Goal: Task Accomplishment & Management: Complete application form

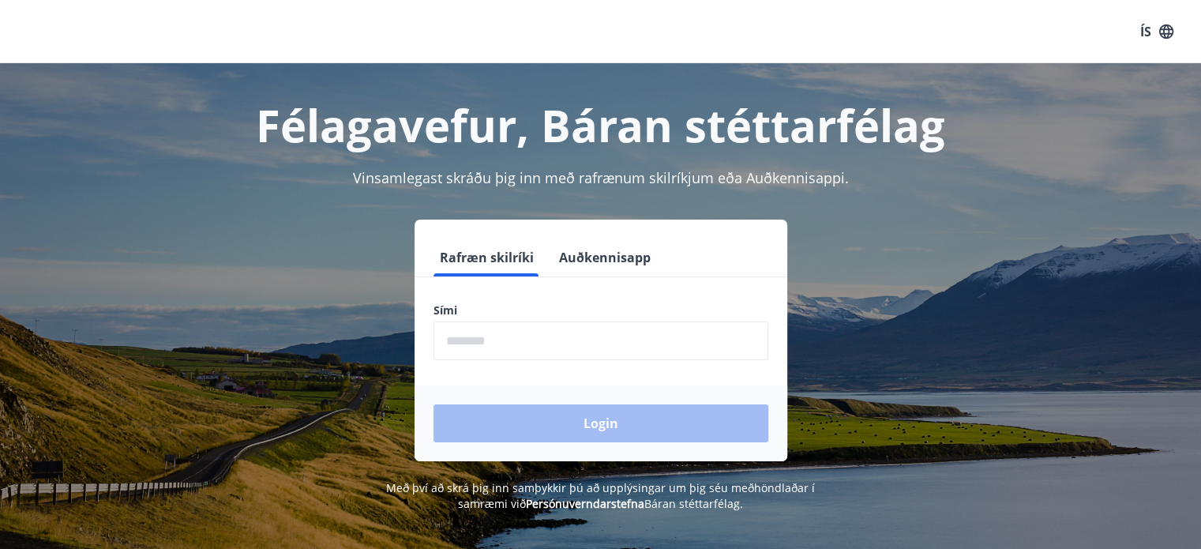
click at [617, 346] on input "phone" at bounding box center [601, 340] width 335 height 39
type input "********"
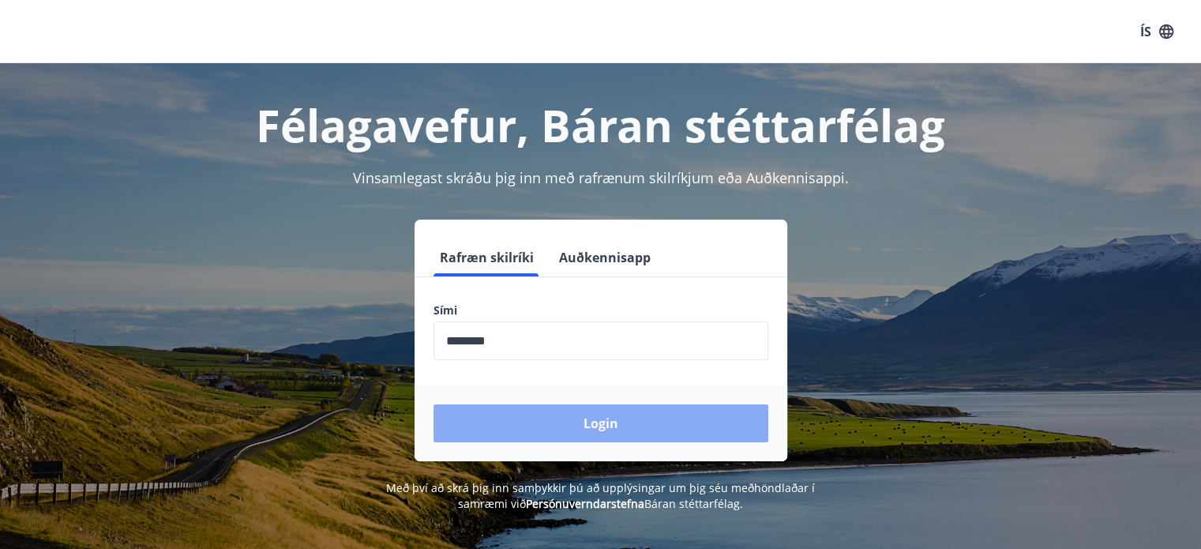
click at [587, 418] on button "Login" at bounding box center [601, 423] width 335 height 38
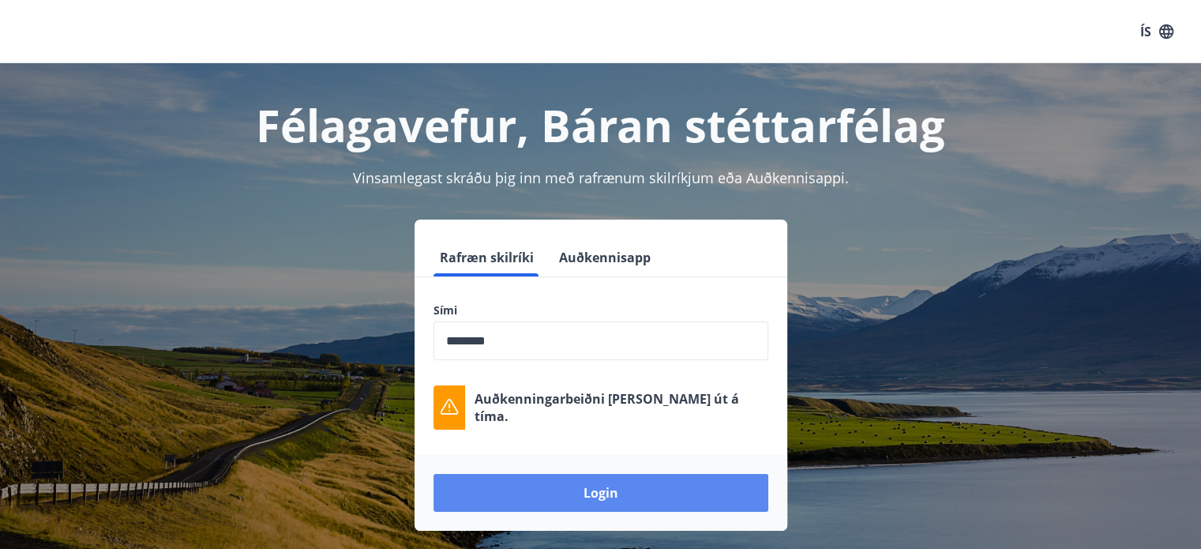
click at [544, 475] on button "Login" at bounding box center [601, 493] width 335 height 38
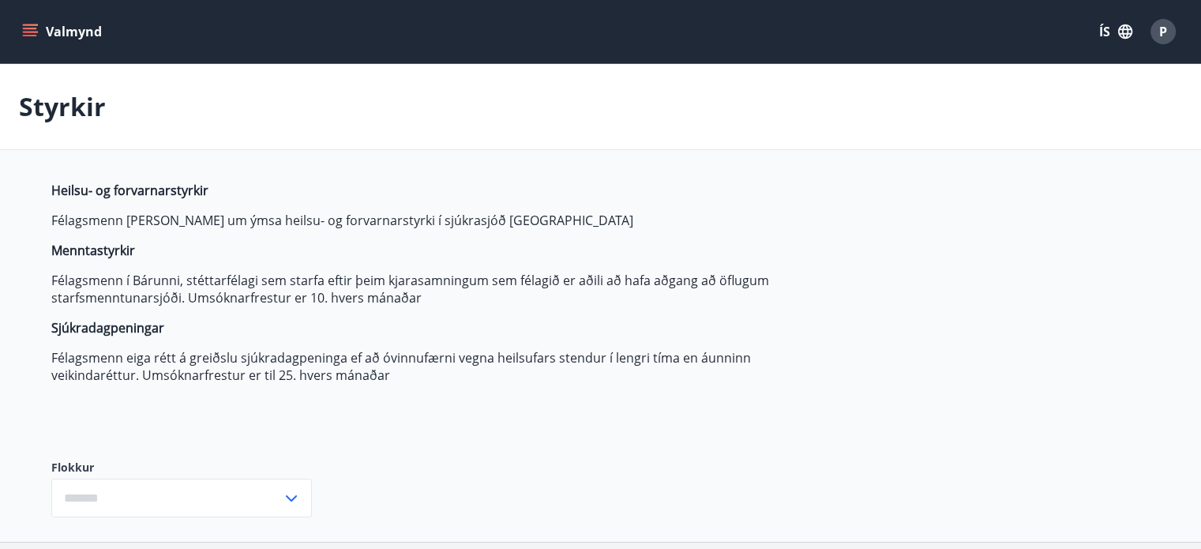
type input "***"
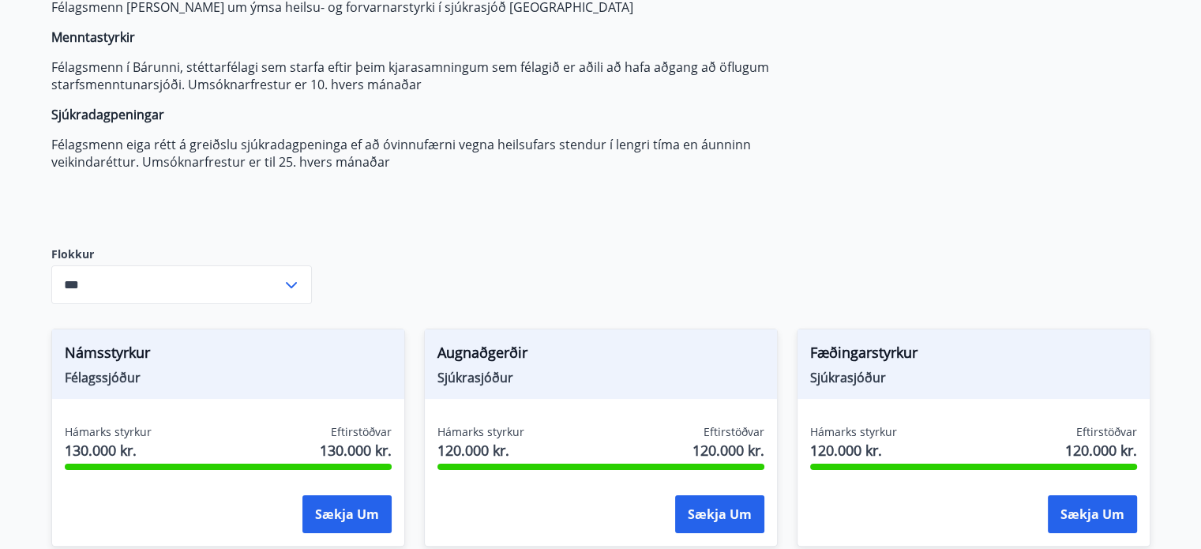
scroll to position [316, 0]
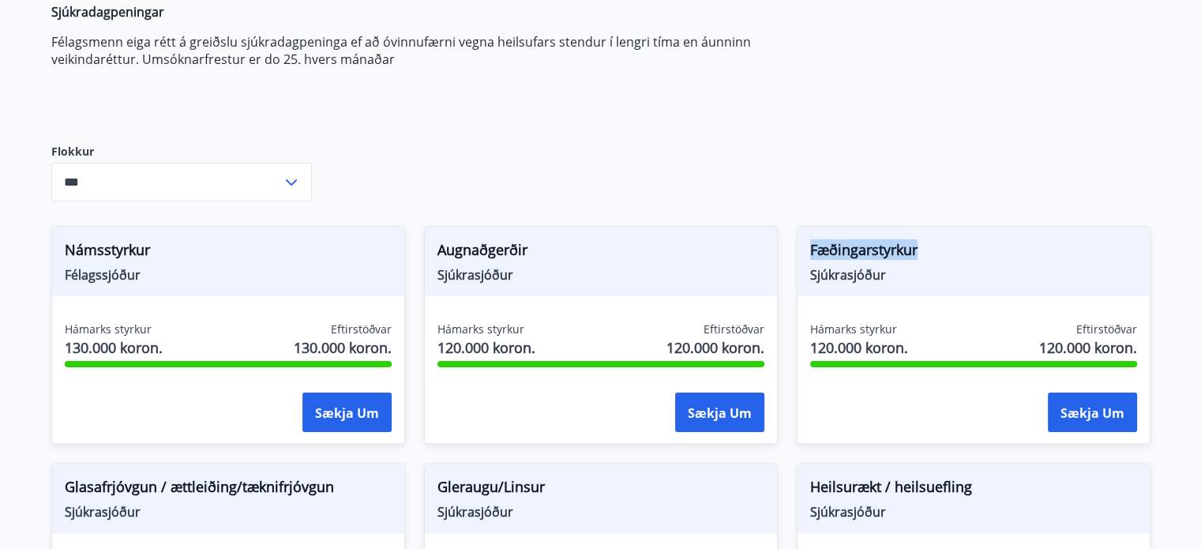
drag, startPoint x: 924, startPoint y: 252, endPoint x: 807, endPoint y: 259, distance: 117.1
click at [807, 259] on div "Fæðingarstyrkur Sjúkrasjóður" at bounding box center [974, 261] width 352 height 69
click at [797, 260] on div at bounding box center [797, 260] width 0 height 0
drag, startPoint x: 434, startPoint y: 251, endPoint x: 533, endPoint y: 248, distance: 98.8
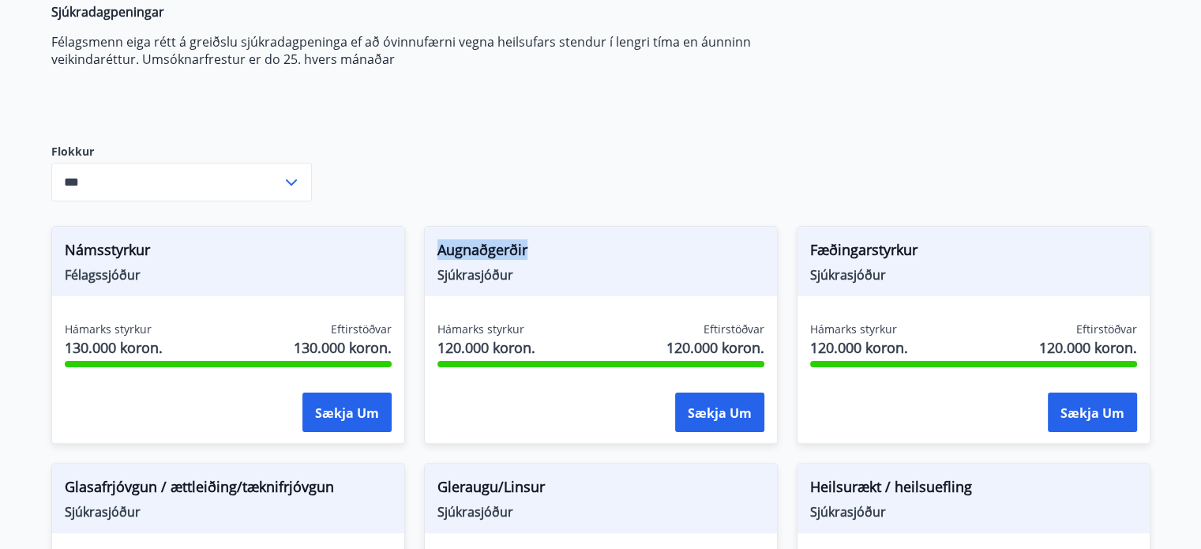
click at [533, 248] on div "Augnaðgerðir Sjúkrasjóður" at bounding box center [601, 261] width 352 height 69
click at [523, 217] on div at bounding box center [523, 217] width 0 height 0
drag, startPoint x: 576, startPoint y: 159, endPoint x: 560, endPoint y: 167, distance: 18.7
drag, startPoint x: 68, startPoint y: 253, endPoint x: 161, endPoint y: 251, distance: 93.2
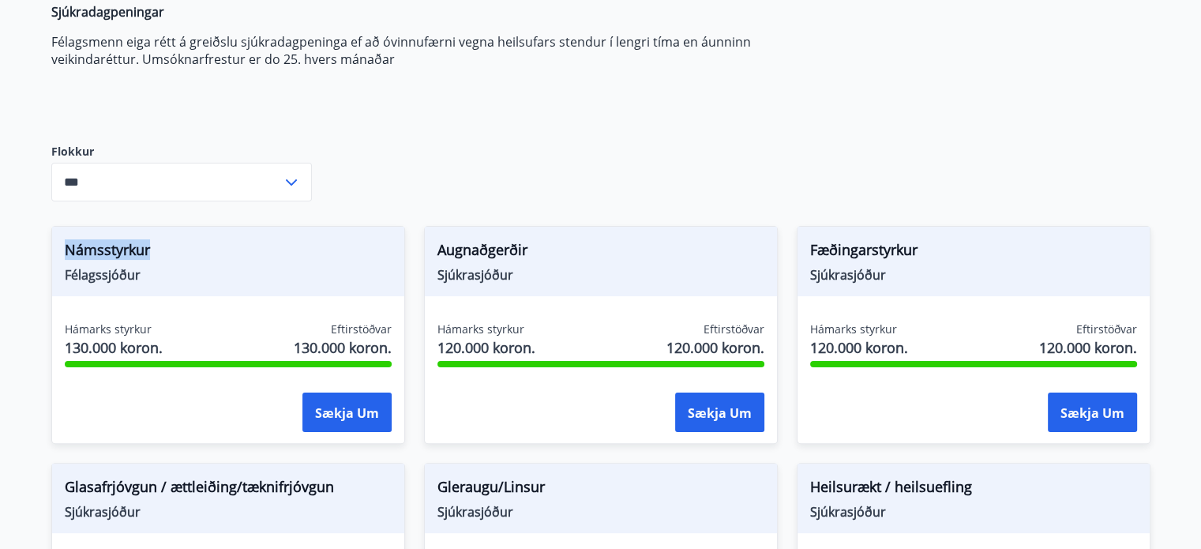
click at [161, 251] on span "Námsstyrkur" at bounding box center [228, 252] width 327 height 27
click at [151, 260] on div at bounding box center [151, 260] width 0 height 0
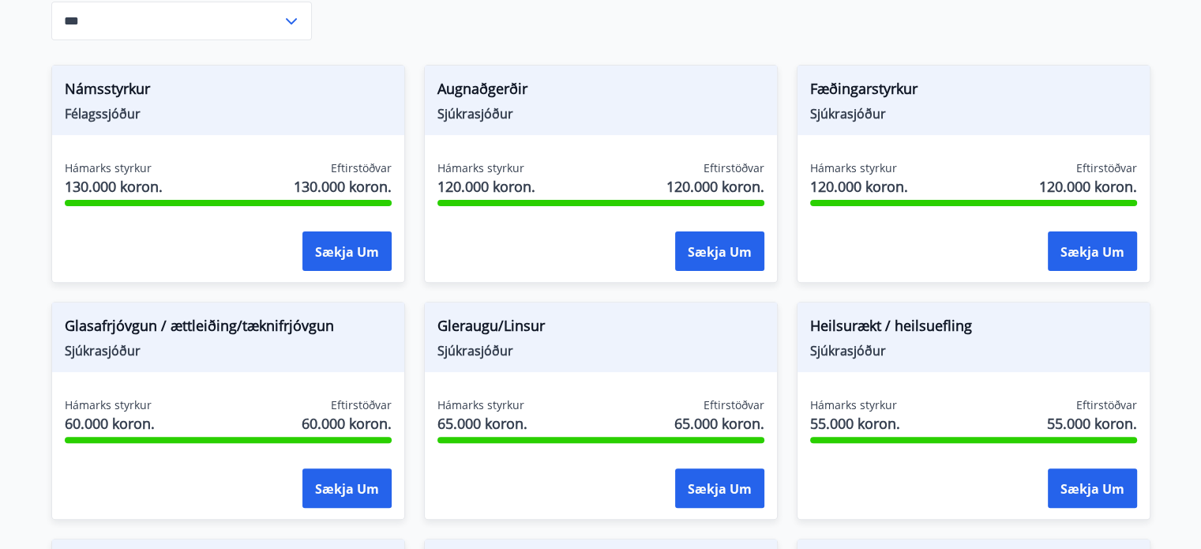
scroll to position [526, 0]
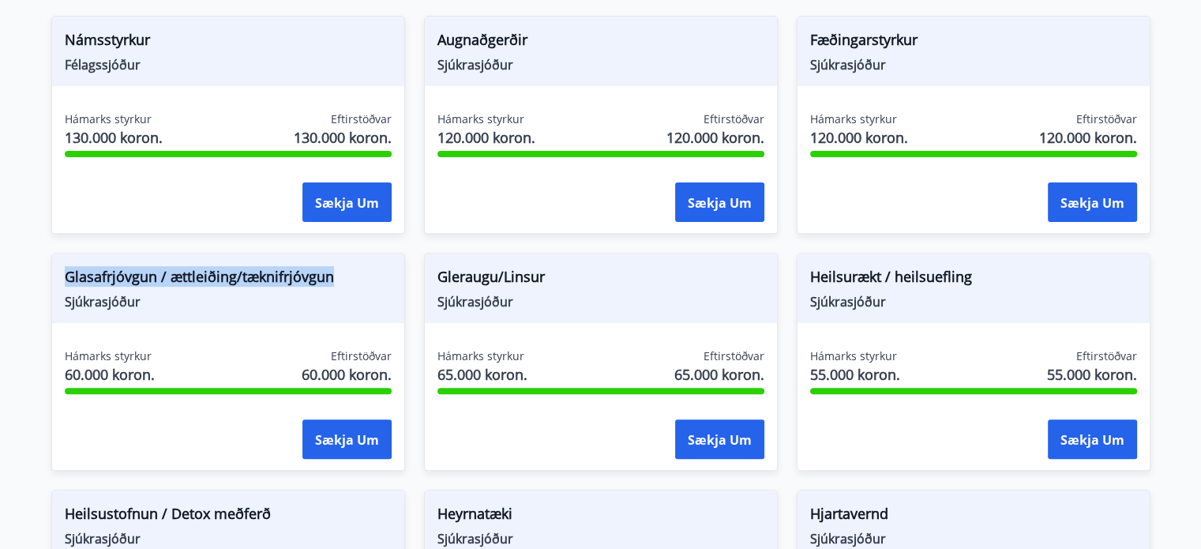
drag, startPoint x: 66, startPoint y: 272, endPoint x: 328, endPoint y: 286, distance: 262.5
click at [328, 286] on span "Glasafrjóvgun / ættleiðing/tæknifrjóvgun" at bounding box center [228, 279] width 327 height 27
click at [318, 286] on div at bounding box center [318, 286] width 0 height 0
drag, startPoint x: 440, startPoint y: 270, endPoint x: 549, endPoint y: 278, distance: 109.3
click at [549, 278] on span "Gleraugu/Linsur" at bounding box center [600, 279] width 327 height 27
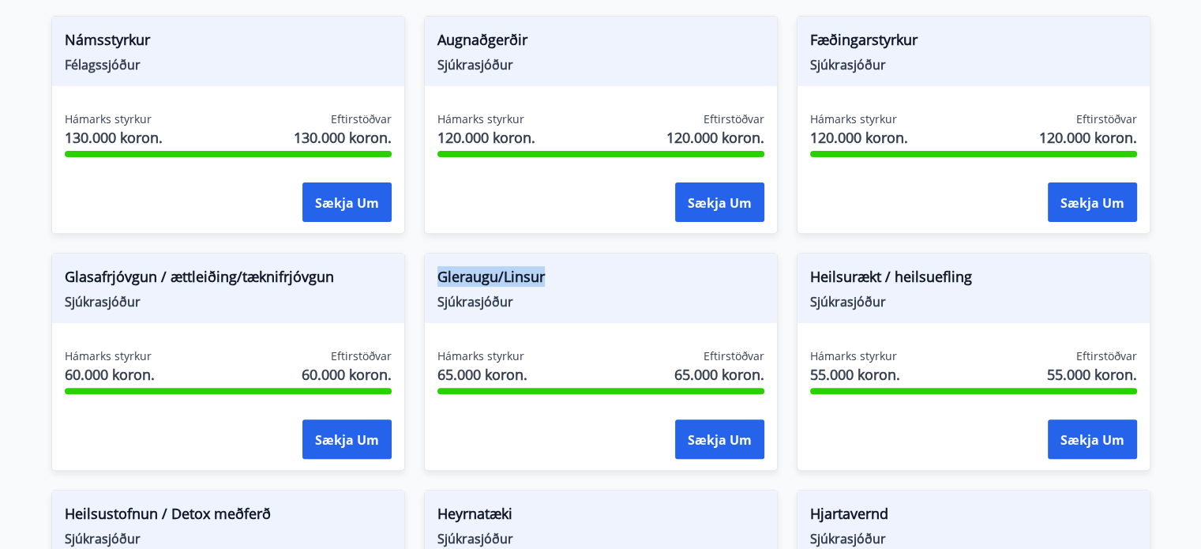
click at [539, 286] on div at bounding box center [539, 286] width 0 height 0
drag, startPoint x: 809, startPoint y: 279, endPoint x: 970, endPoint y: 283, distance: 161.9
click at [970, 283] on div "Heilsurækt / heilsuefling Sjúkrasjóður" at bounding box center [974, 287] width 352 height 69
click at [960, 286] on div at bounding box center [960, 286] width 0 height 0
click at [1000, 284] on span "Heilsurækt / heilsuefling" at bounding box center [973, 279] width 327 height 27
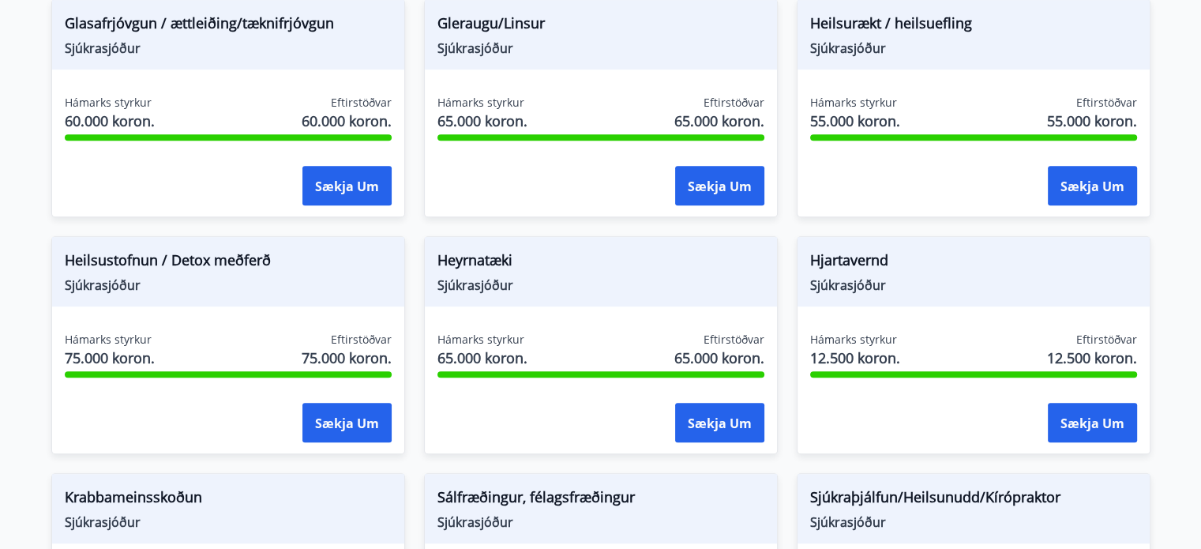
scroll to position [842, 0]
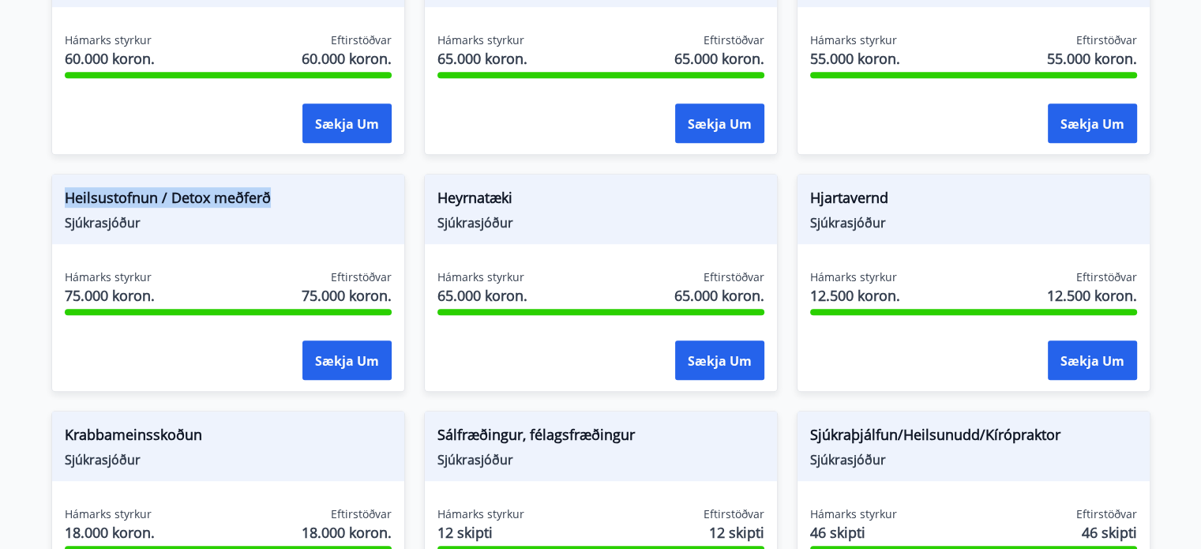
drag, startPoint x: 65, startPoint y: 195, endPoint x: 275, endPoint y: 200, distance: 210.1
click at [275, 200] on span "Heilsustofnun / Detox meðferð" at bounding box center [228, 200] width 327 height 27
click at [265, 207] on div at bounding box center [265, 207] width 0 height 0
drag, startPoint x: 449, startPoint y: 197, endPoint x: 505, endPoint y: 201, distance: 55.4
click at [505, 201] on div "Heyrnatæki Sjúkrasjóður" at bounding box center [601, 209] width 352 height 69
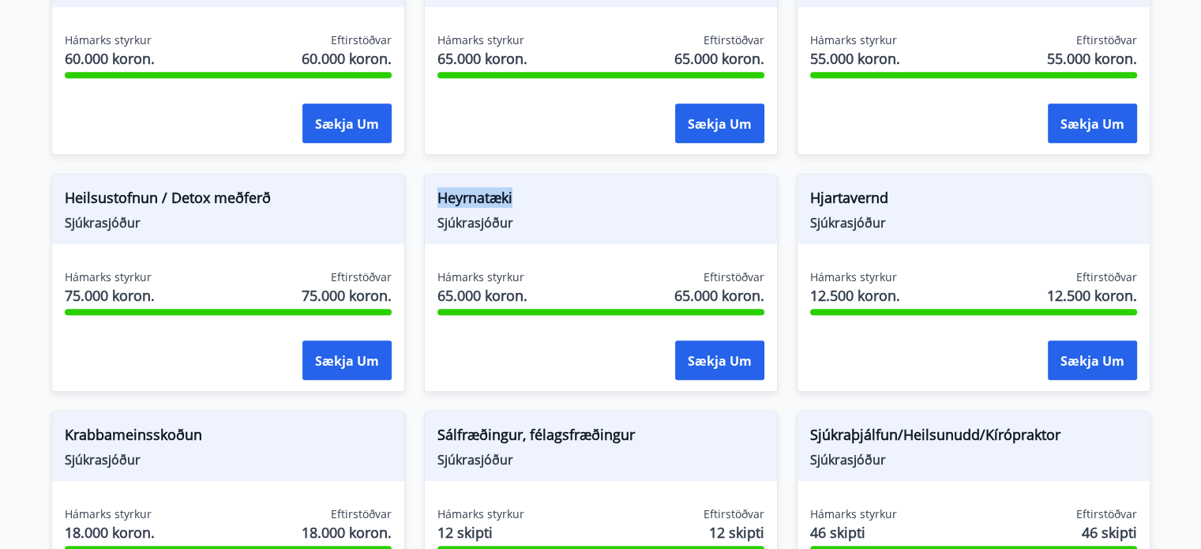
drag, startPoint x: 515, startPoint y: 200, endPoint x: 427, endPoint y: 201, distance: 87.7
click at [427, 201] on div "Heyrnatæki Sjúkrasjóður" at bounding box center [601, 209] width 352 height 69
click at [417, 207] on div at bounding box center [417, 207] width 0 height 0
drag, startPoint x: 804, startPoint y: 195, endPoint x: 892, endPoint y: 201, distance: 88.7
click at [892, 201] on div "Hjartavernd Sjúkrasjóður" at bounding box center [974, 209] width 352 height 69
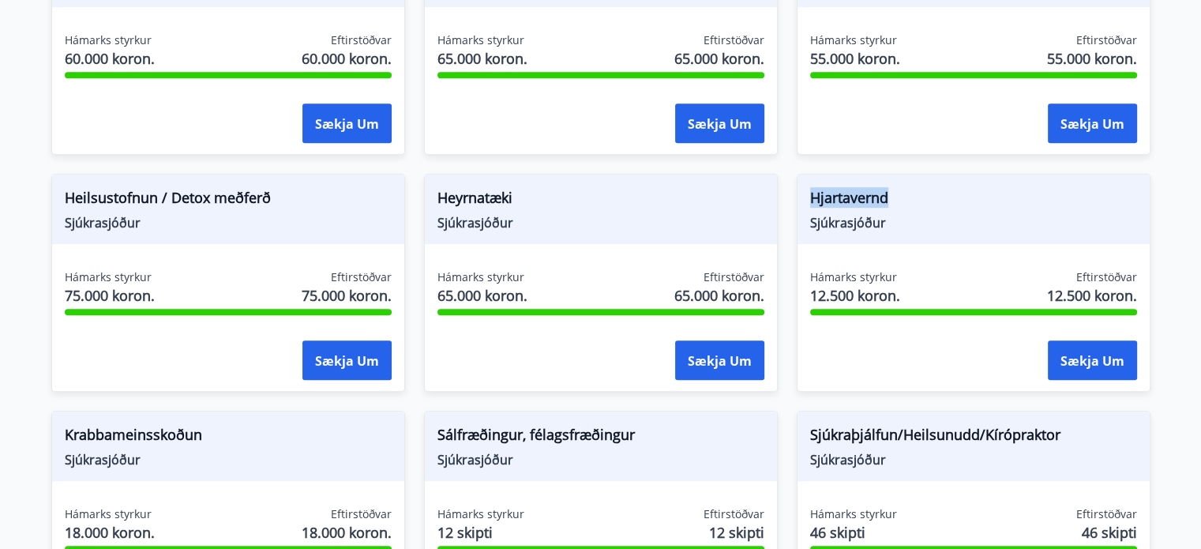
click at [882, 207] on div at bounding box center [882, 207] width 0 height 0
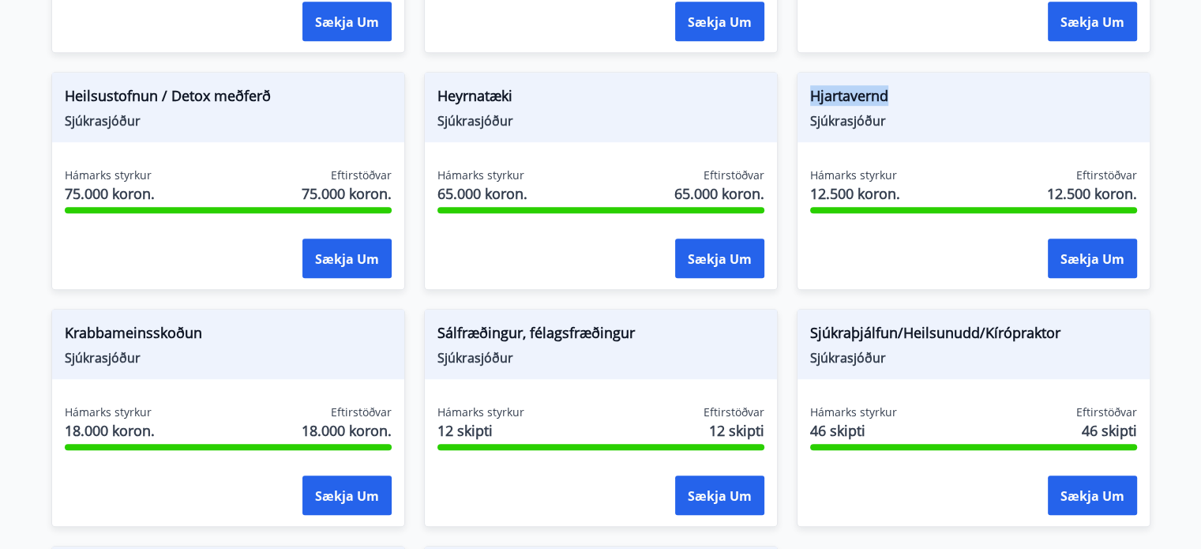
scroll to position [948, 0]
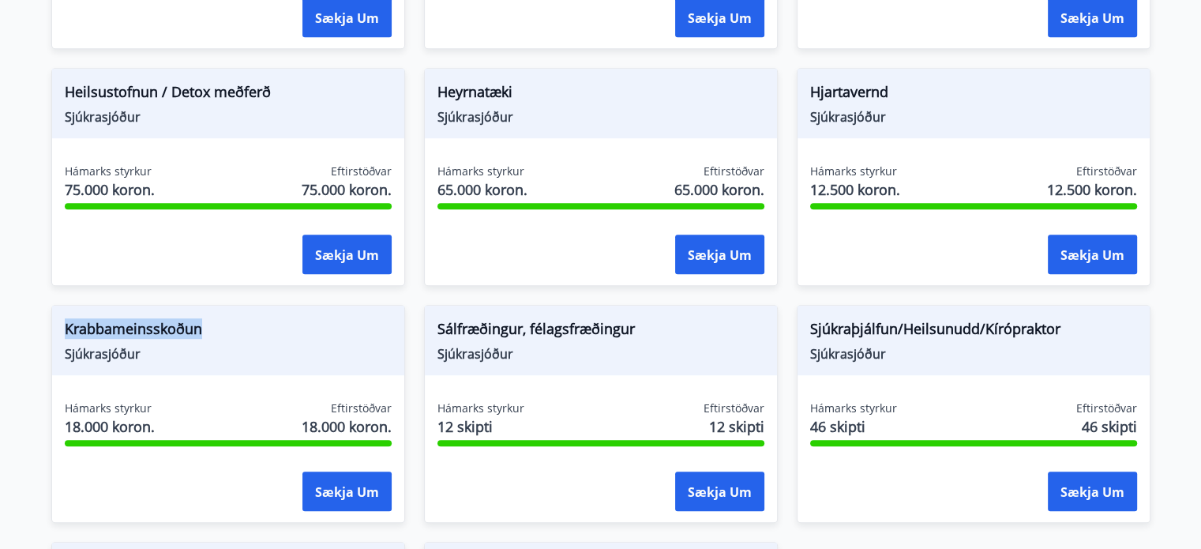
drag, startPoint x: 62, startPoint y: 328, endPoint x: 201, endPoint y: 328, distance: 139.0
click at [201, 328] on div "Krabbameinsskoðun Sjúkrasjóður" at bounding box center [228, 340] width 352 height 69
click at [190, 337] on div at bounding box center [190, 337] width 0 height 0
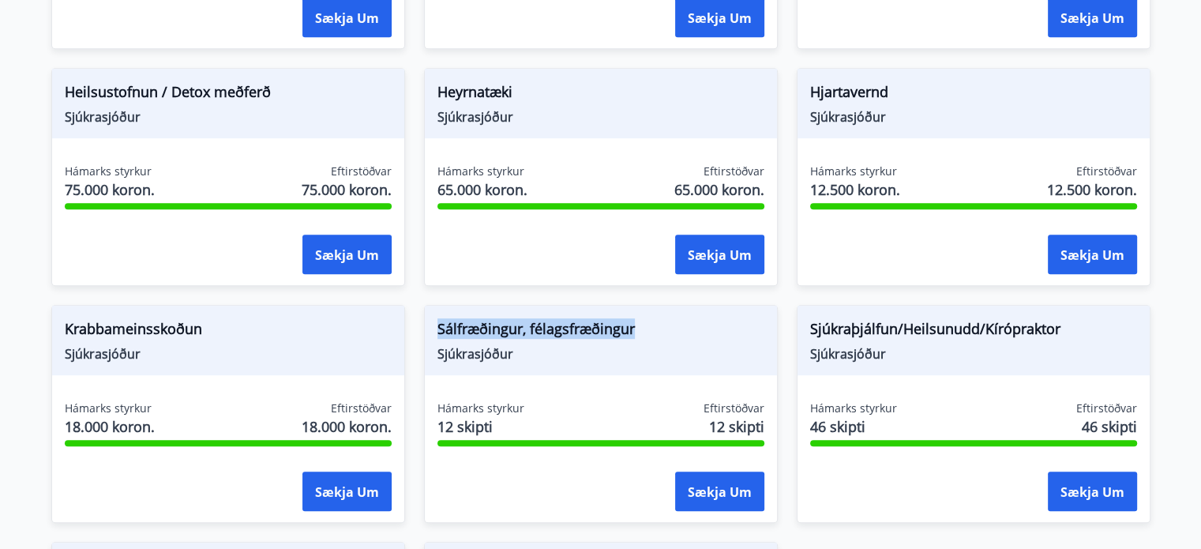
drag, startPoint x: 434, startPoint y: 325, endPoint x: 635, endPoint y: 329, distance: 200.6
click at [638, 326] on div "Sálfræðingur, félagsfræðingur Sjúkrasjóður" at bounding box center [601, 340] width 352 height 69
click at [628, 295] on div at bounding box center [628, 295] width 0 height 0
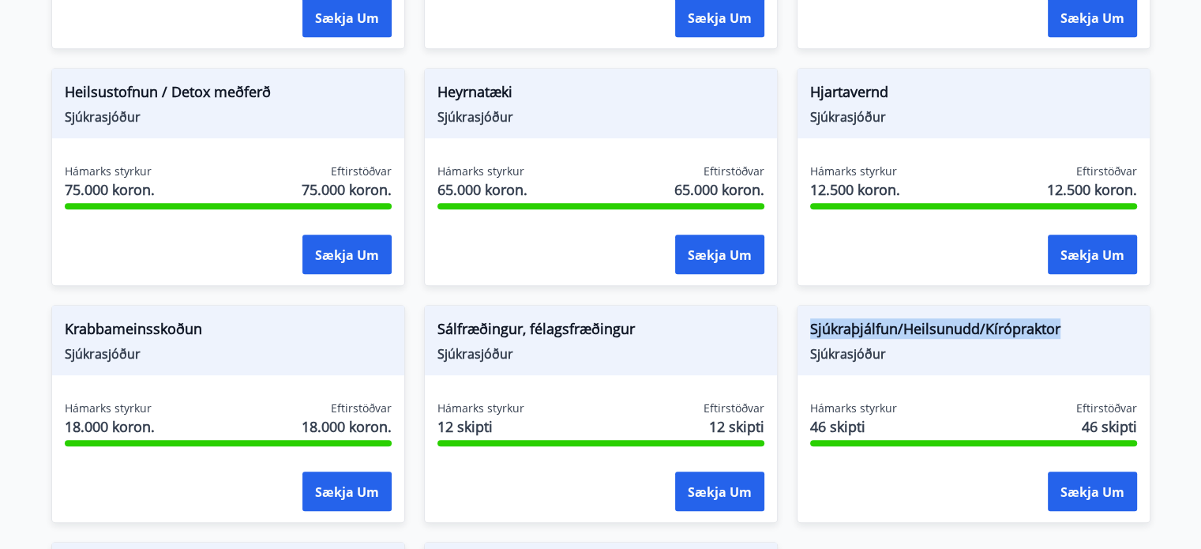
drag, startPoint x: 809, startPoint y: 330, endPoint x: 1063, endPoint y: 327, distance: 253.5
click at [1064, 326] on span "Sjúkraþjálfun/Heilsunudd/Kírópraktor" at bounding box center [973, 331] width 327 height 27
click at [1054, 295] on div at bounding box center [1054, 295] width 0 height 0
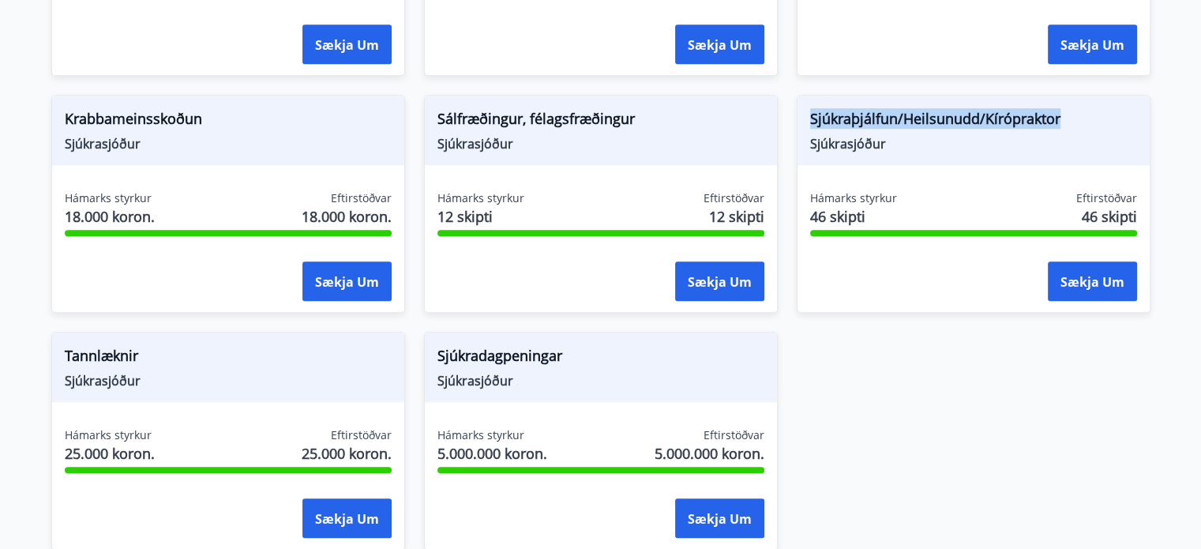
scroll to position [1263, 0]
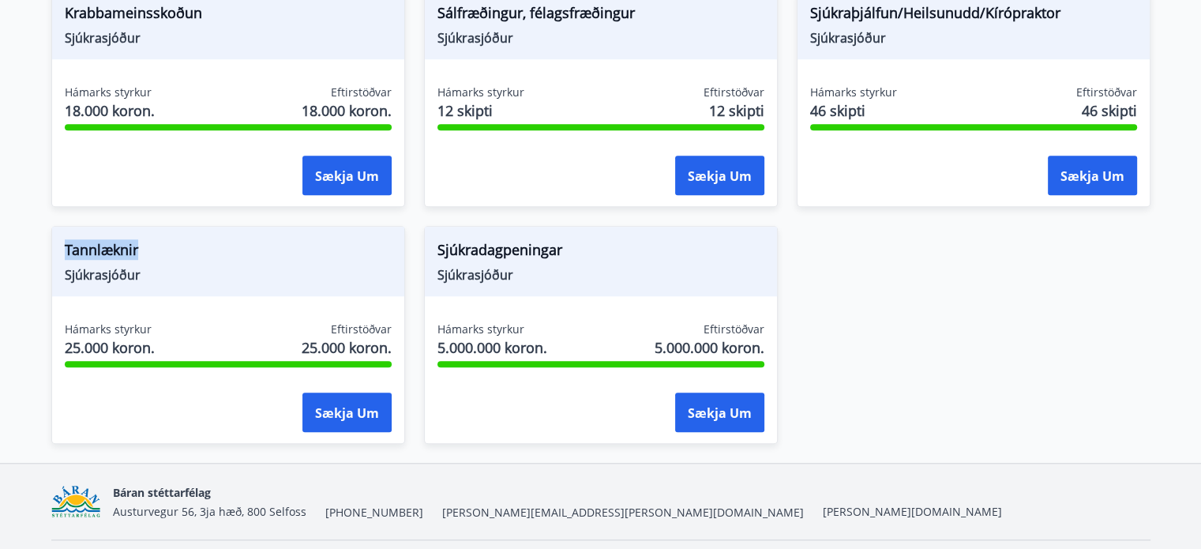
drag, startPoint x: 62, startPoint y: 246, endPoint x: 148, endPoint y: 255, distance: 87.4
click at [148, 255] on div "Tannlæknir Sjúkrasjóður" at bounding box center [228, 261] width 352 height 69
drag, startPoint x: 146, startPoint y: 267, endPoint x: 167, endPoint y: 270, distance: 20.8
click at [138, 258] on div at bounding box center [138, 258] width 0 height 0
drag, startPoint x: 437, startPoint y: 247, endPoint x: 587, endPoint y: 249, distance: 150.0
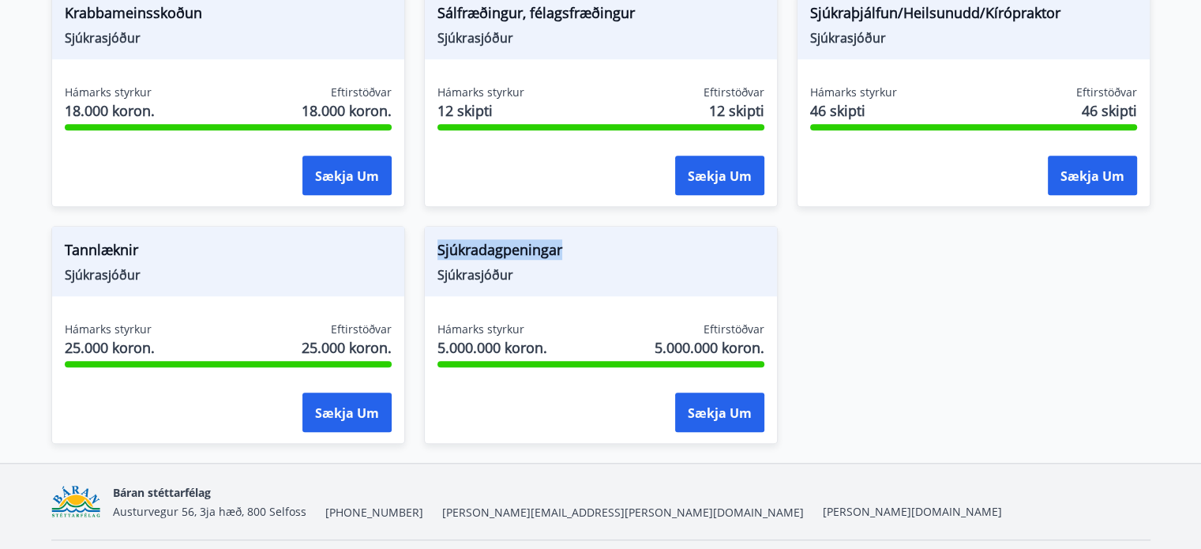
click at [587, 249] on span "Sjúkradagpeningar" at bounding box center [600, 252] width 327 height 27
click at [577, 258] on div at bounding box center [577, 258] width 0 height 0
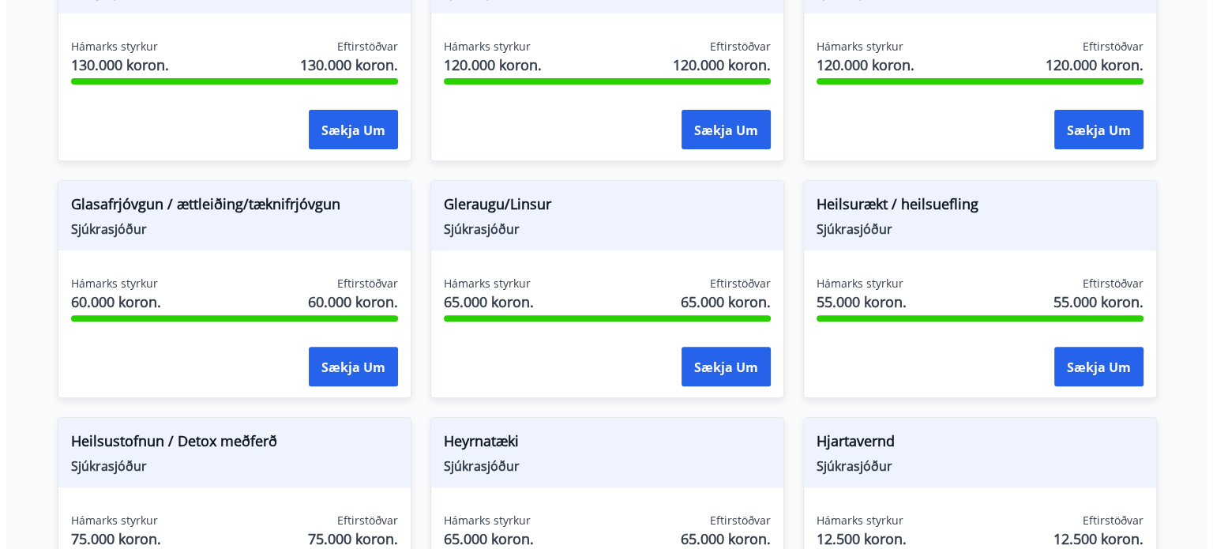
scroll to position [360, 0]
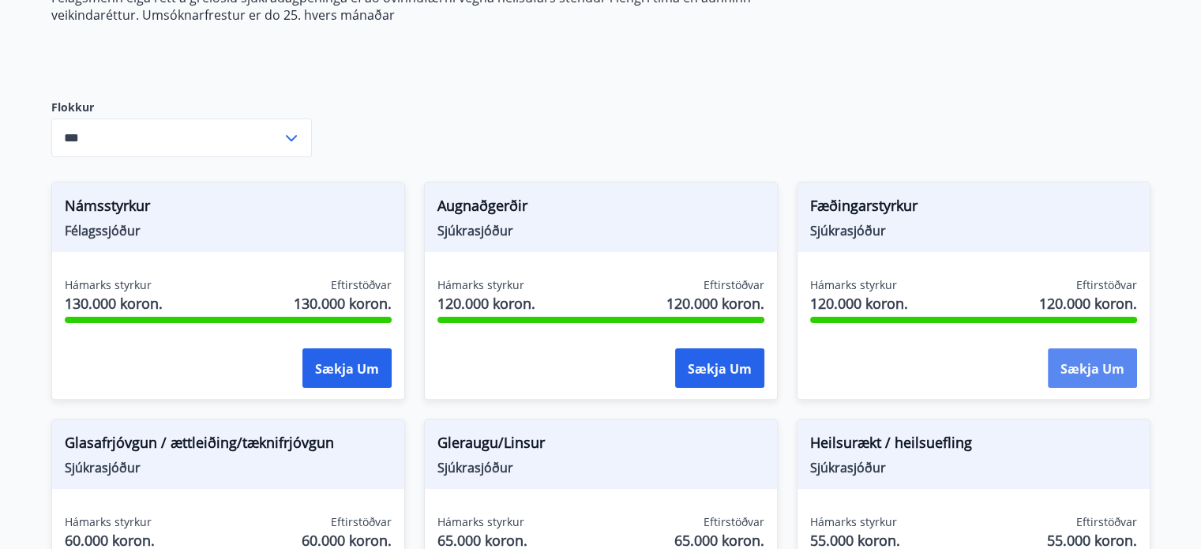
click at [1091, 360] on font "Sækja um" at bounding box center [1092, 368] width 64 height 17
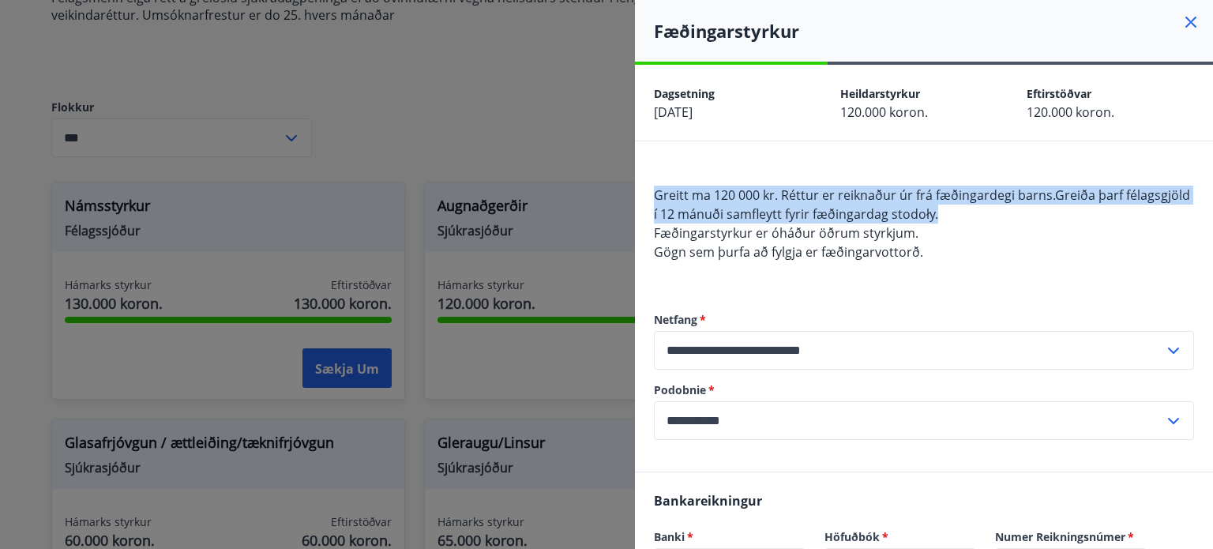
drag, startPoint x: 657, startPoint y: 193, endPoint x: 1005, endPoint y: 216, distance: 349.0
click at [1005, 216] on div "Greitt ma 120 000 kr. Réttur er reiknaður úr frá fæðingardegi barns.Greiða þarf…" at bounding box center [924, 224] width 540 height 114
click at [995, 223] on div at bounding box center [995, 223] width 0 height 0
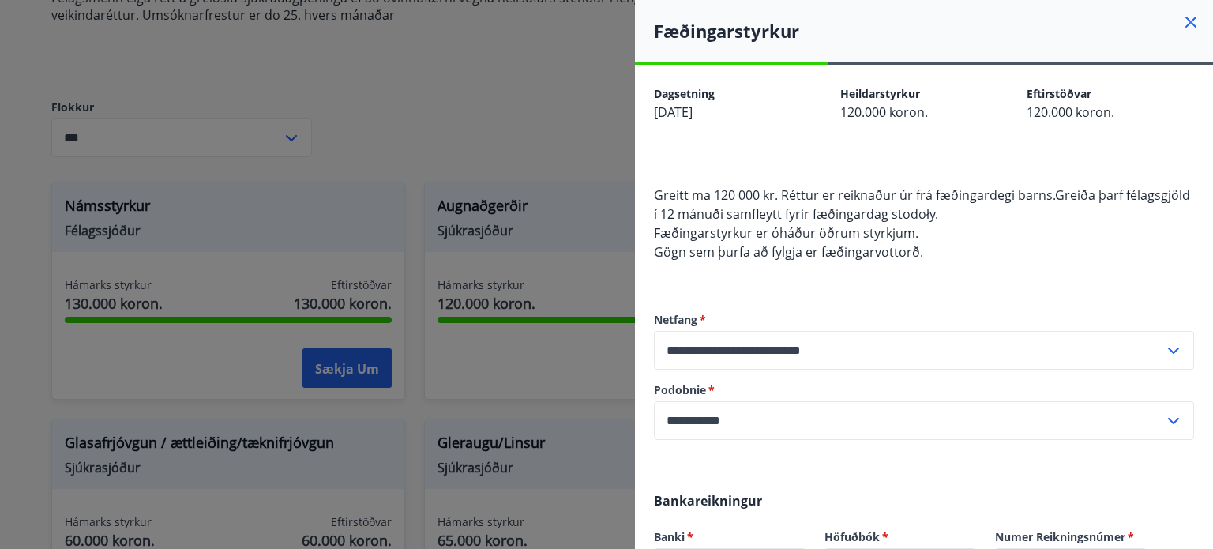
click at [1087, 238] on div "Greitt ma 120 000 kr. Réttur er reiknaður úr frá fæðingardegi barns.Greiða þarf…" at bounding box center [924, 224] width 540 height 114
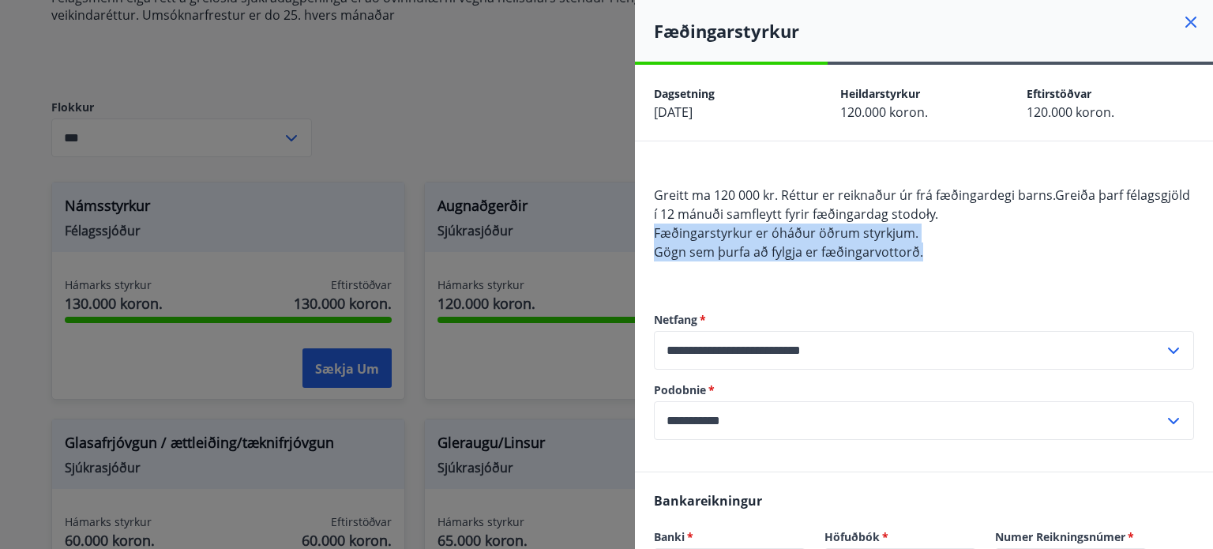
drag, startPoint x: 654, startPoint y: 238, endPoint x: 921, endPoint y: 249, distance: 267.1
click at [920, 247] on div "Greitt ma 120 000 kr. Réttur er reiknaður úr frá fæðingardegi barns.Greiða þarf…" at bounding box center [924, 224] width 540 height 114
click at [910, 261] on div at bounding box center [910, 261] width 0 height 0
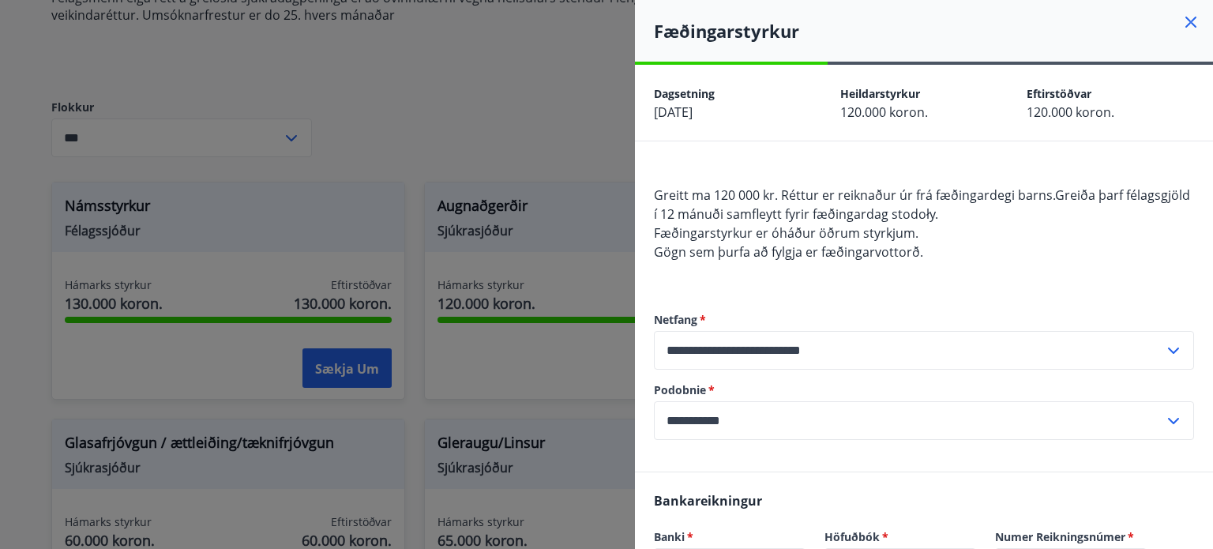
click at [988, 279] on div "Greitt ma 120 000 kr. Réttur er reiknaður úr frá fæðingardegi barns.Greiða þarf…" at bounding box center [924, 224] width 540 height 114
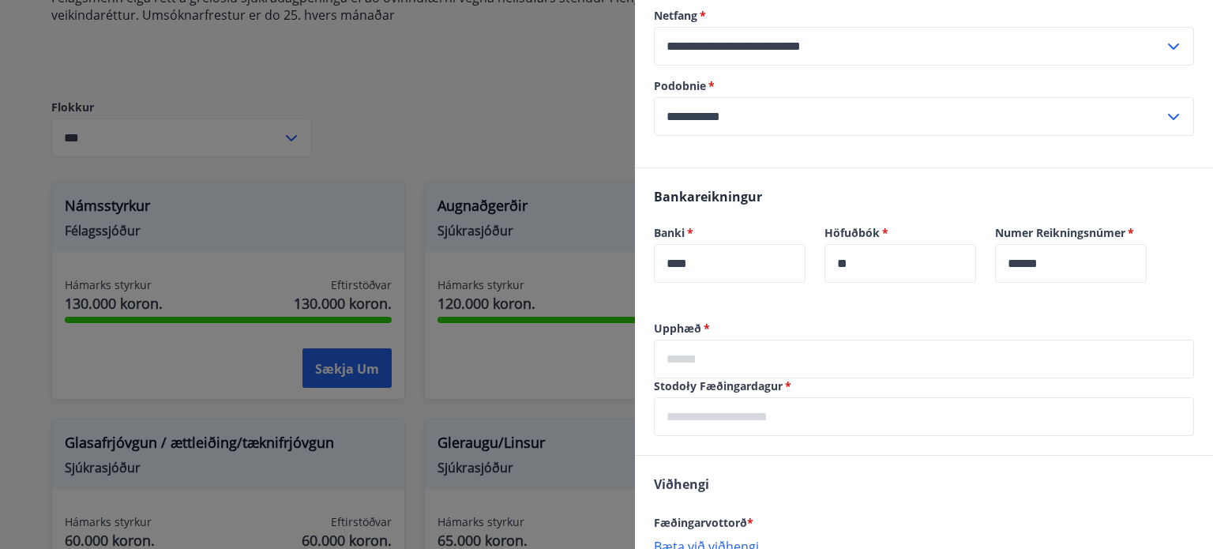
scroll to position [421, 0]
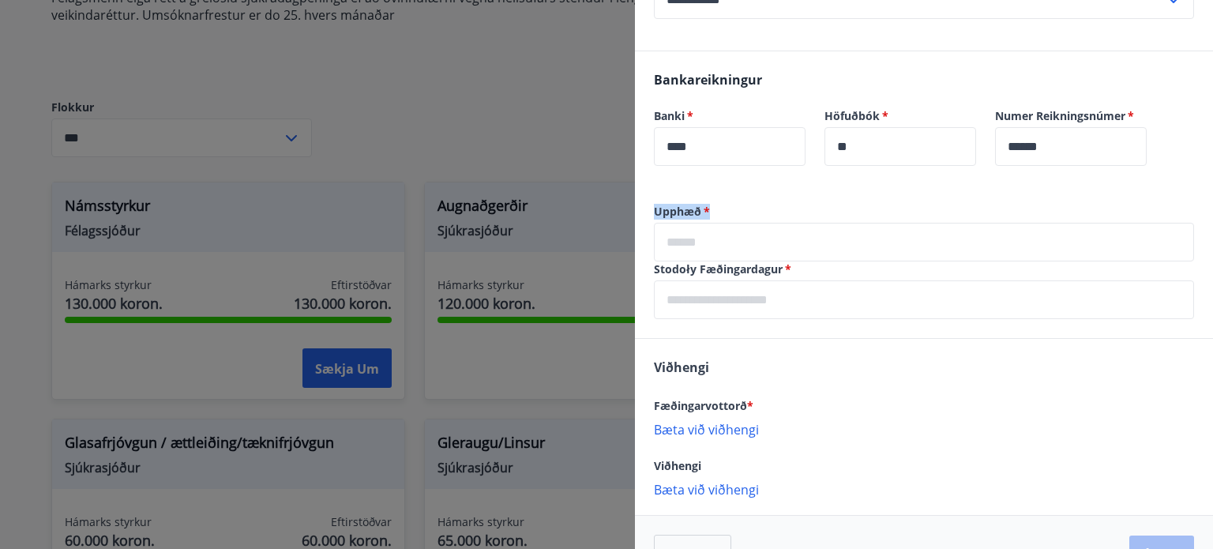
drag, startPoint x: 651, startPoint y: 206, endPoint x: 712, endPoint y: 213, distance: 62.0
click at [712, 213] on div "Upphæð   * ​ Stodoły Fæðingardagur   * ​" at bounding box center [924, 271] width 578 height 134
click at [702, 220] on div at bounding box center [702, 220] width 0 height 0
click at [783, 207] on label "Upphæð   *" at bounding box center [924, 212] width 540 height 16
drag, startPoint x: 648, startPoint y: 270, endPoint x: 780, endPoint y: 271, distance: 131.9
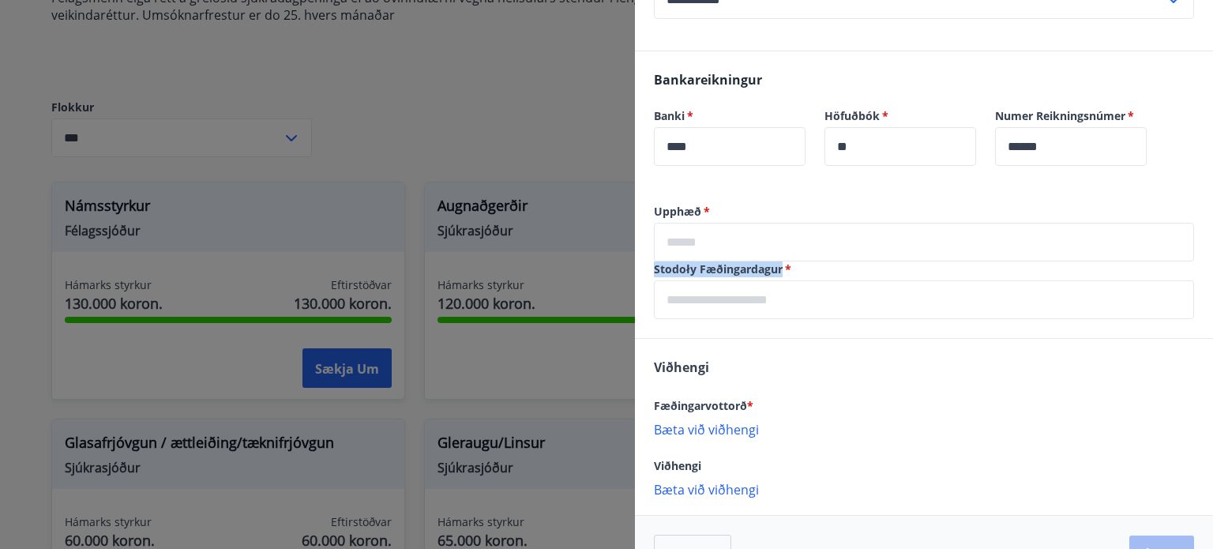
click at [780, 271] on div "Upphæð   * ​ Stodoły Fæðingardagur   * ​" at bounding box center [924, 271] width 578 height 134
click at [770, 277] on div at bounding box center [770, 277] width 0 height 0
click at [790, 209] on label "Upphæð   *" at bounding box center [924, 212] width 540 height 16
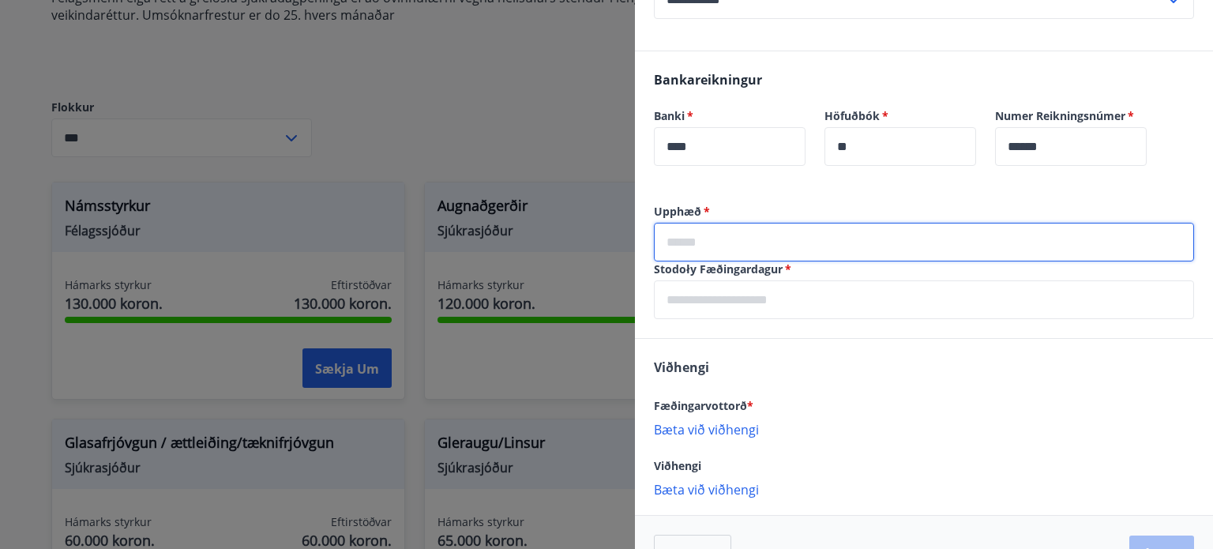
click at [713, 244] on input "text" at bounding box center [924, 242] width 540 height 39
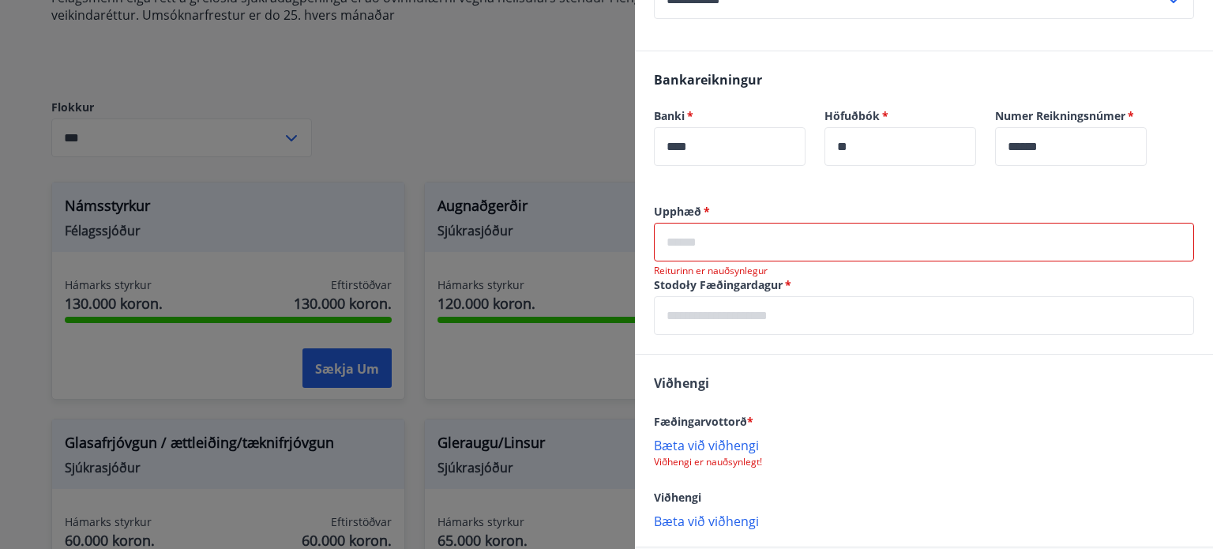
click at [786, 194] on div "Bankareikningur Banki   * **** ​ Höfuðbók   * ** ​ Numer Reikningsnúmer   * ***…" at bounding box center [924, 127] width 578 height 152
drag, startPoint x: 655, startPoint y: 270, endPoint x: 771, endPoint y: 269, distance: 116.1
click at [771, 269] on p "Reiturinn er nauðsynlegur" at bounding box center [924, 271] width 540 height 13
click at [760, 242] on div at bounding box center [760, 242] width 0 height 0
click at [791, 192] on div "Bankareikningur Banki   * **** ​ Höfuðbók   * ** ​ Numer Reikningsnúmer   * ***…" at bounding box center [924, 127] width 578 height 152
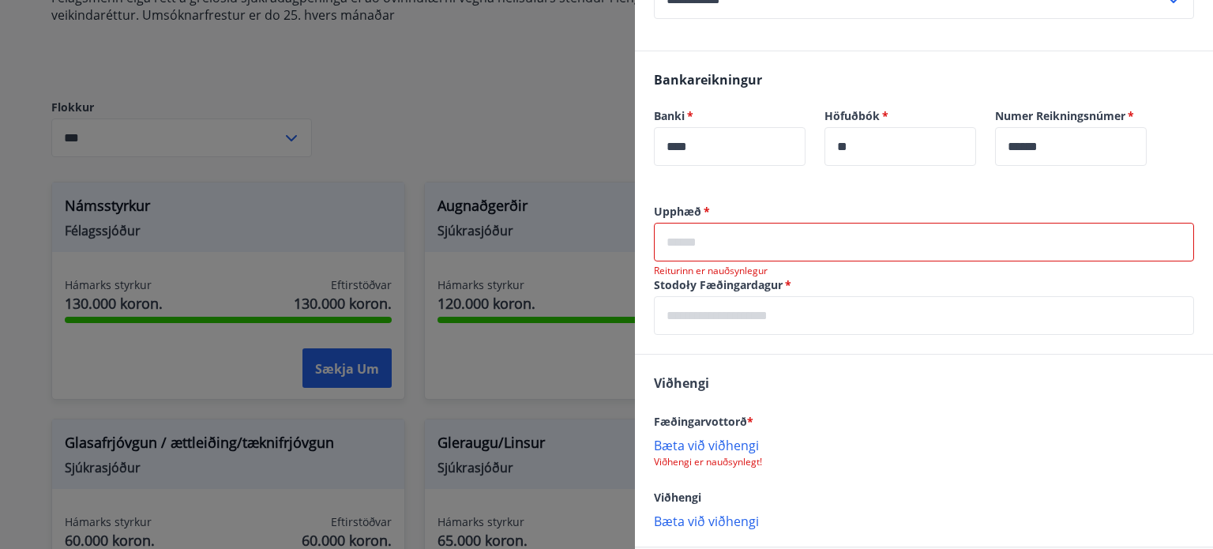
click at [710, 209] on font "*" at bounding box center [707, 211] width 6 height 15
drag, startPoint x: 702, startPoint y: 210, endPoint x: 656, endPoint y: 210, distance: 45.8
click at [656, 210] on font "Upphæð" at bounding box center [677, 211] width 47 height 15
click at [646, 182] on div at bounding box center [646, 182] width 0 height 0
click at [788, 202] on div "Bankareikningur Banki   * **** ​ Höfuðbók   * ** ​ Numer Reikningsnúmer   * ***…" at bounding box center [924, 127] width 578 height 152
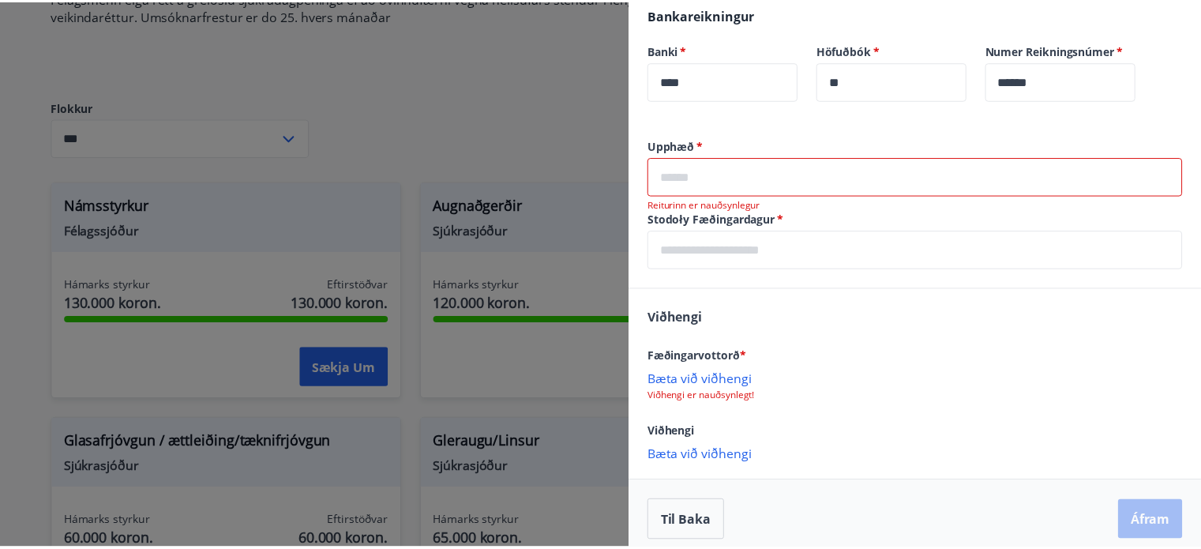
scroll to position [497, 0]
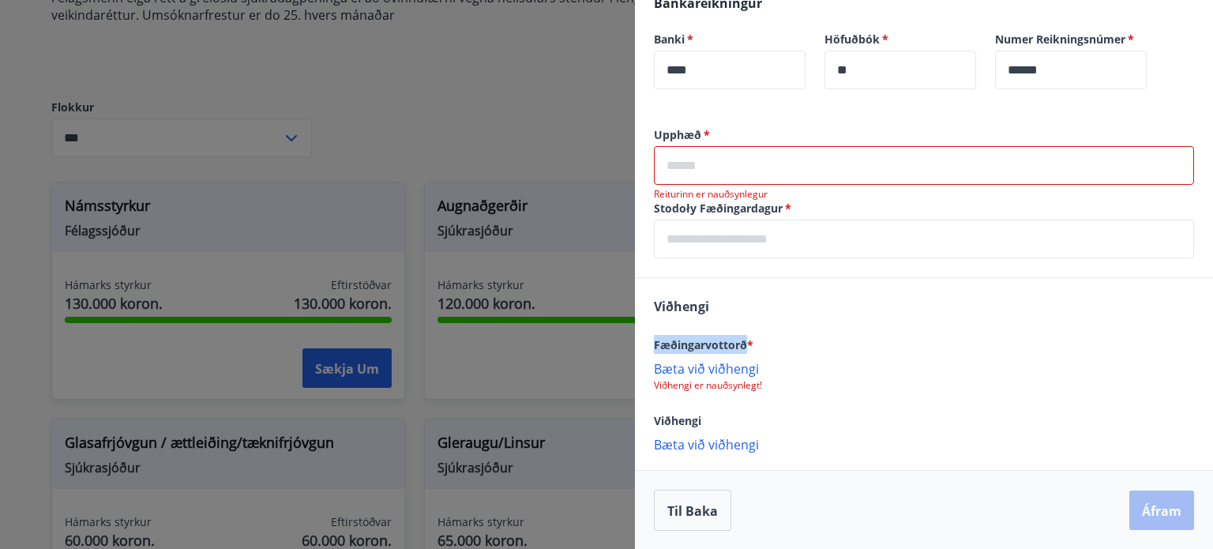
drag, startPoint x: 656, startPoint y: 343, endPoint x: 747, endPoint y: 344, distance: 90.8
click at [747, 344] on font "Fæðingarvottorð" at bounding box center [700, 344] width 93 height 15
click at [737, 352] on div at bounding box center [737, 352] width 0 height 0
click at [799, 310] on div "Viðhengi Fæðingarvottorð * Bæta við viðhengi Viðhengi er nauðsynlegt! Viðhengi …" at bounding box center [924, 374] width 578 height 193
drag, startPoint x: 659, startPoint y: 309, endPoint x: 685, endPoint y: 312, distance: 26.2
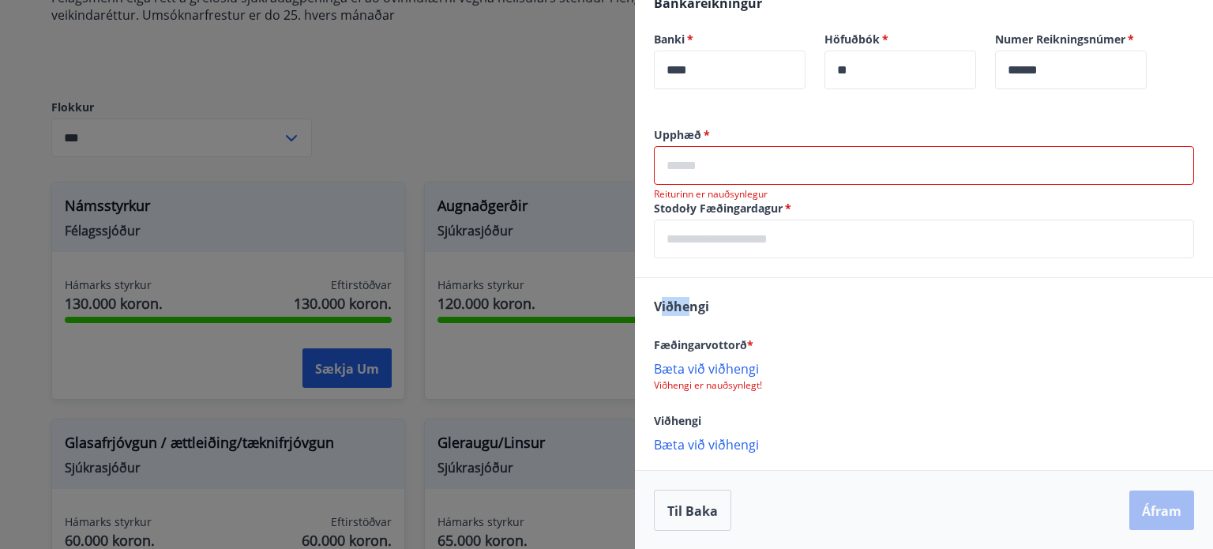
click at [689, 310] on font "Viðhengi" at bounding box center [681, 306] width 55 height 17
drag, startPoint x: 655, startPoint y: 309, endPoint x: 708, endPoint y: 309, distance: 52.1
click at [708, 309] on font "Viðhengi" at bounding box center [681, 306] width 55 height 17
click at [697, 315] on div at bounding box center [697, 315] width 0 height 0
click at [792, 295] on div "Viðhengi Fæðingarvottorð * Bæta við viðhengi Viðhengi er nauðsynlegt! Viðhengi …" at bounding box center [924, 374] width 578 height 193
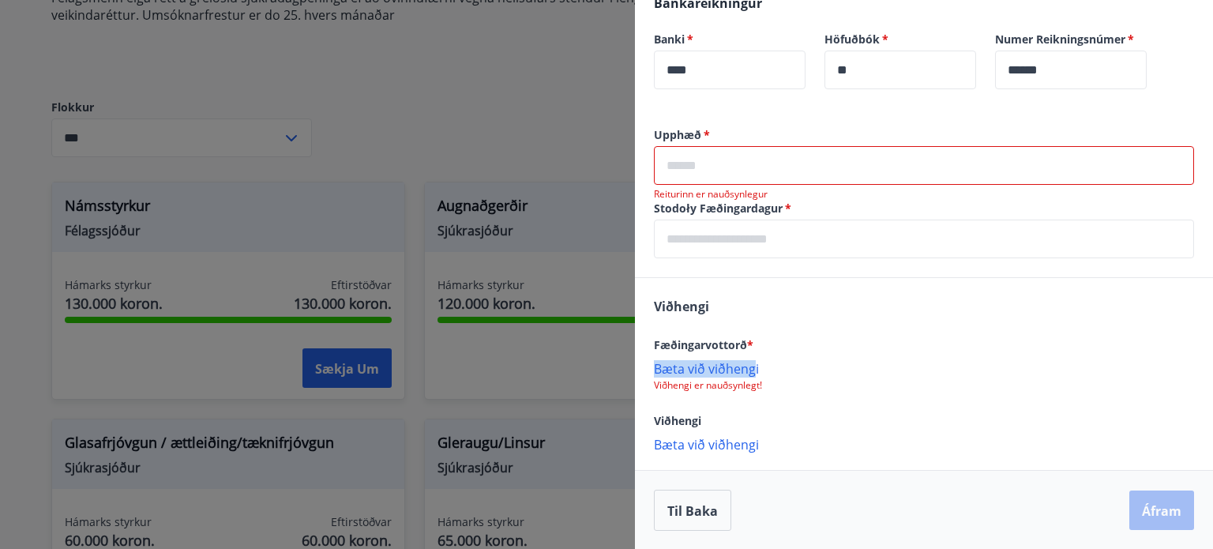
drag, startPoint x: 698, startPoint y: 368, endPoint x: 756, endPoint y: 368, distance: 57.6
click at [756, 368] on div "Viðhengi Fæðingarvottorð * Bæta við viðhengi Viðhengi er nauðsynlegt! Viðhengi …" at bounding box center [924, 374] width 578 height 193
click at [745, 337] on div at bounding box center [745, 337] width 0 height 0
click at [822, 298] on div "Viðhengi Fæðingarvottorð * Bæta við viðhengi Viðhengi er nauðsynlegt! Viðhengi …" at bounding box center [924, 374] width 578 height 193
drag, startPoint x: 649, startPoint y: 418, endPoint x: 711, endPoint y: 419, distance: 62.4
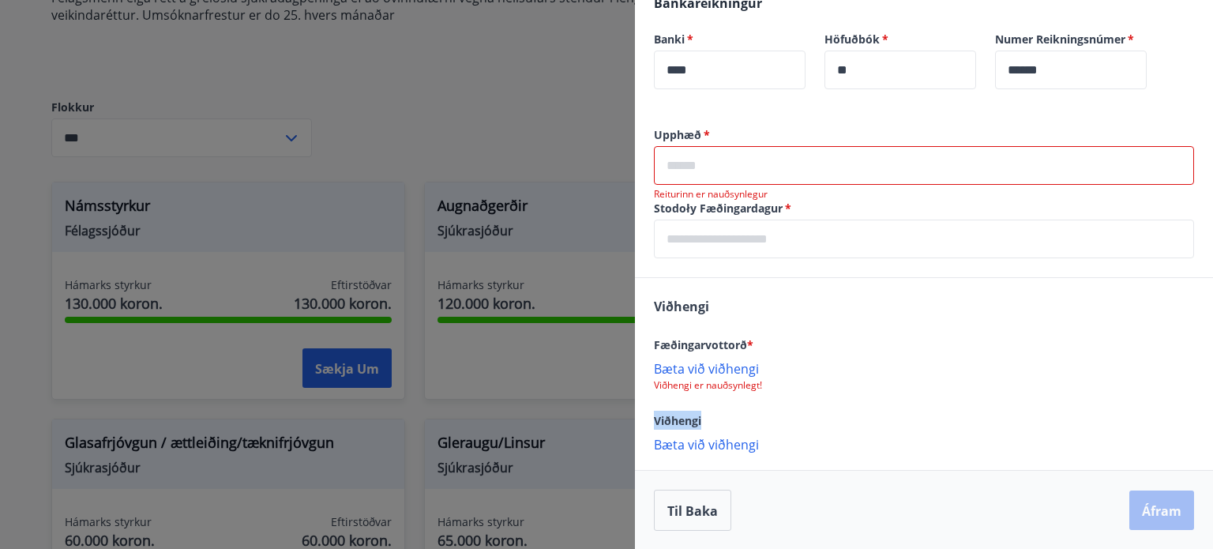
click at [711, 419] on div "Viðhengi Fæðingarvottorð * Bæta við viðhengi Viðhengi er nauðsynlegt! Viðhengi …" at bounding box center [924, 374] width 578 height 193
click at [701, 390] on div at bounding box center [701, 390] width 0 height 0
click at [733, 416] on div "Viðhengi" at bounding box center [924, 420] width 540 height 19
drag, startPoint x: 647, startPoint y: 442, endPoint x: 783, endPoint y: 441, distance: 135.8
click at [771, 441] on div "Viðhengi Fæðingarvottorð * Bæta við viðhengi Viðhengi er nauðsynlegt! Viðhengi …" at bounding box center [924, 374] width 578 height 193
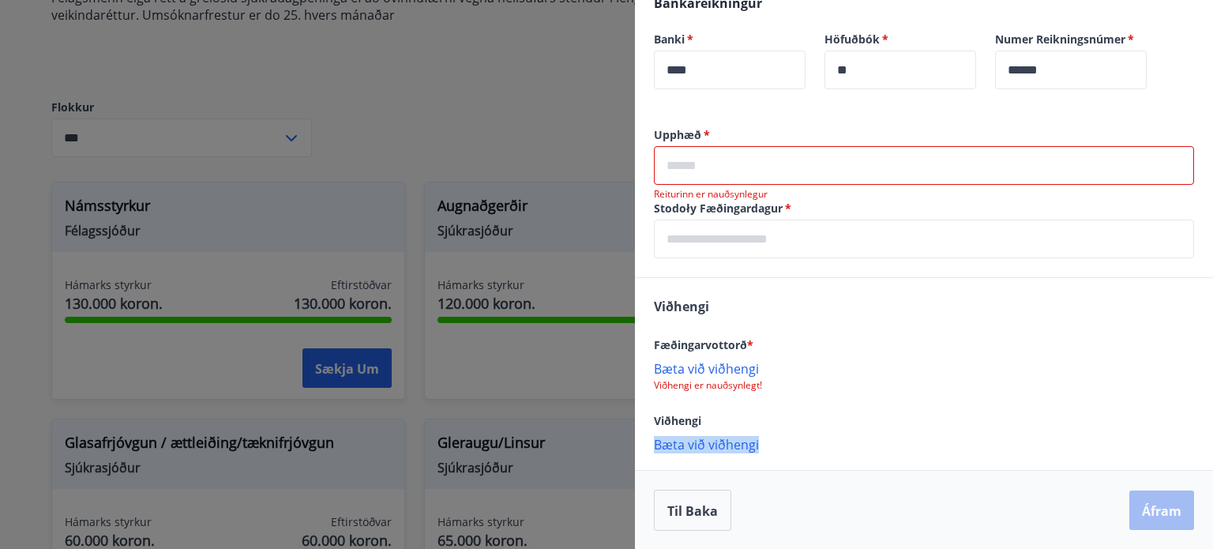
click at [761, 413] on div at bounding box center [761, 413] width 0 height 0
click at [840, 392] on div "Viðhengi Fæðingarvottorð * Bæta við viðhengi Viðhengi er nauðsynlegt! Viðhengi …" at bounding box center [924, 374] width 578 height 193
drag, startPoint x: 663, startPoint y: 388, endPoint x: 763, endPoint y: 388, distance: 99.5
click at [763, 388] on div "Viðhengi Fæðingarvottorð * Bæta við viðhengi Viðhengi er nauðsynlegt! Viðhengi …" at bounding box center [924, 374] width 578 height 193
click at [753, 392] on div at bounding box center [753, 392] width 0 height 0
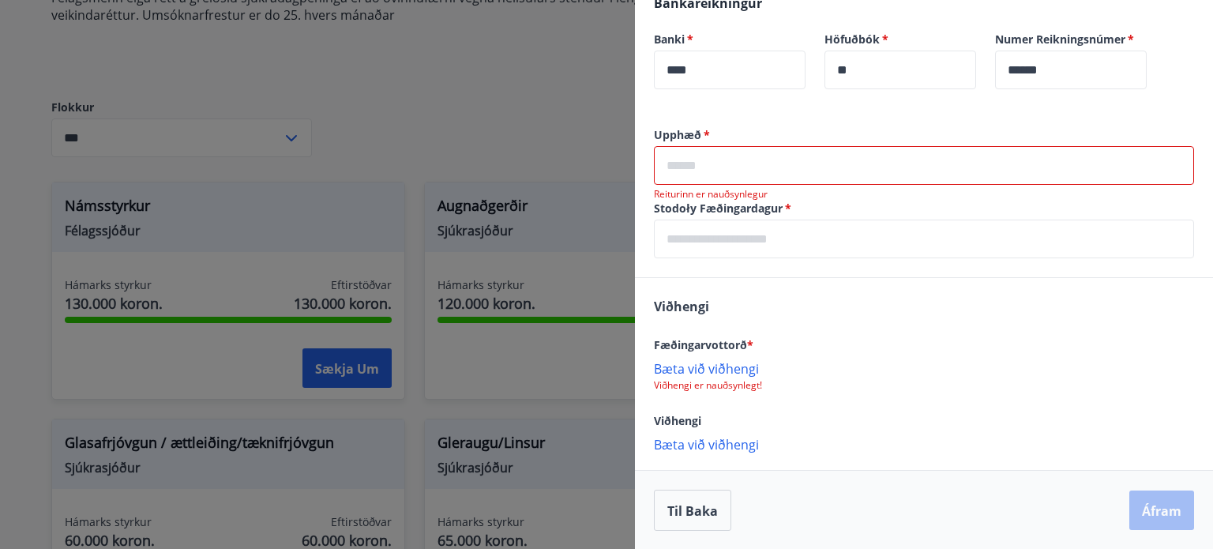
click at [834, 407] on div "Viðhengi Fæðingarvottorð * Bæta við viðhengi Viðhengi er nauðsynlegt! Viðhengi …" at bounding box center [924, 374] width 578 height 193
click at [564, 115] on div at bounding box center [606, 274] width 1213 height 549
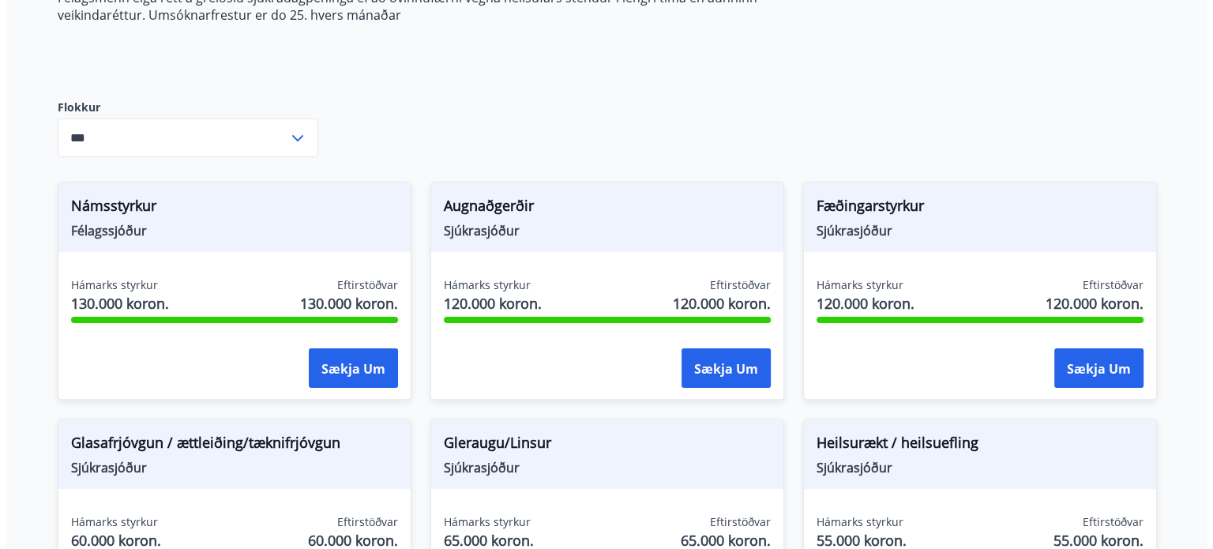
scroll to position [0, 0]
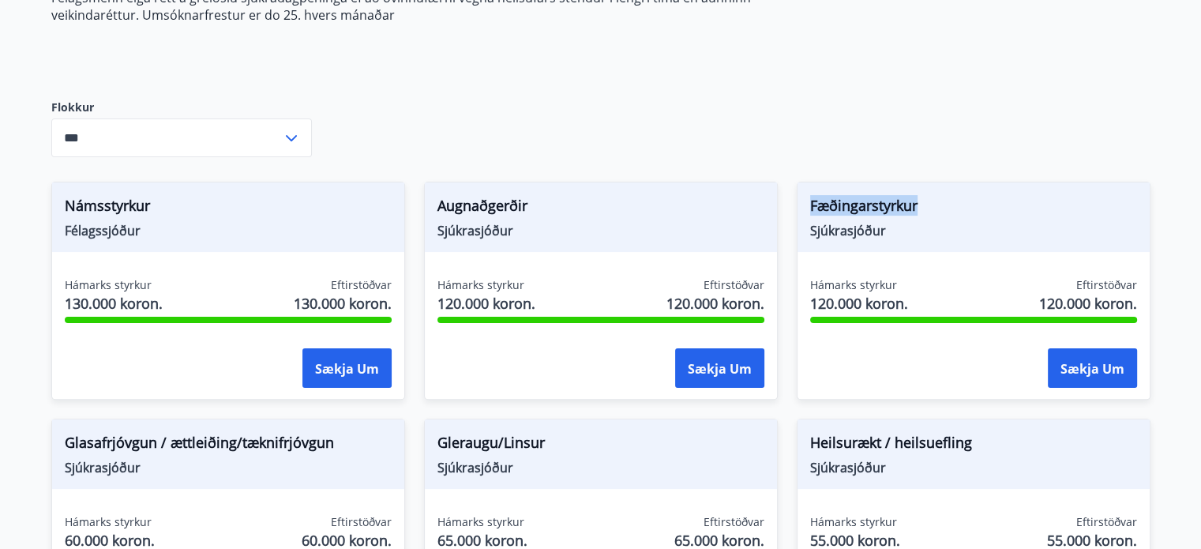
drag, startPoint x: 807, startPoint y: 208, endPoint x: 940, endPoint y: 212, distance: 132.7
click at [939, 212] on div "Fæðingarstyrkur Sjúkrasjóður" at bounding box center [974, 216] width 352 height 69
click at [929, 216] on div at bounding box center [929, 216] width 0 height 0
click at [1060, 371] on button "Sækja um" at bounding box center [1092, 367] width 89 height 39
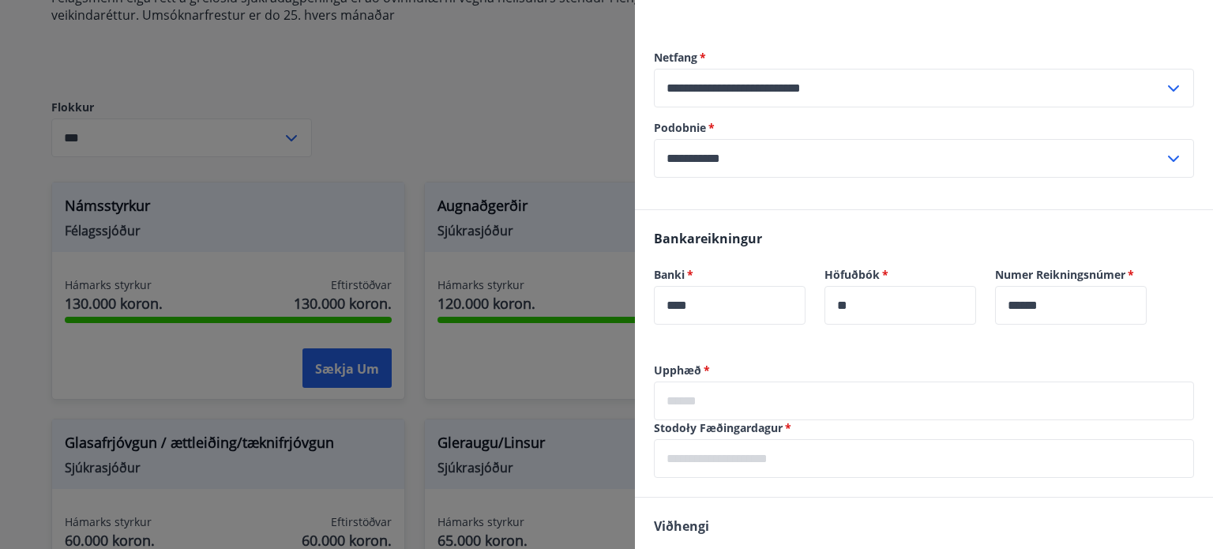
scroll to position [316, 0]
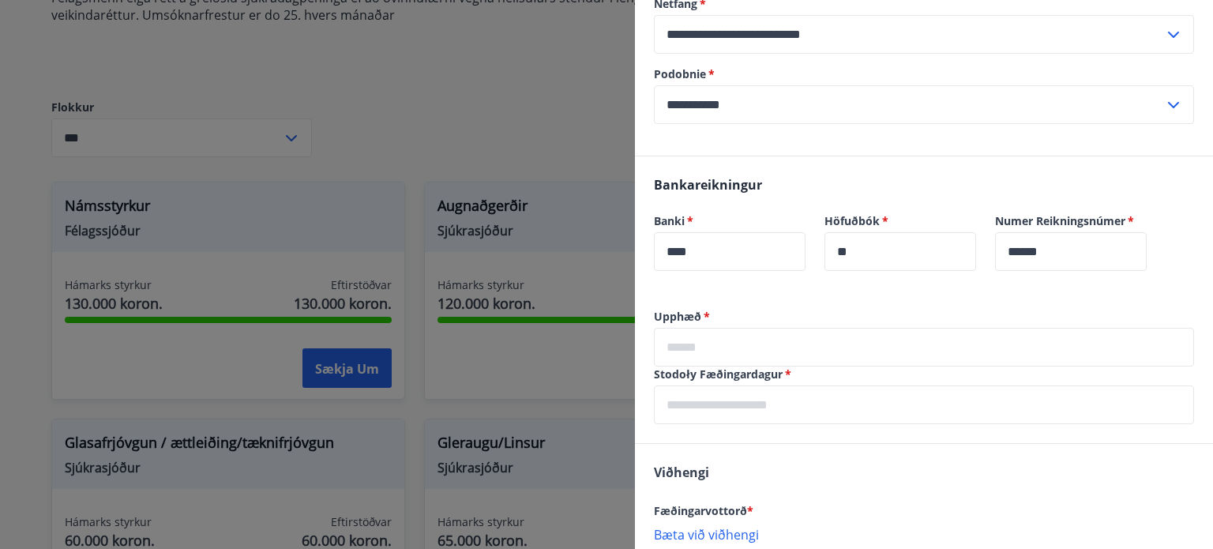
click at [771, 344] on input "text" at bounding box center [924, 347] width 540 height 39
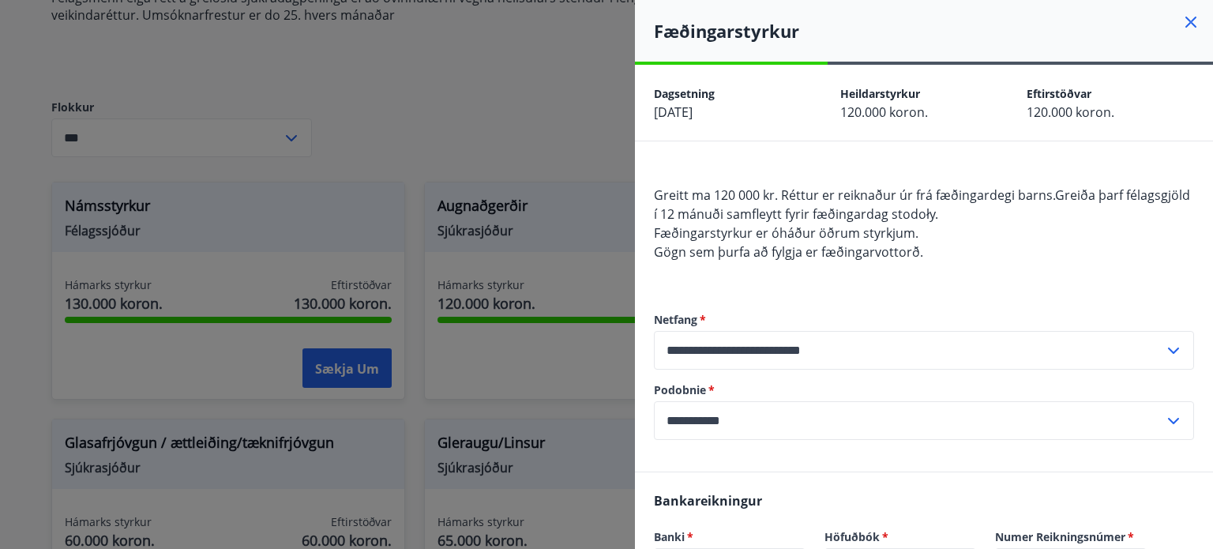
scroll to position [0, 0]
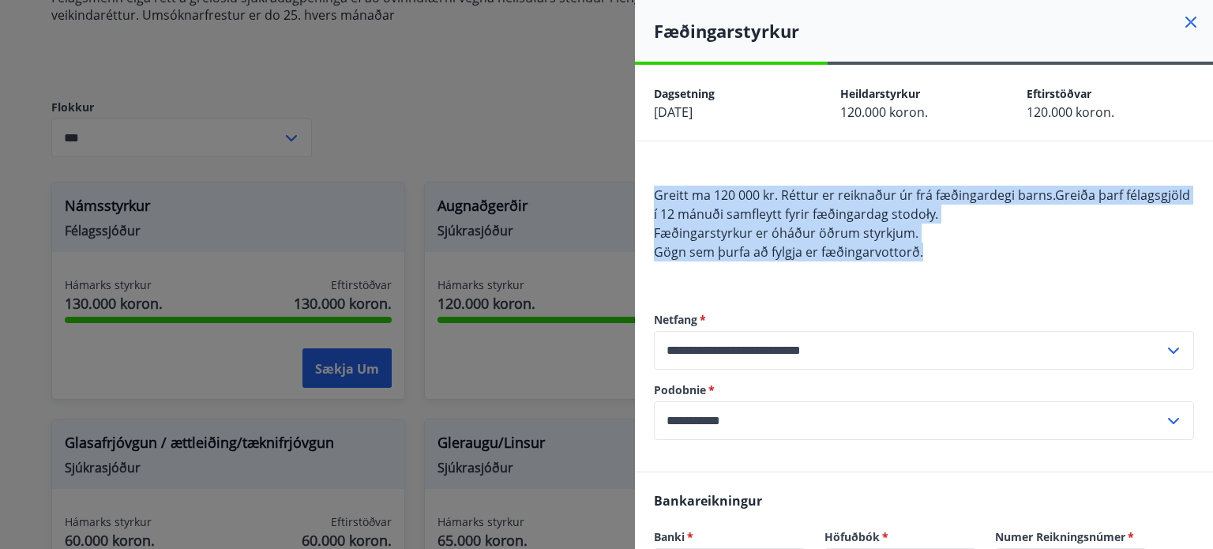
drag, startPoint x: 652, startPoint y: 193, endPoint x: 933, endPoint y: 250, distance: 286.6
click at [933, 250] on div "**********" at bounding box center [924, 306] width 578 height 330
click at [923, 261] on div at bounding box center [923, 261] width 0 height 0
click at [978, 251] on div "Greitt ma 120 000 kr. Réttur er reiknaður úr frá fæðingardegi barns.Greiða þarf…" at bounding box center [924, 224] width 540 height 114
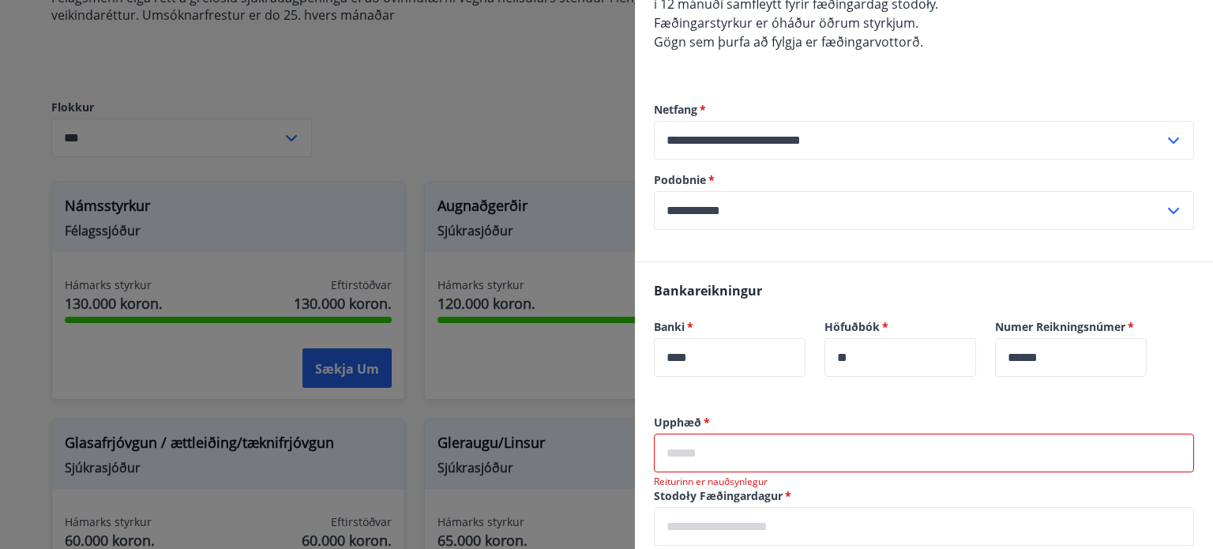
scroll to position [316, 0]
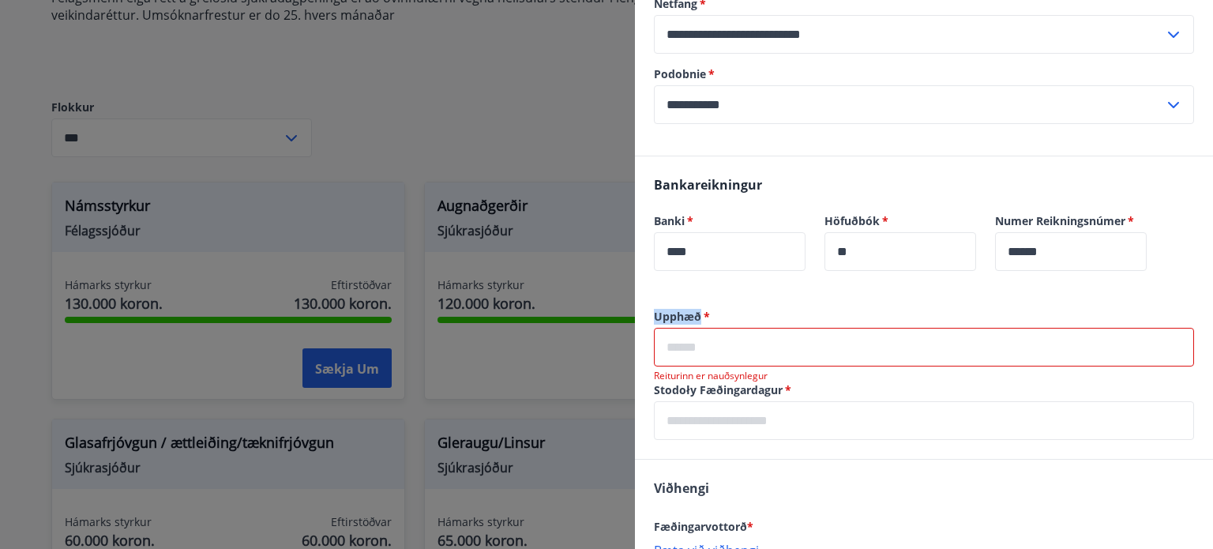
drag, startPoint x: 656, startPoint y: 315, endPoint x: 698, endPoint y: 317, distance: 41.9
click at [698, 317] on font "Upphæð" at bounding box center [677, 316] width 47 height 15
click at [688, 325] on div at bounding box center [688, 325] width 0 height 0
click at [819, 338] on input "text" at bounding box center [924, 347] width 540 height 39
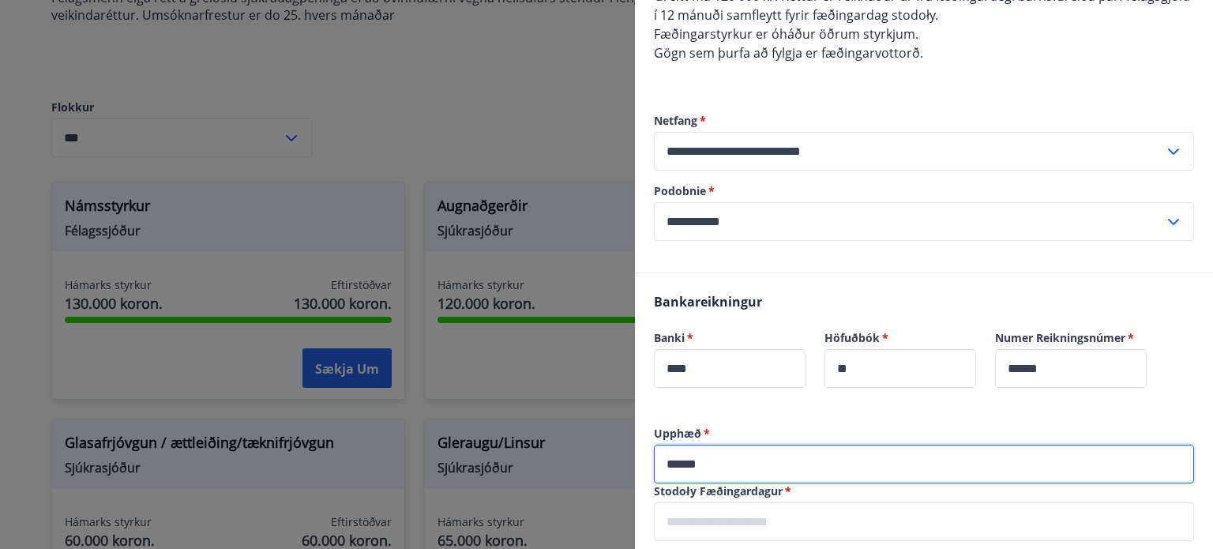
scroll to position [332, 0]
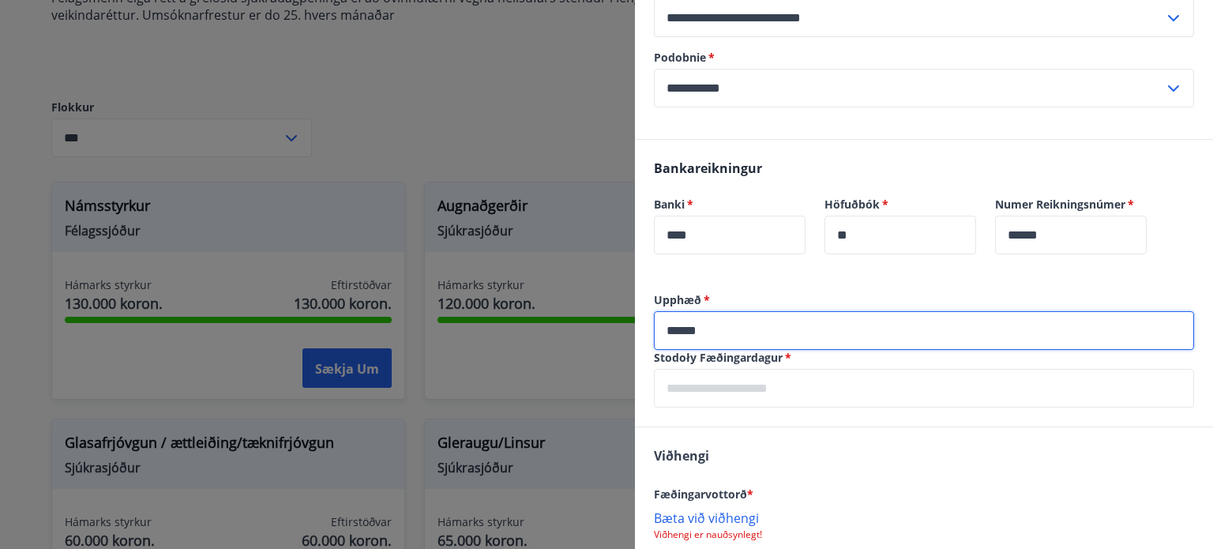
type input "******"
click at [771, 391] on input "text" at bounding box center [924, 388] width 540 height 39
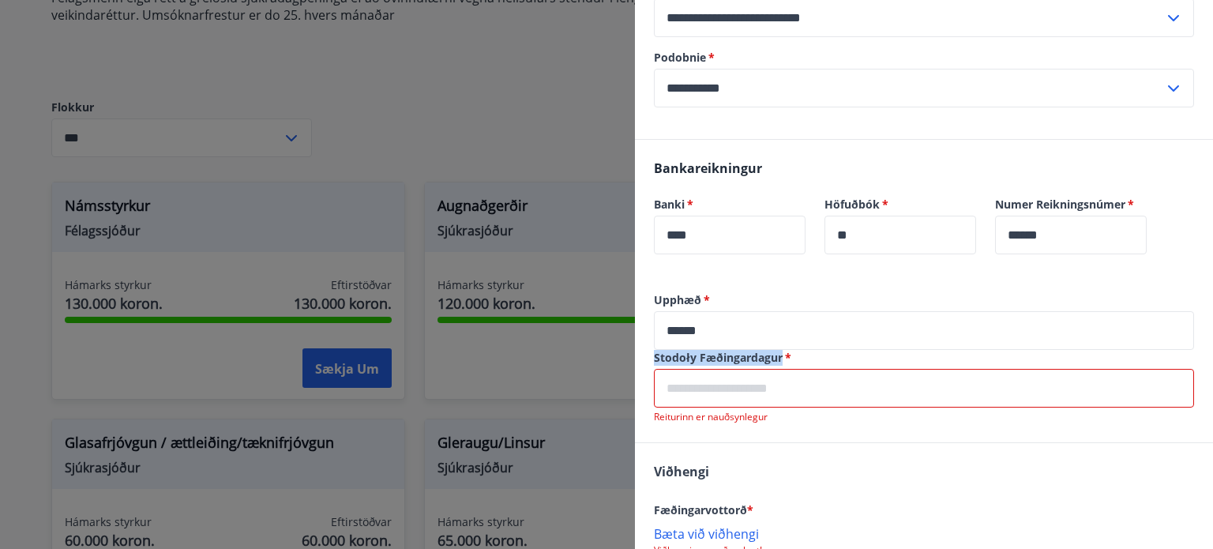
drag, startPoint x: 646, startPoint y: 351, endPoint x: 780, endPoint y: 358, distance: 134.4
click at [780, 358] on div "Upphæð   * ****** ​ Stodoły Fæðingardagur   * ​ Reiturinn er nauðsynlegur" at bounding box center [924, 367] width 578 height 150
click at [770, 365] on div at bounding box center [770, 365] width 0 height 0
click at [754, 391] on input "text" at bounding box center [924, 388] width 540 height 39
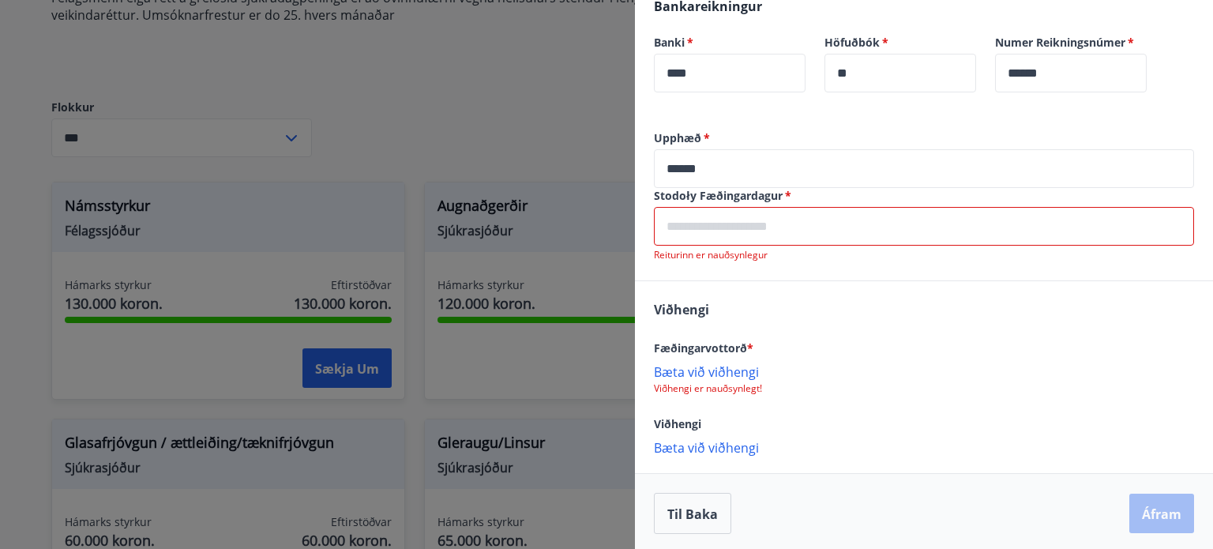
scroll to position [497, 0]
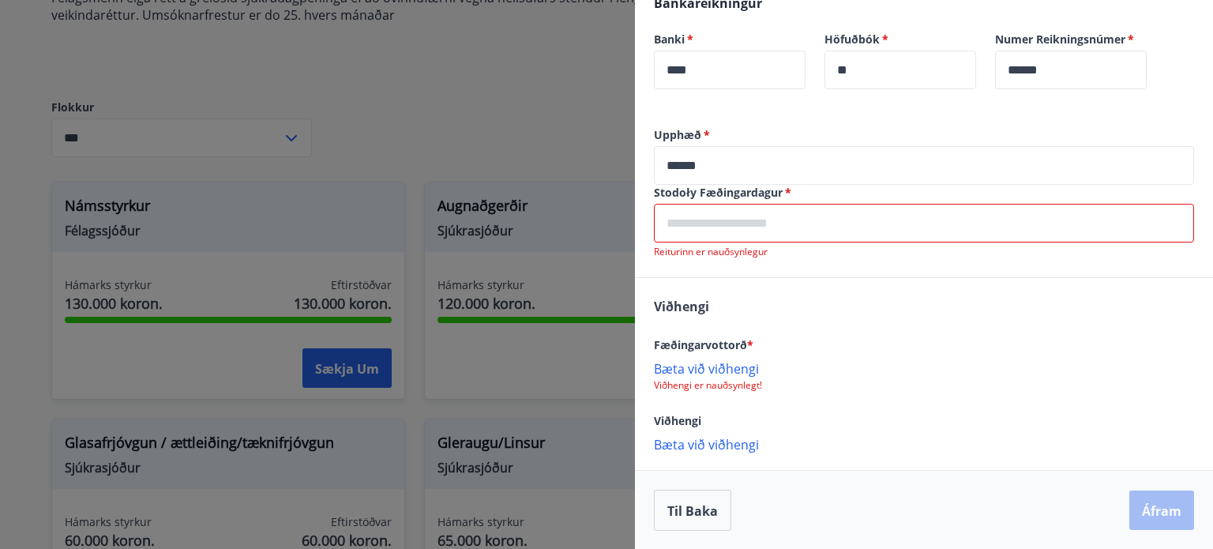
click at [867, 306] on div "Viðhengi Fæðingarvottorð * Bæta við viðhengi Viðhengi er nauðsynlegt! Viðhengi …" at bounding box center [924, 374] width 578 height 193
click at [699, 225] on input "text" at bounding box center [924, 223] width 540 height 39
click at [1174, 218] on input "text" at bounding box center [924, 223] width 540 height 39
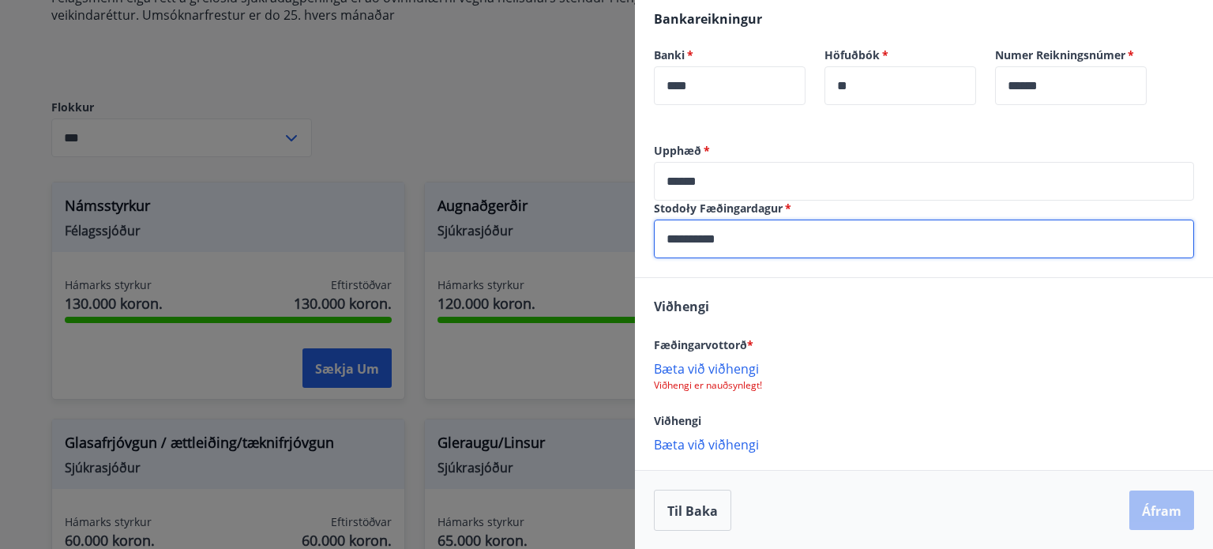
type input "**********"
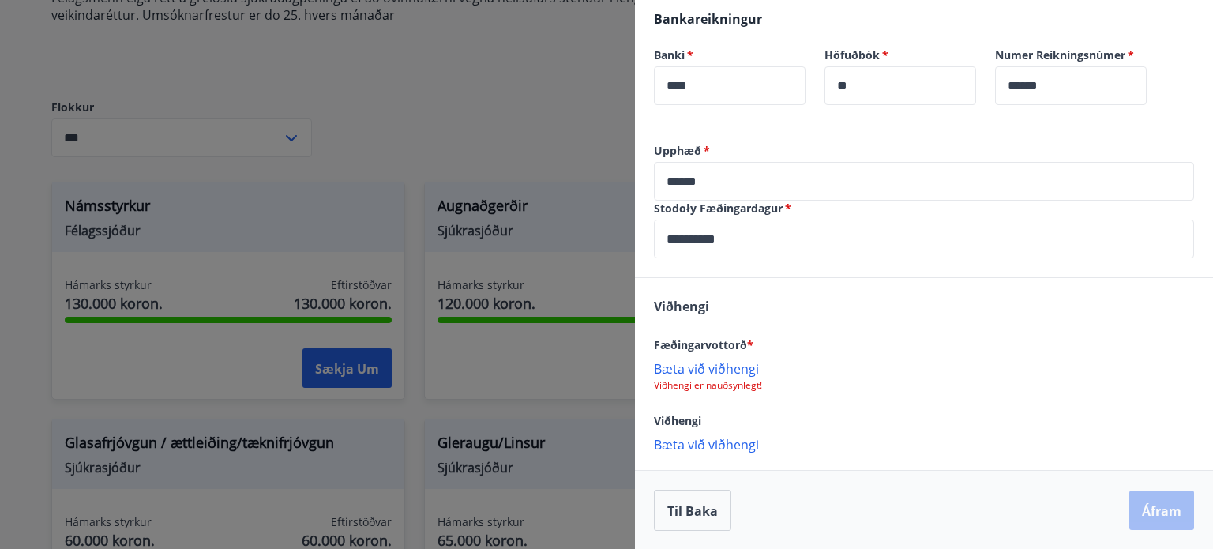
click at [895, 332] on div "Viðhengi Fæðingarvottorð * Bæta við viðhengi Viðhengi er nauðsynlegt! Viðhengi …" at bounding box center [924, 374] width 578 height 193
click at [689, 184] on input "******" at bounding box center [924, 181] width 540 height 39
click at [820, 291] on div "Viðhengi Fæðingarvottorð * Bæta við viðhengi Viðhengi er nauðsynlegt! Viðhengi …" at bounding box center [924, 374] width 578 height 193
drag, startPoint x: 654, startPoint y: 343, endPoint x: 745, endPoint y: 347, distance: 90.9
click at [745, 347] on font "Fæðingarvottorð" at bounding box center [700, 344] width 93 height 15
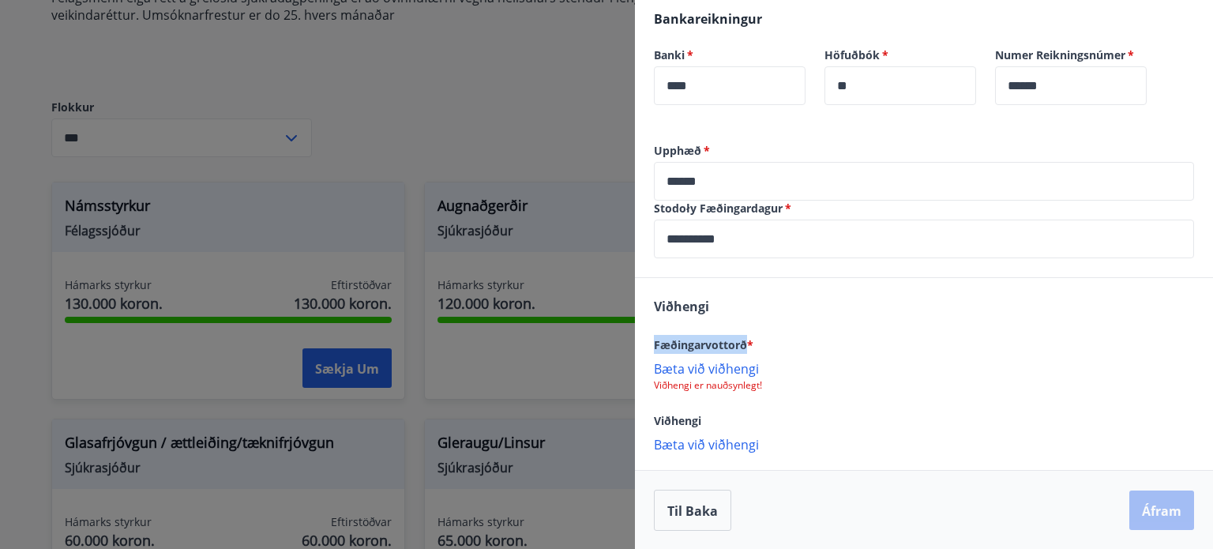
click at [734, 352] on div at bounding box center [734, 352] width 0 height 0
click at [689, 369] on font "Bæta við viðhengi" at bounding box center [706, 368] width 105 height 17
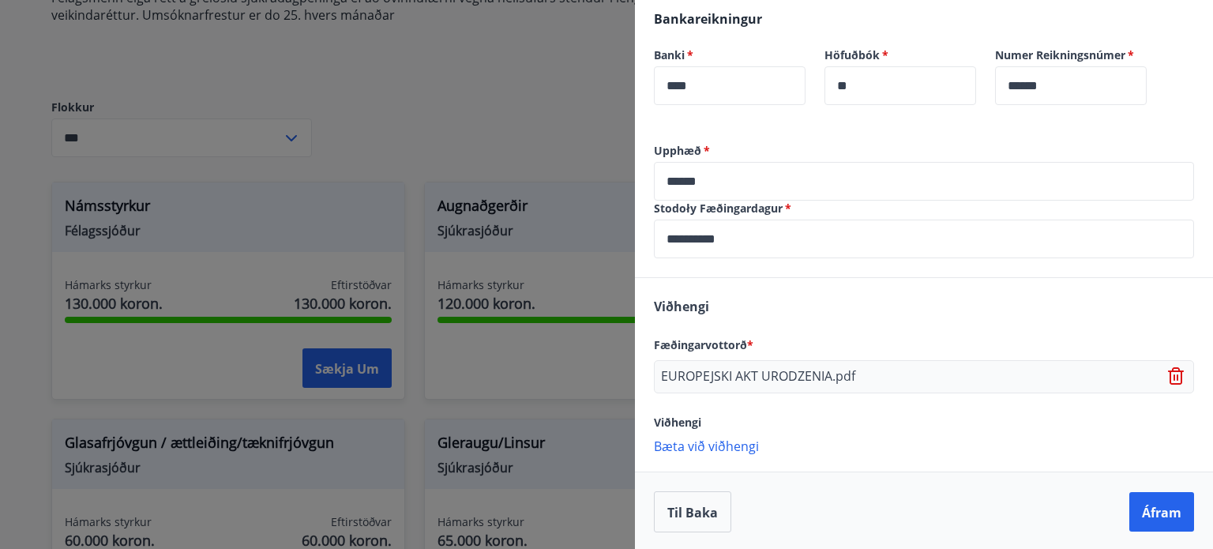
click at [707, 446] on font "Bæta við viðhengi" at bounding box center [706, 445] width 105 height 17
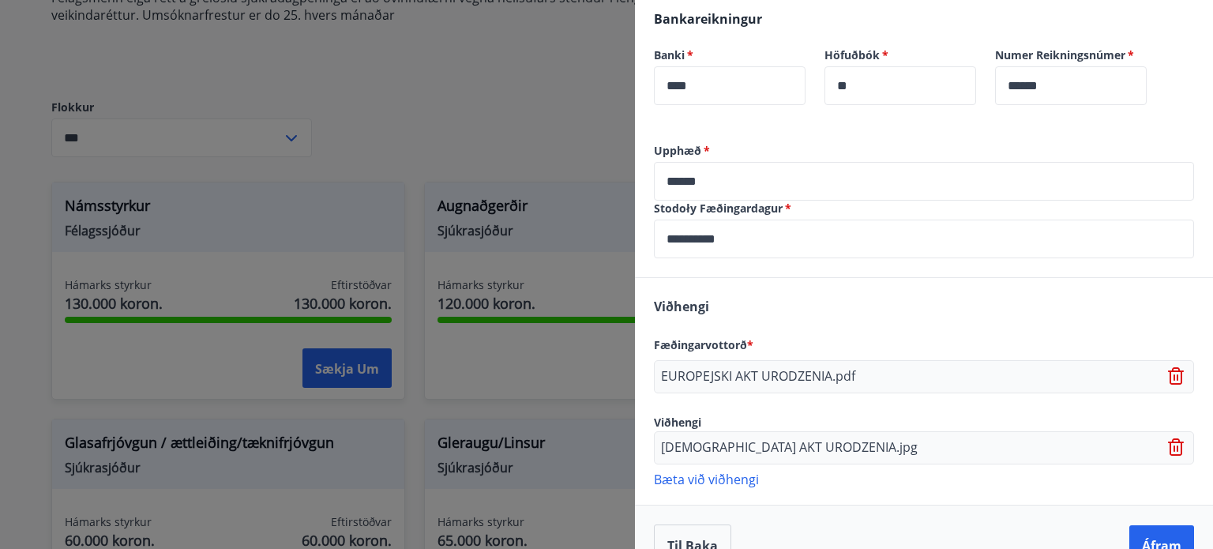
click at [866, 326] on div "Viðhengi Fæðingarvottorð * EUROPEJSKI AKT URODZENIA.pdf Viðhengi POLSKI AKT URO…" at bounding box center [924, 391] width 578 height 227
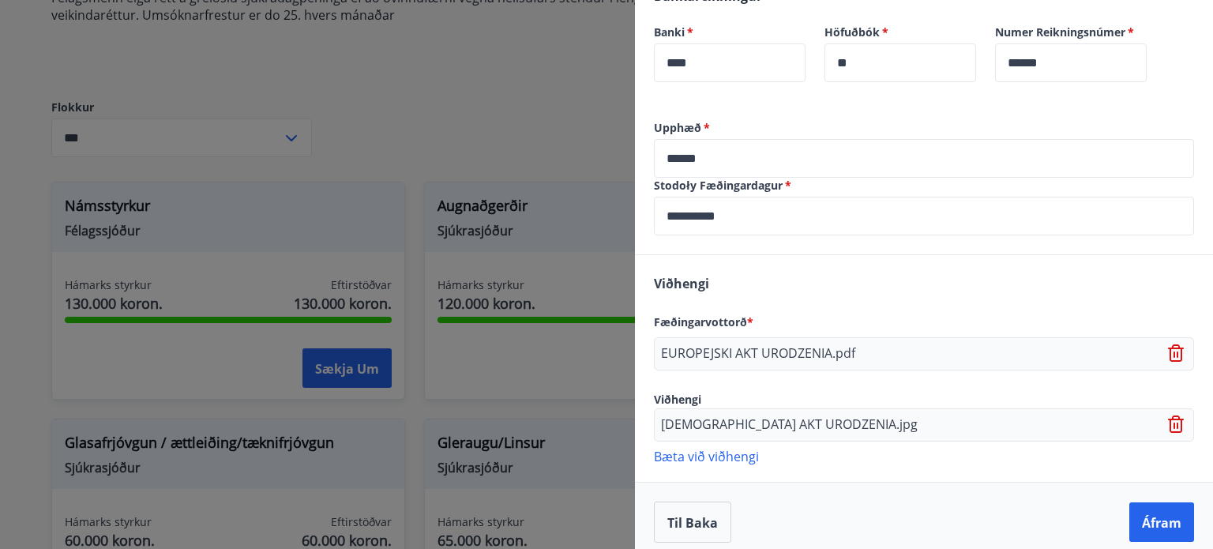
scroll to position [516, 0]
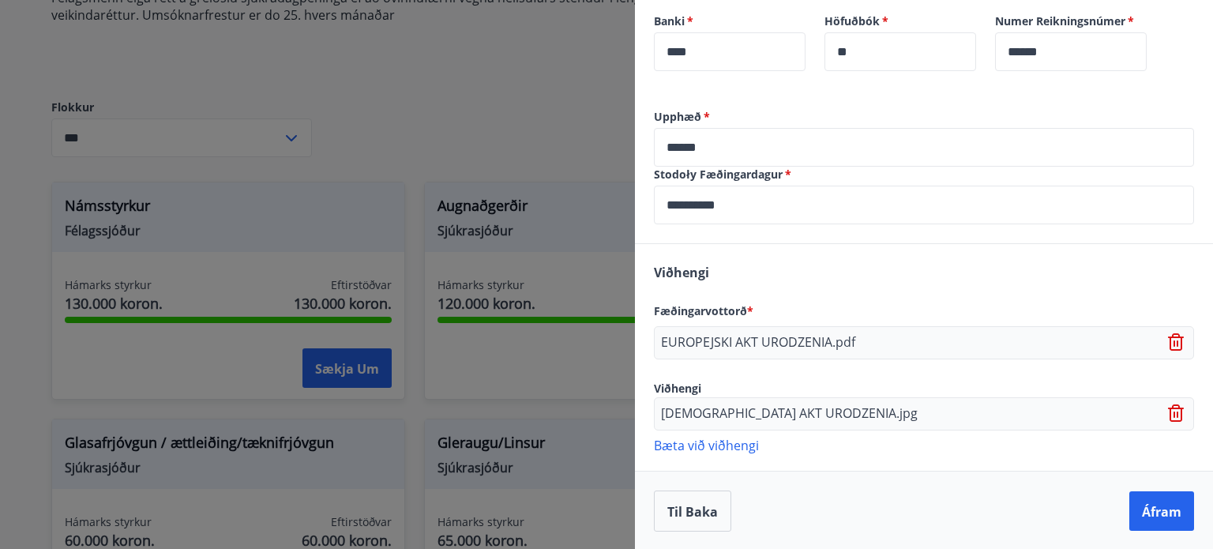
drag, startPoint x: 1108, startPoint y: 506, endPoint x: 1193, endPoint y: 502, distance: 85.4
click at [1192, 505] on div "Til baka Áfram" at bounding box center [924, 511] width 578 height 80
click at [1154, 510] on font "Áfram" at bounding box center [1161, 511] width 39 height 17
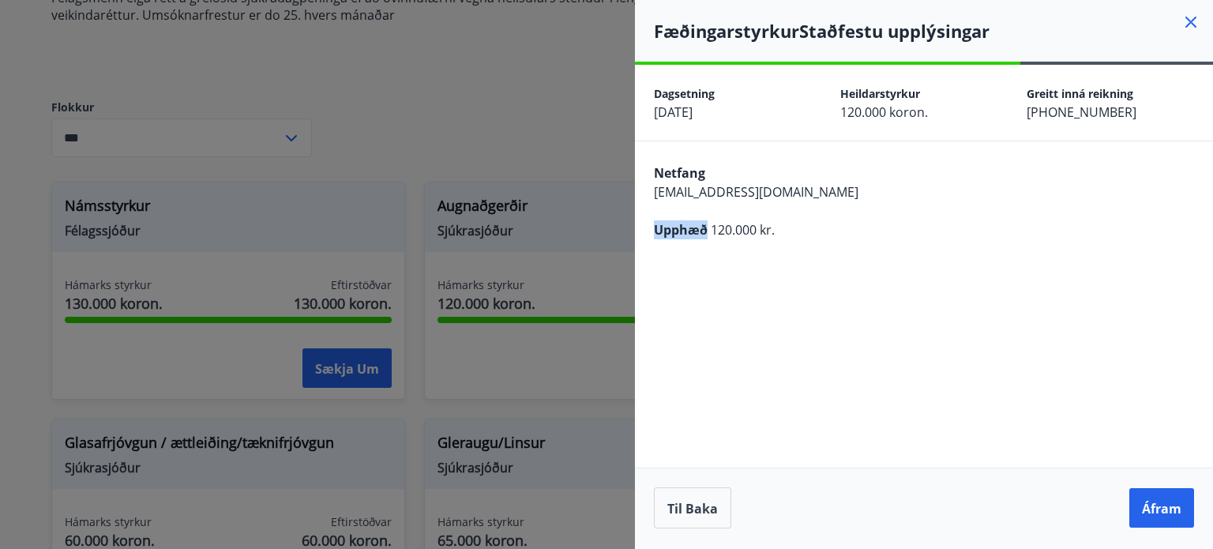
drag, startPoint x: 656, startPoint y: 228, endPoint x: 707, endPoint y: 238, distance: 51.4
click at [707, 238] on font "Upphæð" at bounding box center [681, 229] width 54 height 17
click at [696, 239] on div at bounding box center [696, 239] width 0 height 0
click at [824, 286] on div "**********" at bounding box center [924, 306] width 578 height 482
drag, startPoint x: 655, startPoint y: 173, endPoint x: 719, endPoint y: 181, distance: 64.4
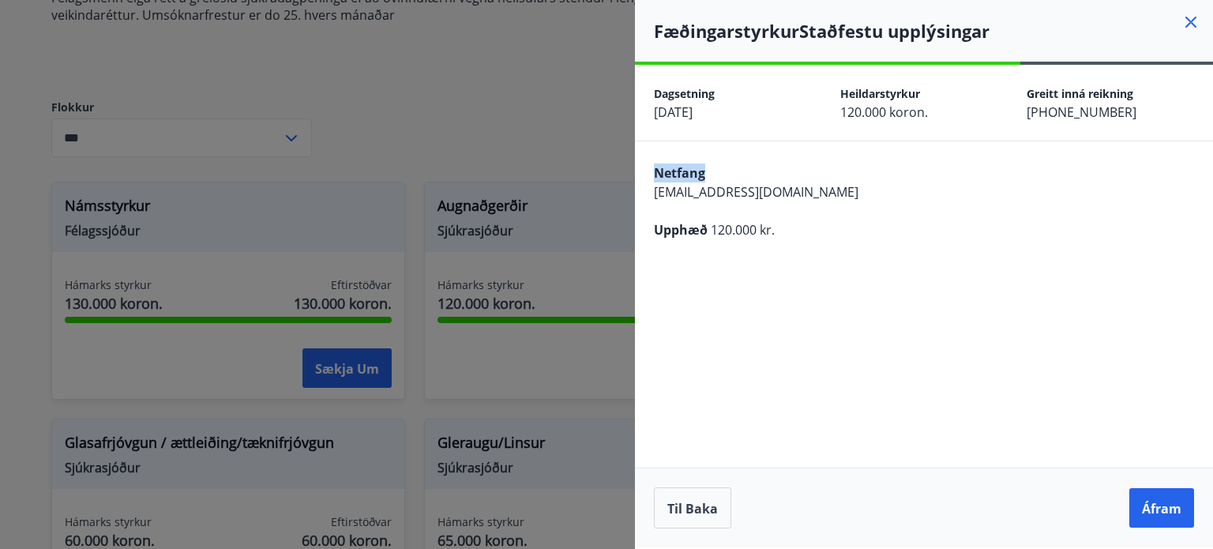
click at [719, 181] on div "Netfang" at bounding box center [924, 172] width 540 height 19
click at [708, 182] on div at bounding box center [708, 182] width 0 height 0
click at [896, 325] on div "**********" at bounding box center [924, 306] width 578 height 482
drag, startPoint x: 653, startPoint y: 96, endPoint x: 722, endPoint y: 99, distance: 68.8
click at [722, 99] on div "Dagsetning 09.10.2025 Heildarstyrkur 120.000 koron. Greitt inná reikning 0370-2…" at bounding box center [924, 103] width 578 height 76
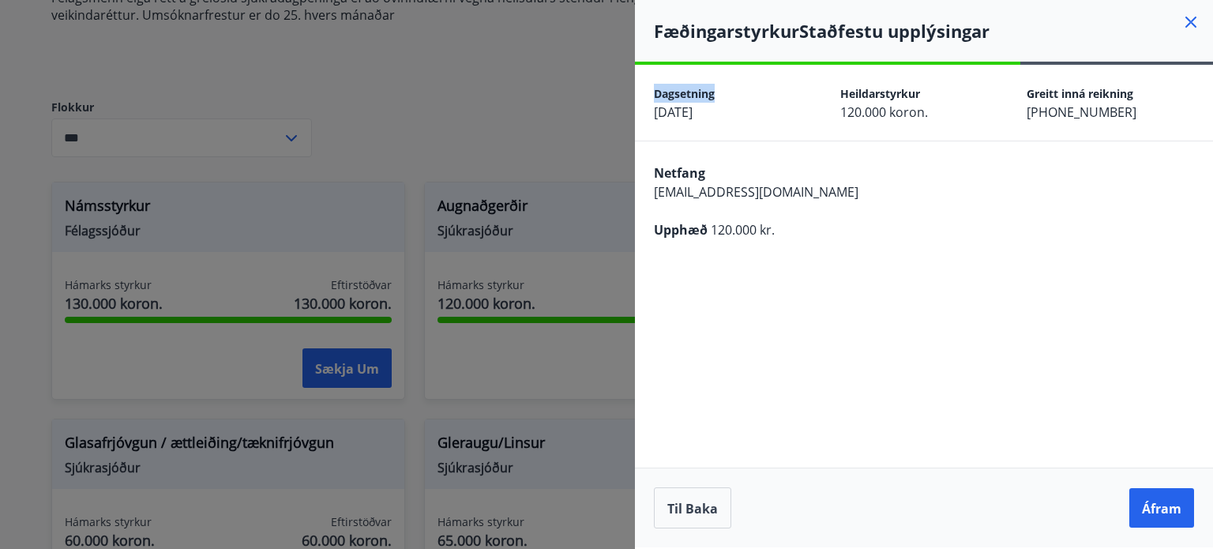
click at [711, 102] on div at bounding box center [711, 102] width 0 height 0
click at [899, 334] on div "**********" at bounding box center [924, 306] width 578 height 482
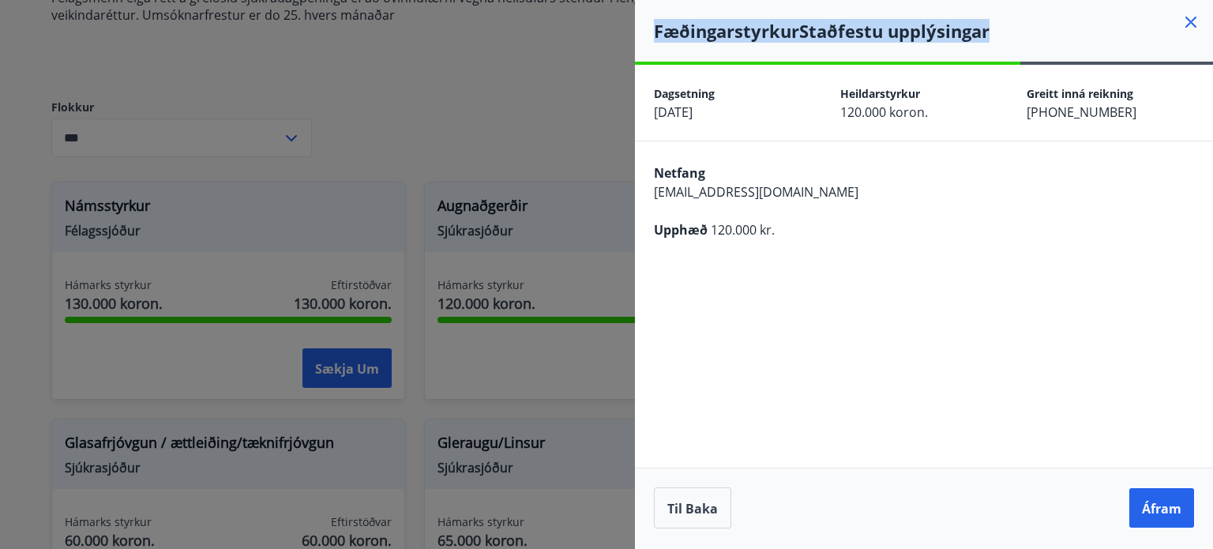
drag, startPoint x: 655, startPoint y: 29, endPoint x: 990, endPoint y: 39, distance: 335.7
click at [990, 39] on h4 "Fæðingarstyrkur Staðfestu upplýsingar" at bounding box center [933, 31] width 559 height 24
click at [980, 43] on div at bounding box center [980, 43] width 0 height 0
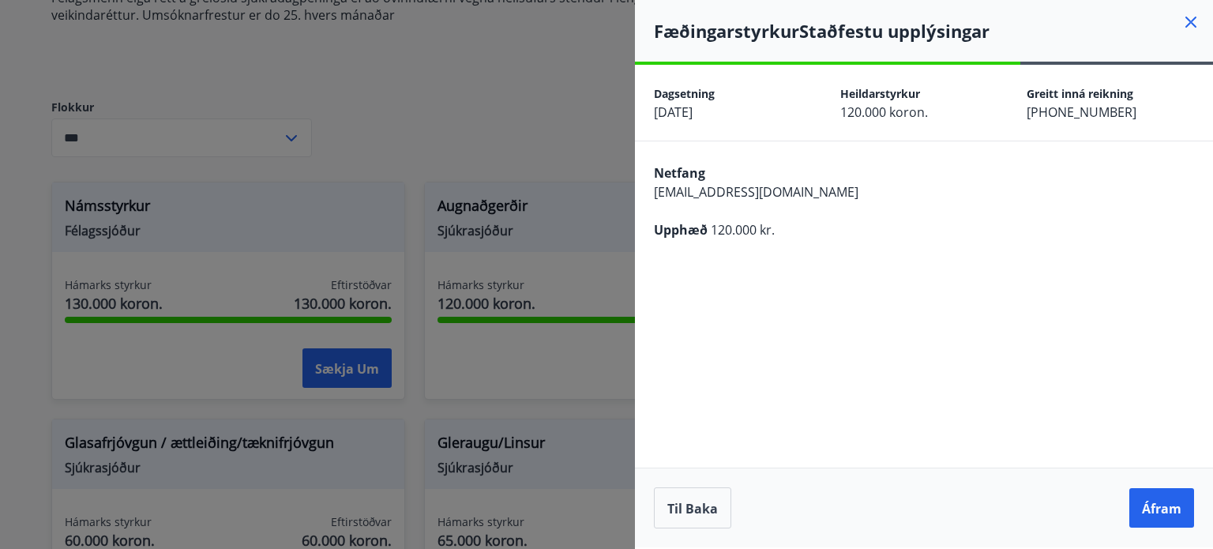
click at [1105, 370] on div "**********" at bounding box center [924, 306] width 578 height 482
click at [1162, 495] on button "Áfram" at bounding box center [1161, 507] width 65 height 39
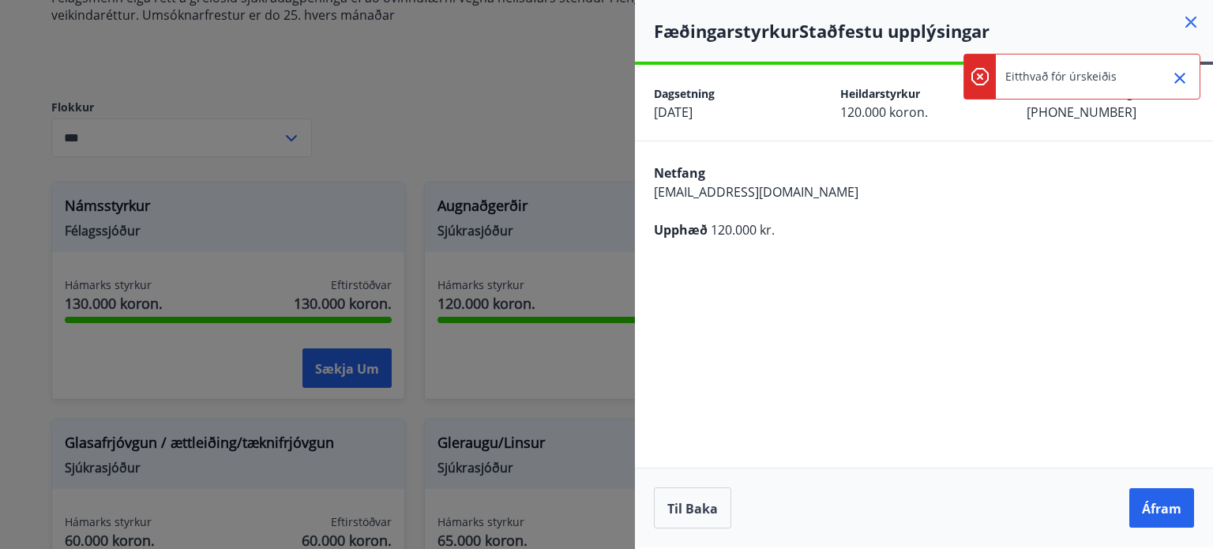
click at [1005, 77] on div "Eitthvað fór úrskeiðis" at bounding box center [1081, 77] width 237 height 46
drag, startPoint x: 1008, startPoint y: 77, endPoint x: 1108, endPoint y: 86, distance: 100.7
click at [1090, 81] on font "Eitthvað fór úrskeiðis" at bounding box center [1060, 76] width 111 height 15
drag, startPoint x: 1117, startPoint y: 79, endPoint x: 1072, endPoint y: 78, distance: 45.0
click at [1072, 78] on div "Eitthvað fór úrskeiðis" at bounding box center [1081, 77] width 237 height 46
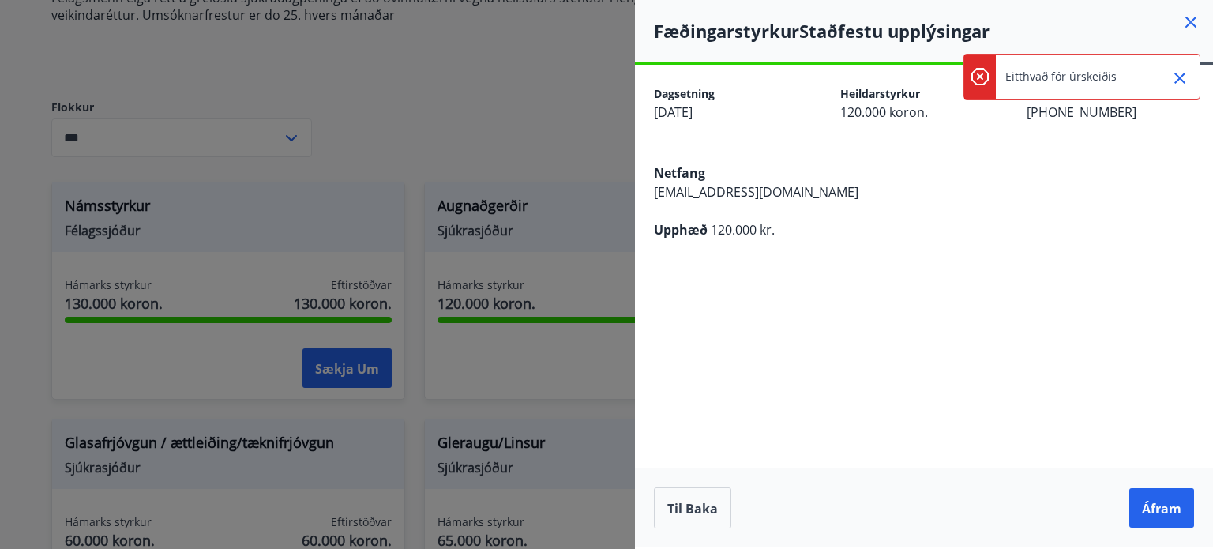
drag, startPoint x: 1113, startPoint y: 76, endPoint x: 1027, endPoint y: 75, distance: 86.1
click at [1027, 75] on font "Eitthvað fór úrskeiðis" at bounding box center [1060, 76] width 111 height 15
drag, startPoint x: 1007, startPoint y: 73, endPoint x: 1093, endPoint y: 75, distance: 86.1
click at [1093, 75] on font "Eitthvað fór úrskeiðis" at bounding box center [1060, 76] width 111 height 15
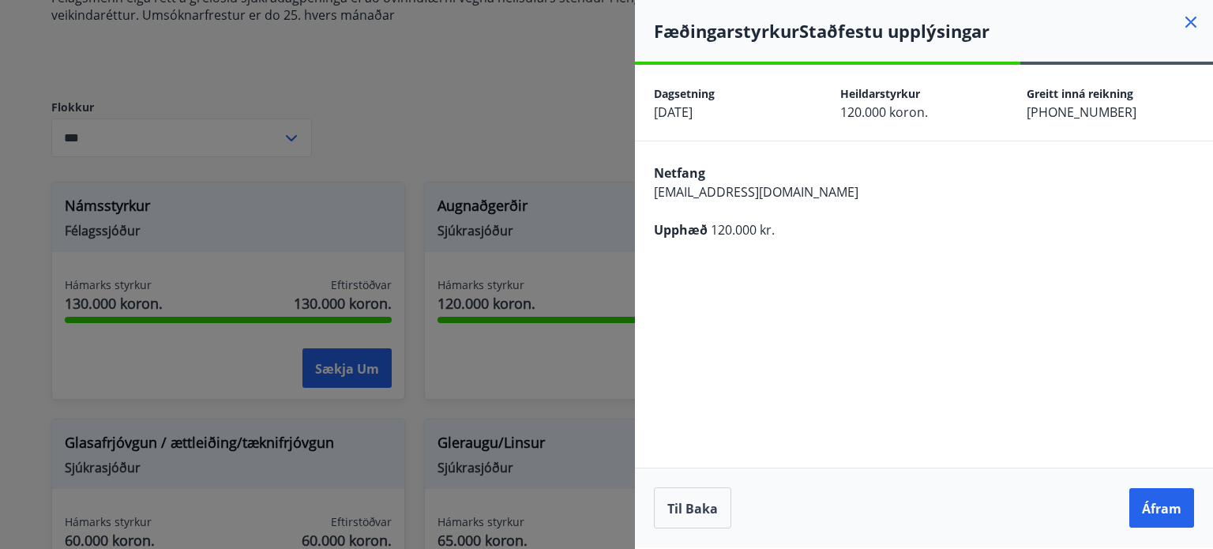
drag, startPoint x: 1064, startPoint y: 80, endPoint x: 1120, endPoint y: 273, distance: 201.6
click at [1120, 273] on div "**********" at bounding box center [924, 306] width 578 height 482
click at [1153, 501] on font "Áfram" at bounding box center [1161, 508] width 39 height 17
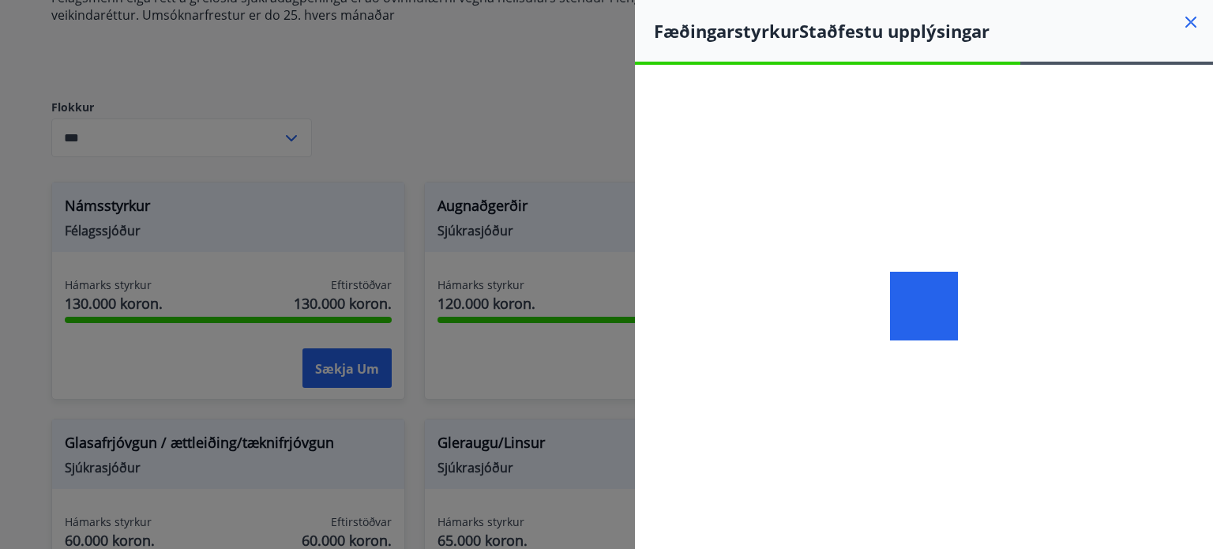
click at [1027, 456] on div at bounding box center [924, 306] width 578 height 482
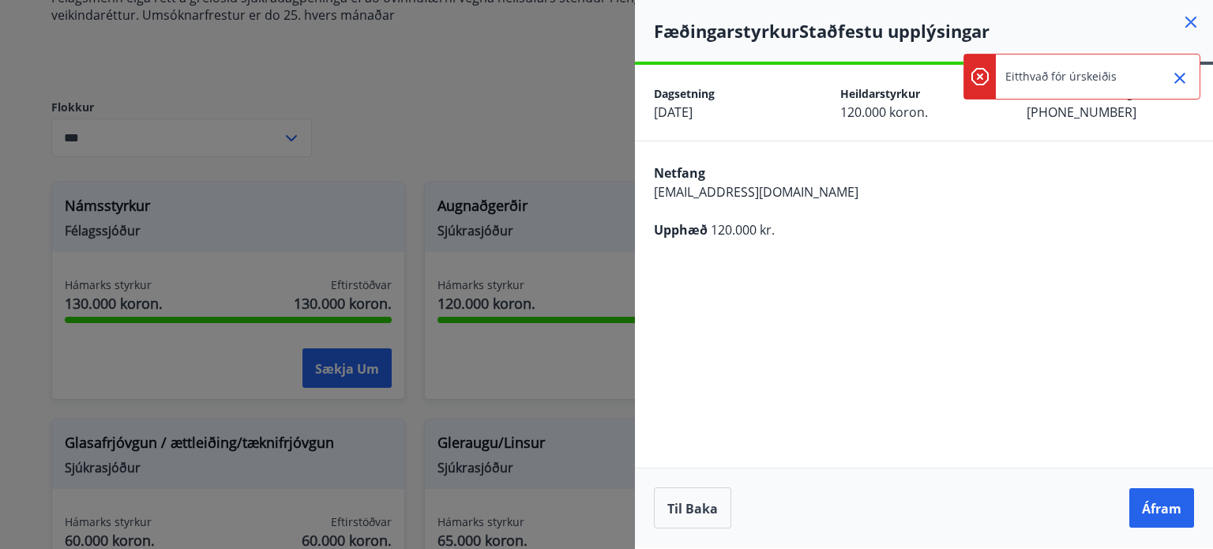
drag, startPoint x: 1006, startPoint y: 76, endPoint x: 1066, endPoint y: 77, distance: 60.0
click at [1057, 77] on font "Eitthvað fór úrskeiðis" at bounding box center [1060, 76] width 111 height 15
click at [1088, 78] on font "Eitthvað fór úrskeiðis" at bounding box center [1060, 76] width 111 height 15
click at [1078, 84] on div at bounding box center [1078, 84] width 0 height 0
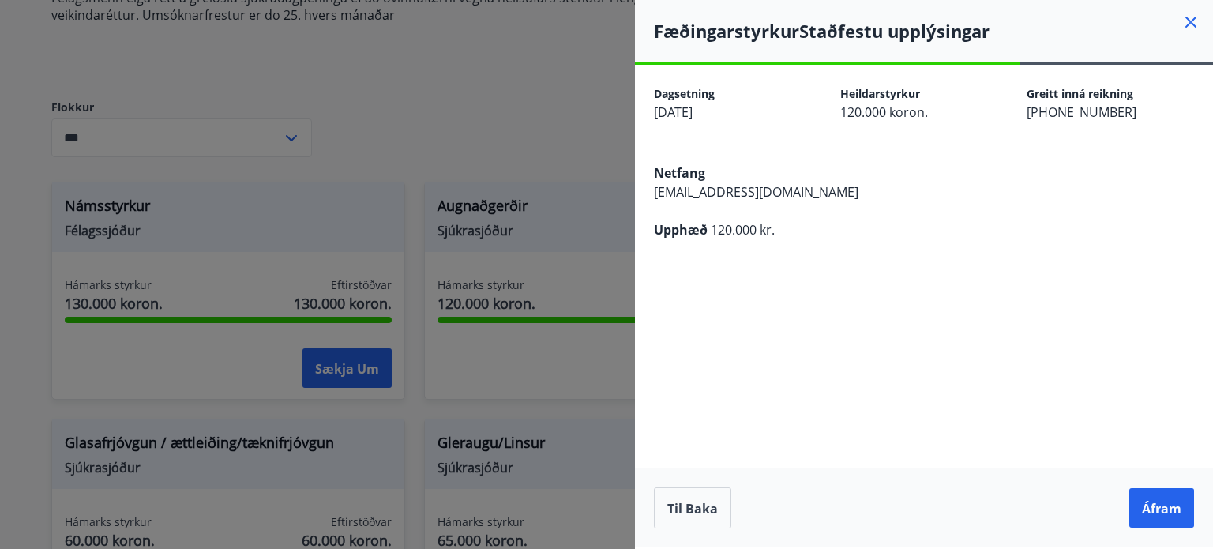
click at [916, 433] on div "**********" at bounding box center [924, 306] width 578 height 482
click at [1136, 496] on button "Áfram" at bounding box center [1161, 507] width 65 height 39
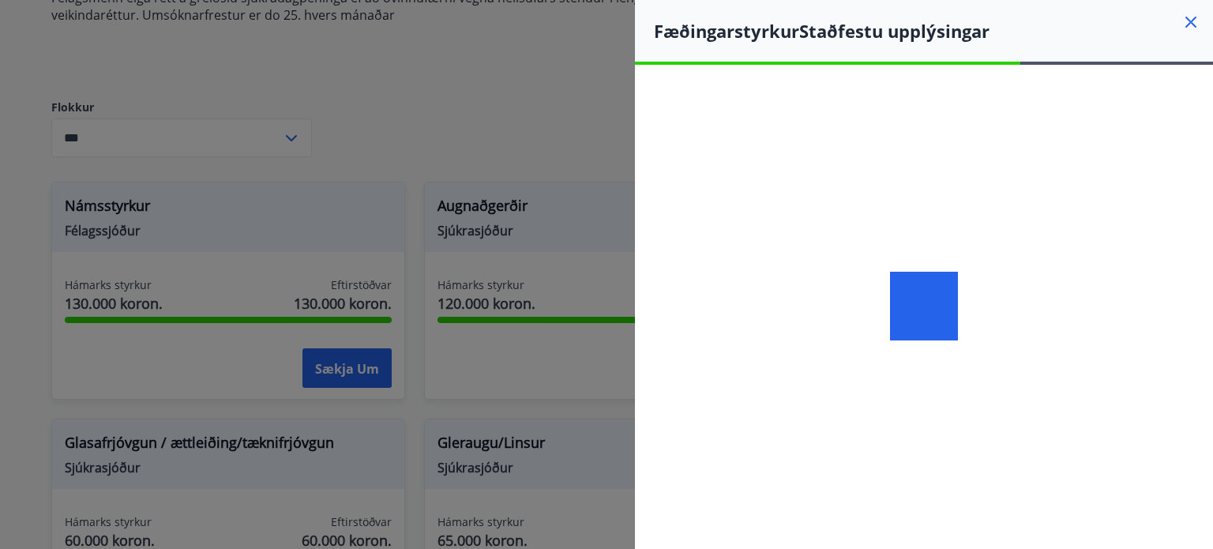
click at [940, 33] on font "Staðfestu upplýsingar" at bounding box center [894, 31] width 190 height 24
click at [930, 43] on div at bounding box center [930, 43] width 0 height 0
click at [936, 36] on font "Staðfestu upplýsingar" at bounding box center [894, 31] width 190 height 24
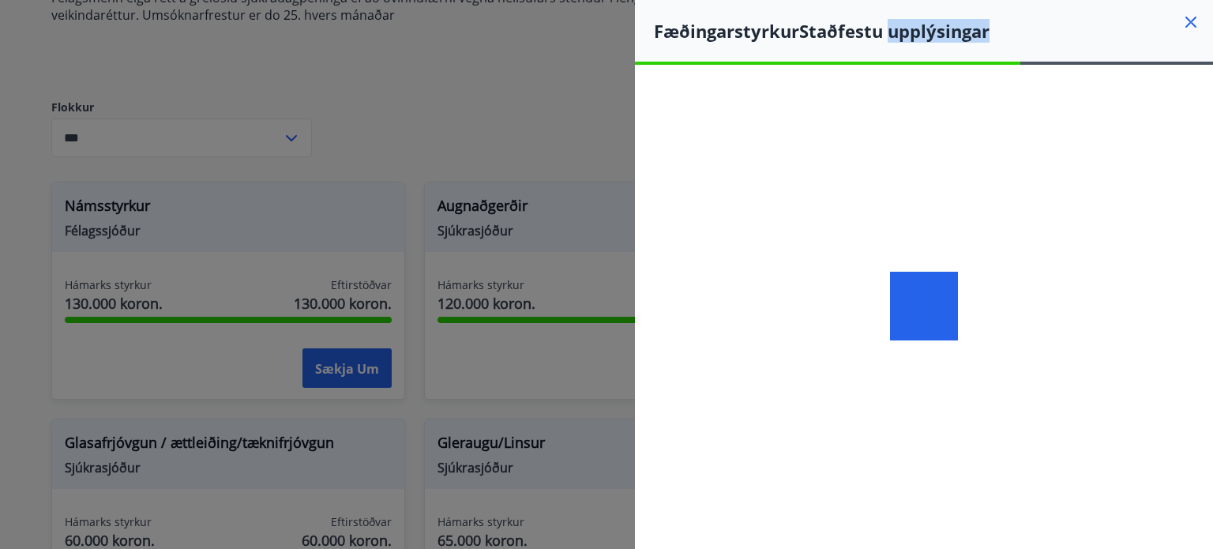
click at [936, 36] on font "Staðfestu upplýsingar" at bounding box center [894, 31] width 190 height 24
click at [925, 43] on div at bounding box center [925, 43] width 0 height 0
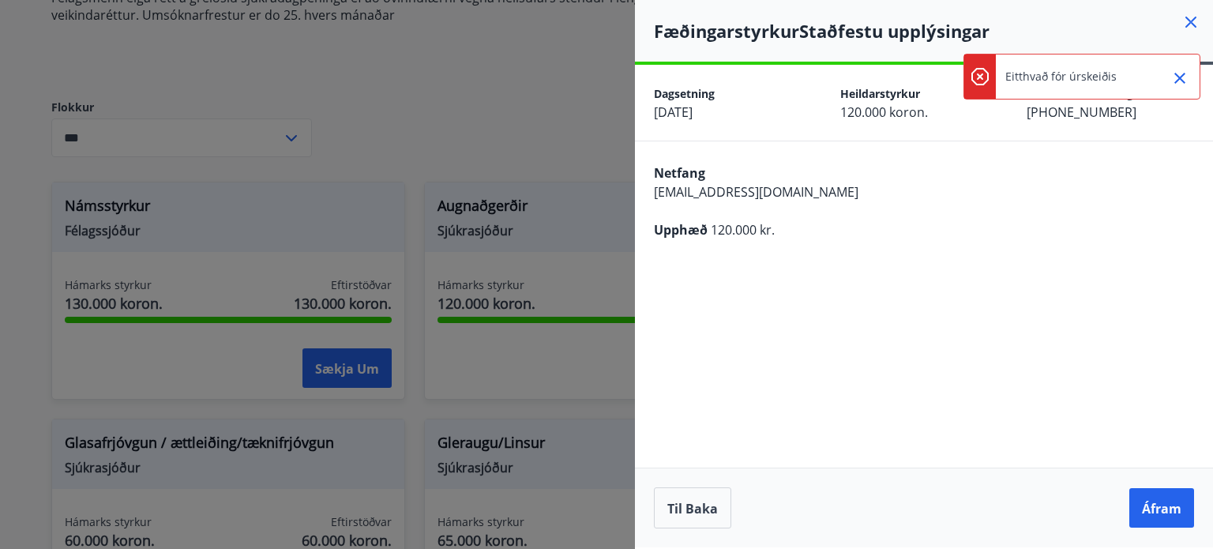
click at [1019, 78] on font "Eitthvað fór úrskeiðis" at bounding box center [1060, 76] width 111 height 15
click at [1009, 84] on div at bounding box center [1009, 84] width 0 height 0
click at [1055, 77] on font "Eitthvað fór úrskeiðis" at bounding box center [1060, 76] width 111 height 15
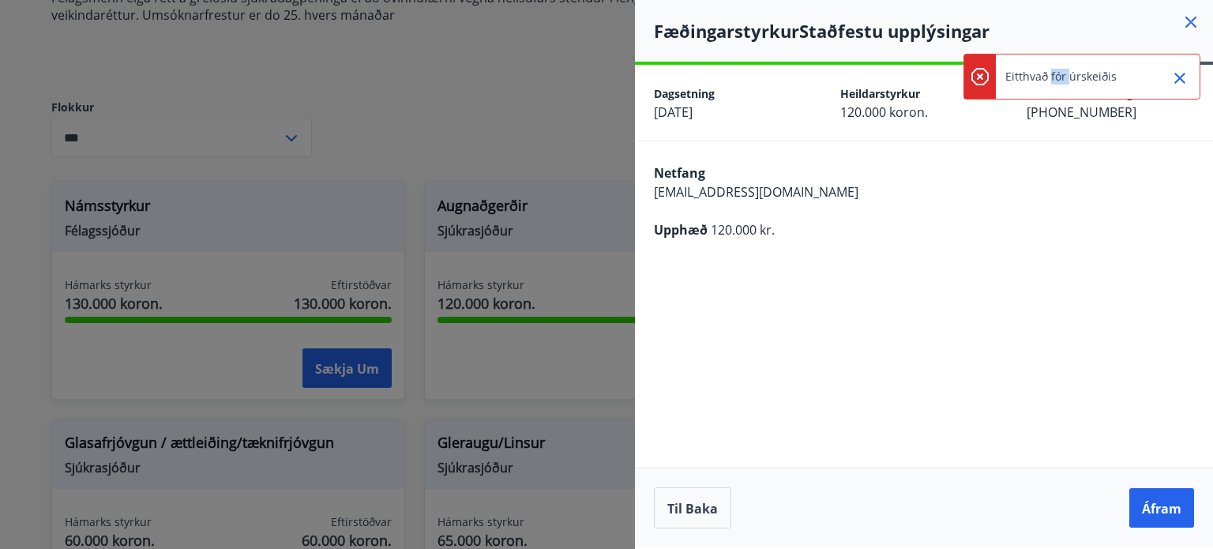
click at [1045, 84] on div at bounding box center [1045, 84] width 0 height 0
click at [1031, 74] on font "Eitthvað fór úrskeiðis" at bounding box center [1060, 76] width 111 height 15
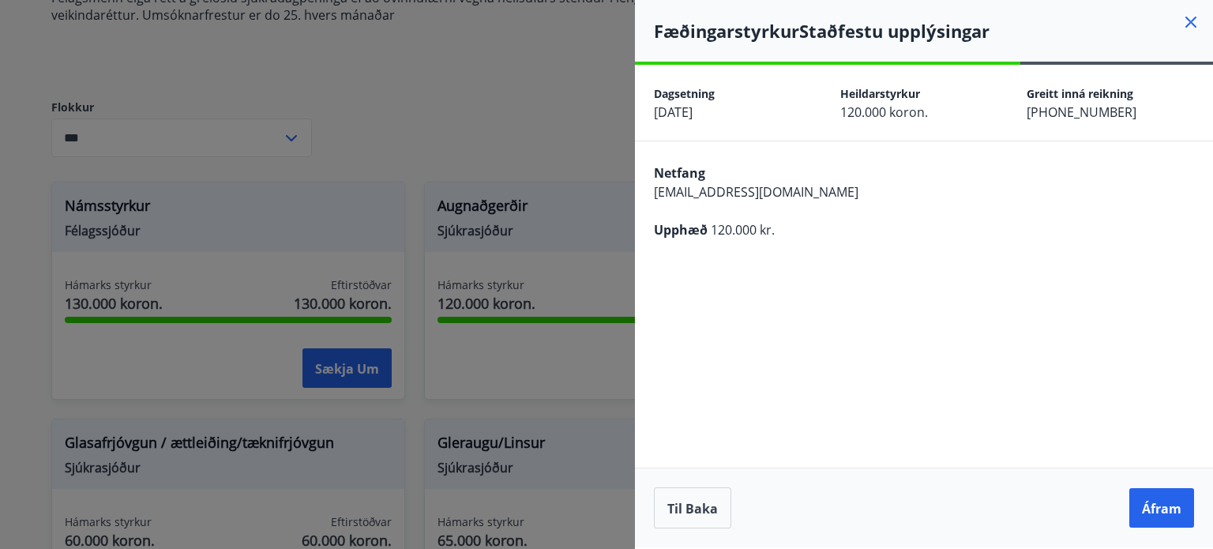
click at [1047, 80] on div "Dagsetning 09.10.2025 Heildarstyrkur 120.000 koron. Greitt inná reikning 0370-2…" at bounding box center [924, 103] width 578 height 76
click at [989, 238] on div "Upphæð 120.000 kr." at bounding box center [924, 229] width 540 height 19
click at [1052, 233] on div "Upphæð 120.000 kr." at bounding box center [924, 229] width 540 height 19
drag, startPoint x: 1110, startPoint y: 114, endPoint x: 1116, endPoint y: 128, distance: 14.5
click at [1120, 117] on font "0370-26-000948" at bounding box center [1082, 111] width 110 height 17
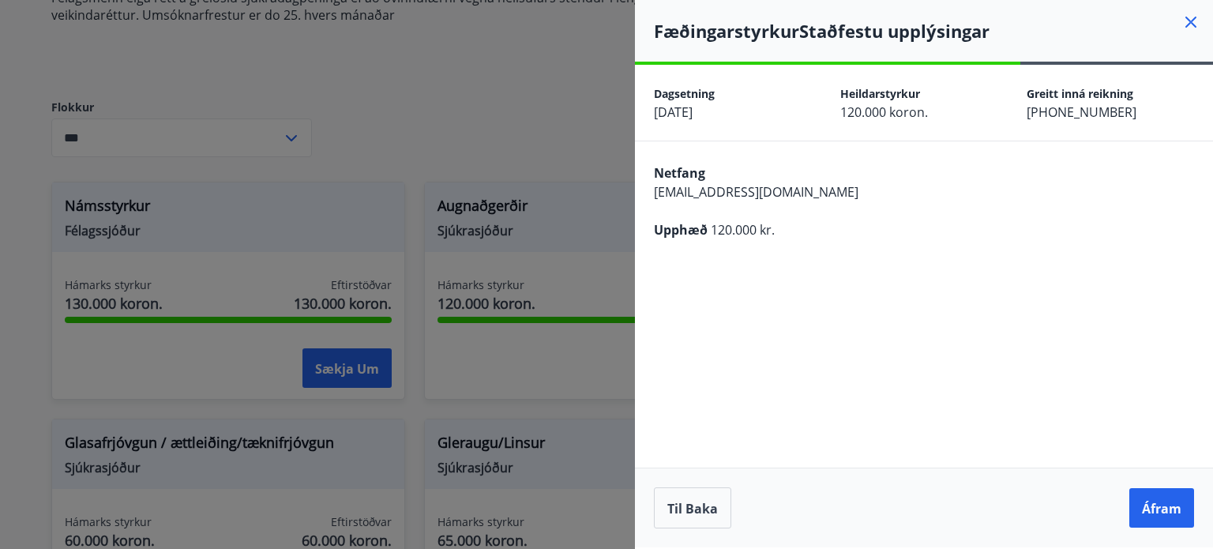
click at [1045, 186] on div "Netfang pawelsnopekstalbud@gmail.com Upphæð 120.000 kr." at bounding box center [924, 199] width 578 height 117
click at [719, 195] on font "pawelsnopekstalbud@gmail.com" at bounding box center [756, 191] width 205 height 17
click at [828, 191] on font "pawelsnopekstalbud@gmail.com" at bounding box center [756, 191] width 205 height 17
click at [891, 258] on div "**********" at bounding box center [924, 306] width 578 height 482
click at [1158, 504] on font "Áfram" at bounding box center [1161, 508] width 39 height 17
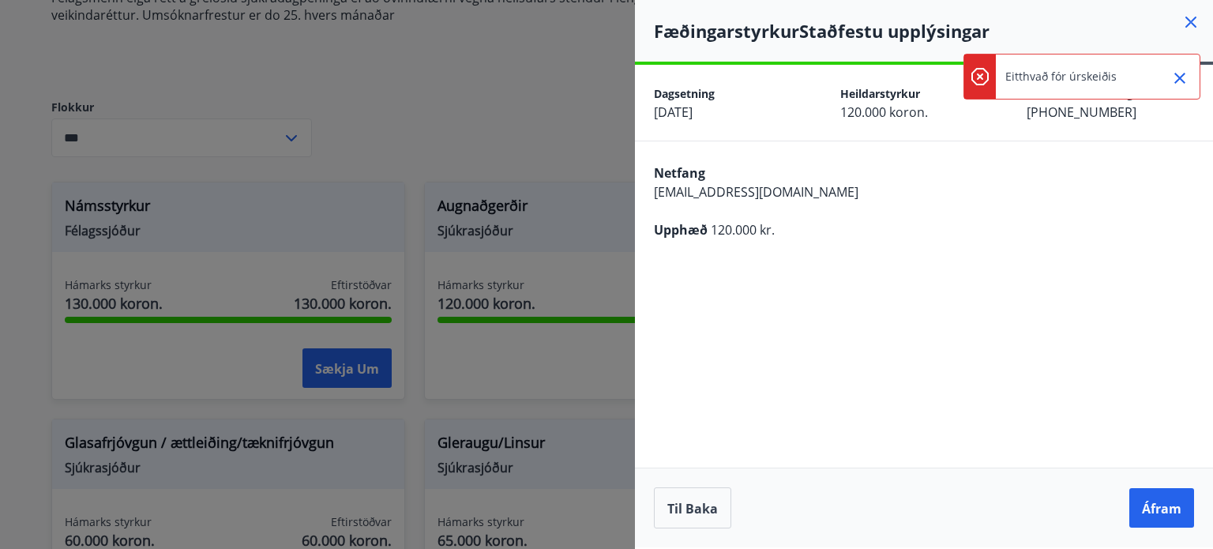
click at [744, 220] on div "Netfang pawelsnopekstalbud@gmail.com Upphæð 120.000 kr." at bounding box center [924, 199] width 578 height 117
click at [741, 227] on font "120.000 kr." at bounding box center [743, 229] width 64 height 17
click at [842, 249] on div "Netfang pawelsnopekstalbud@gmail.com Upphæð 120.000 kr." at bounding box center [924, 199] width 578 height 117
click at [1176, 80] on icon "Zamknąć" at bounding box center [1179, 78] width 19 height 19
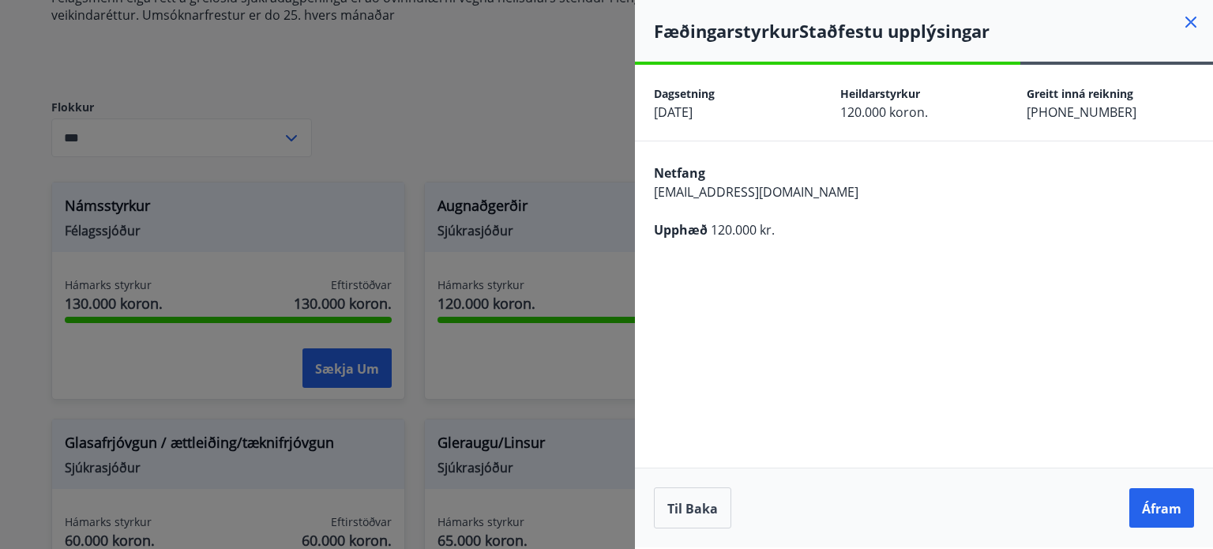
click at [581, 145] on div at bounding box center [606, 274] width 1213 height 549
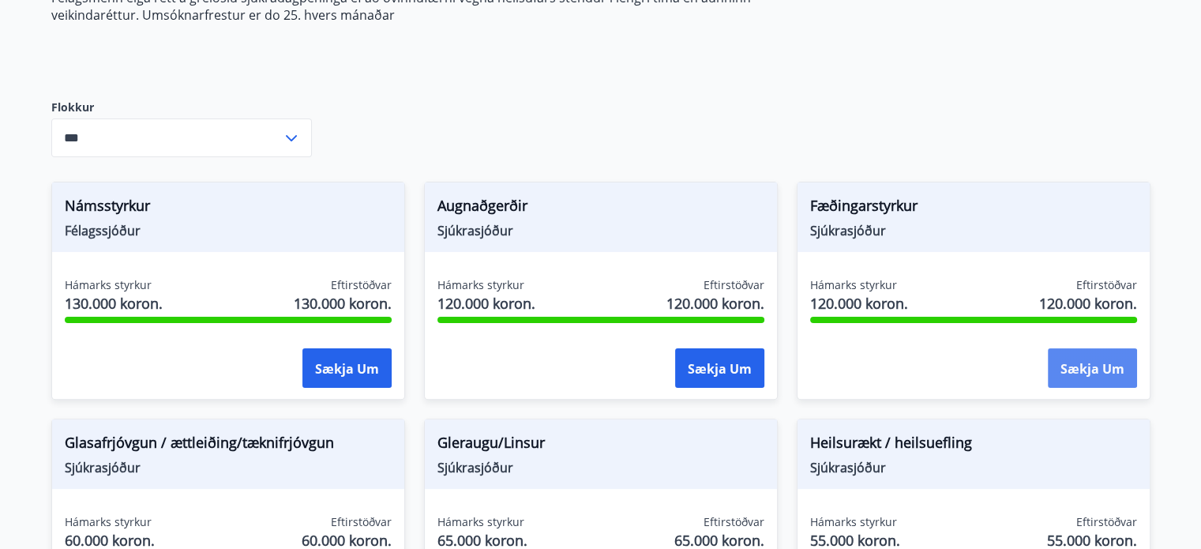
click at [1100, 377] on button "Sækja um" at bounding box center [1092, 367] width 89 height 39
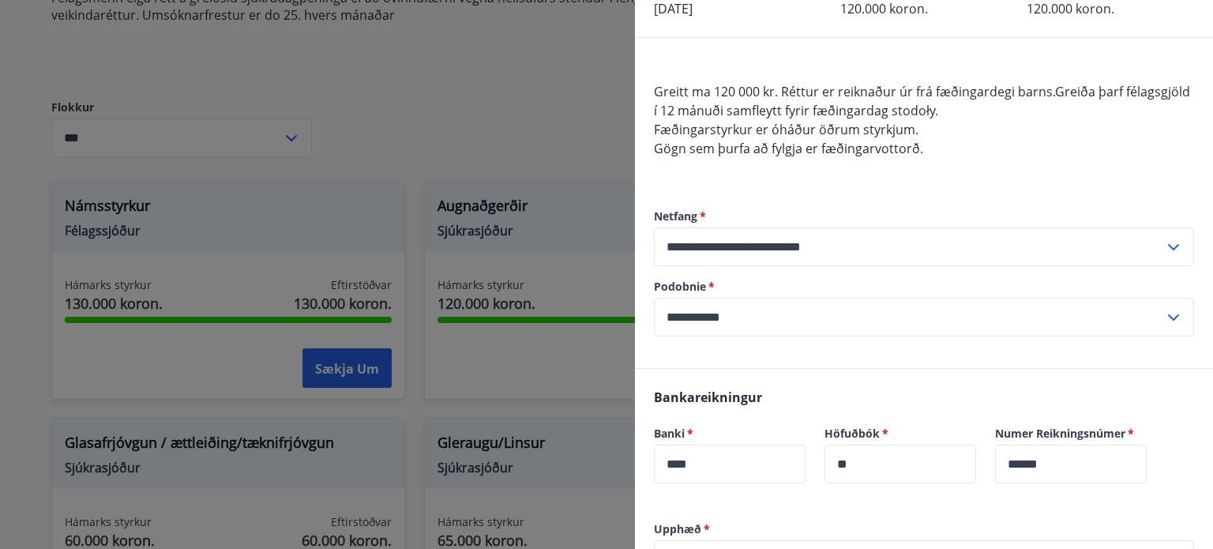
scroll to position [105, 0]
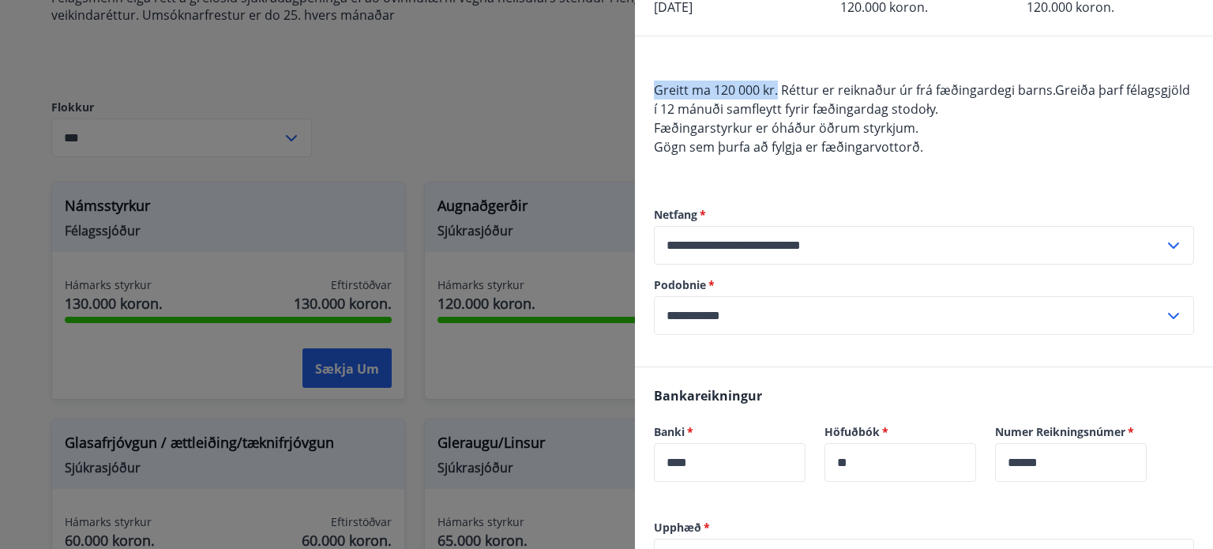
drag, startPoint x: 651, startPoint y: 90, endPoint x: 775, endPoint y: 96, distance: 124.9
click at [775, 96] on div "**********" at bounding box center [924, 201] width 578 height 330
click at [765, 99] on div at bounding box center [765, 99] width 0 height 0
click at [876, 175] on div "**********" at bounding box center [924, 270] width 540 height 191
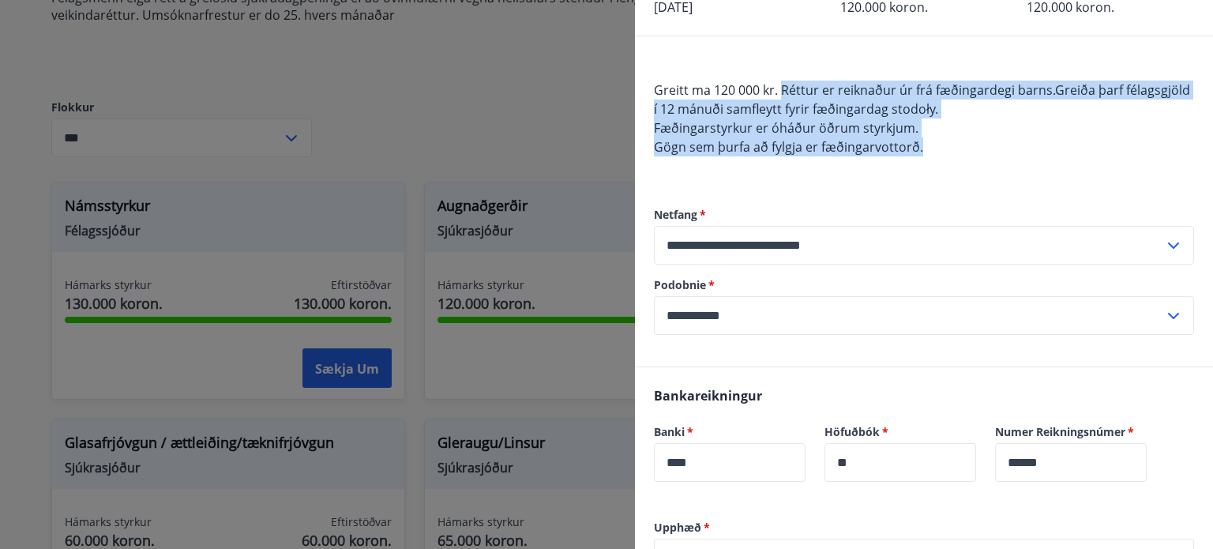
drag, startPoint x: 783, startPoint y: 91, endPoint x: 933, endPoint y: 148, distance: 160.7
click at [929, 148] on div "Greitt ma 120 000 kr. Réttur er reiknaður úr frá fæðingardegi barns.Greiða þarf…" at bounding box center [924, 119] width 540 height 114
click at [918, 156] on div at bounding box center [918, 156] width 0 height 0
click at [1045, 149] on div "Greitt ma 120 000 kr. Réttur er reiknaður úr frá fæðingardegi barns.Greiða þarf…" at bounding box center [924, 119] width 540 height 114
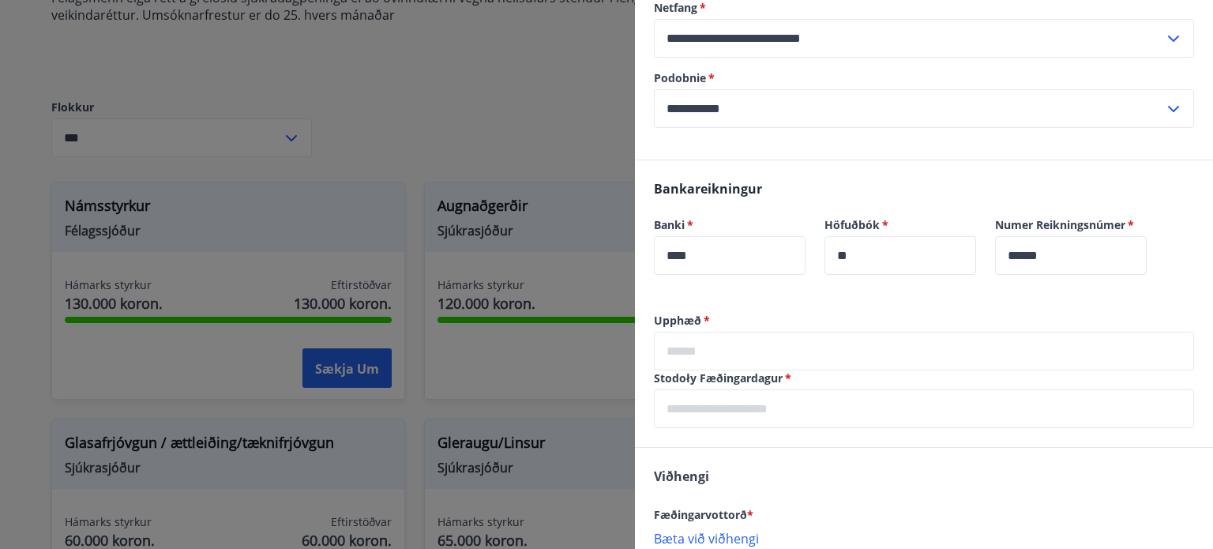
scroll to position [316, 0]
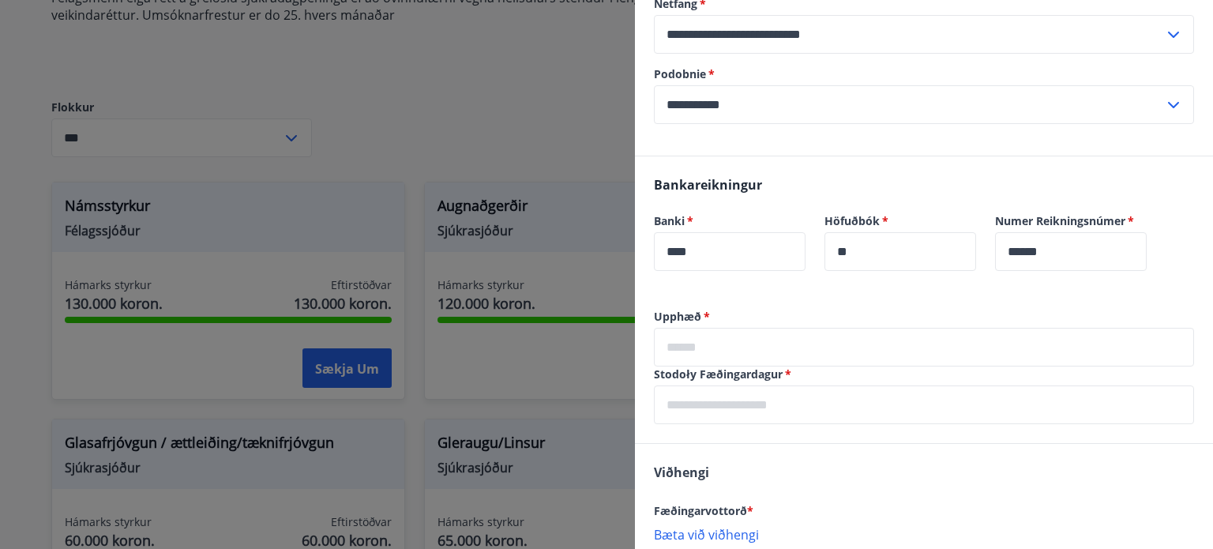
click at [758, 346] on input "text" at bounding box center [924, 347] width 540 height 39
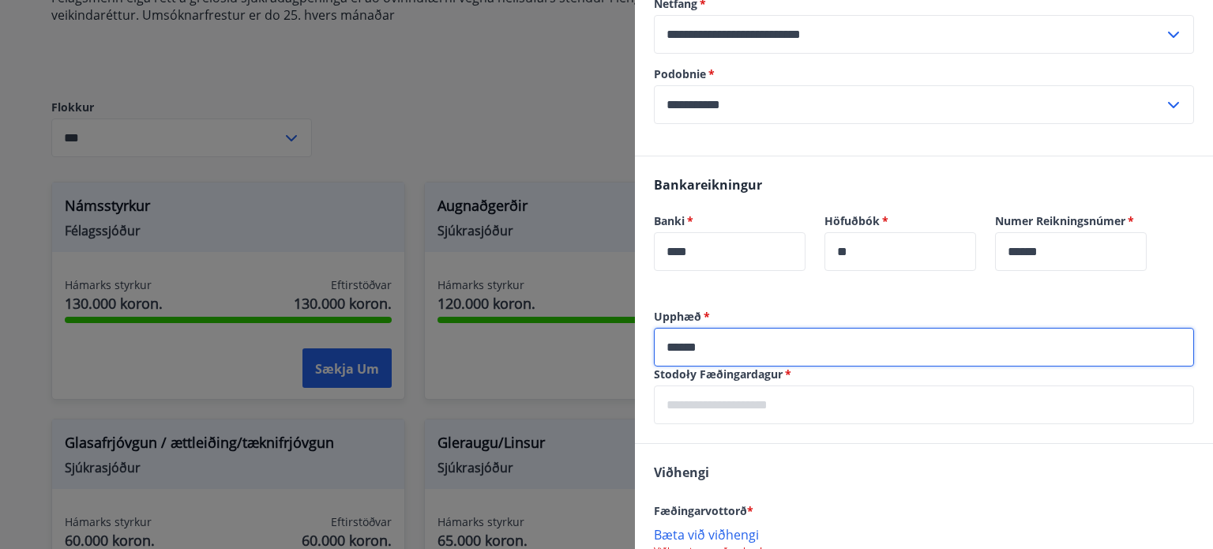
click at [691, 350] on input "******" at bounding box center [924, 347] width 540 height 39
type input "*******"
click at [711, 414] on input "text" at bounding box center [924, 404] width 540 height 39
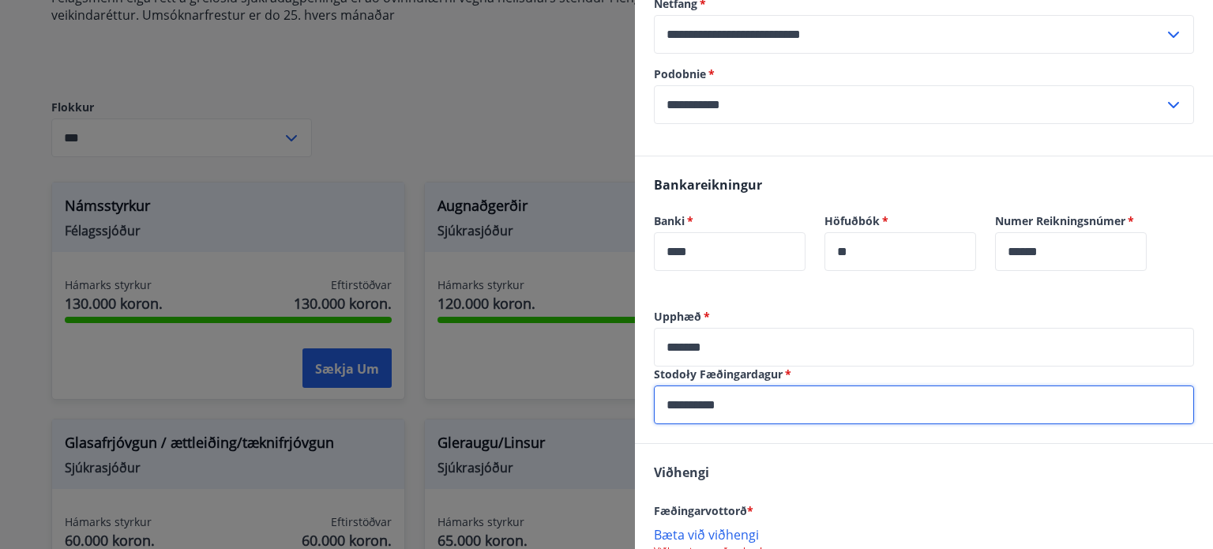
type input "**********"
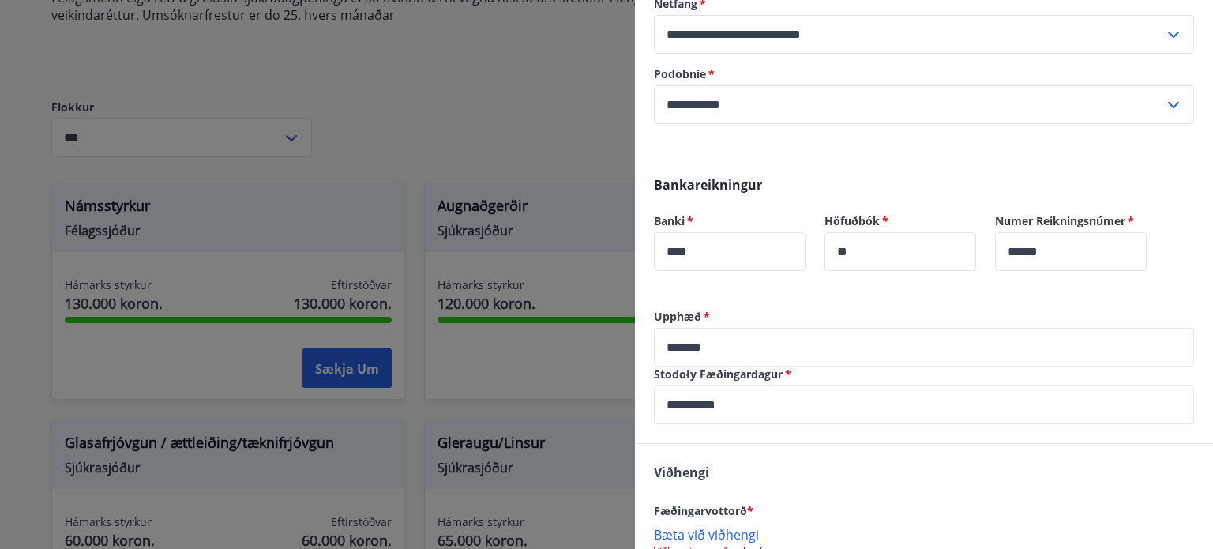
click at [776, 464] on div "Viðhengi Fæðingarvottorð * Bæta við viðhengi Viðhengi er nauðsynlegt! Viðhengi …" at bounding box center [924, 540] width 578 height 193
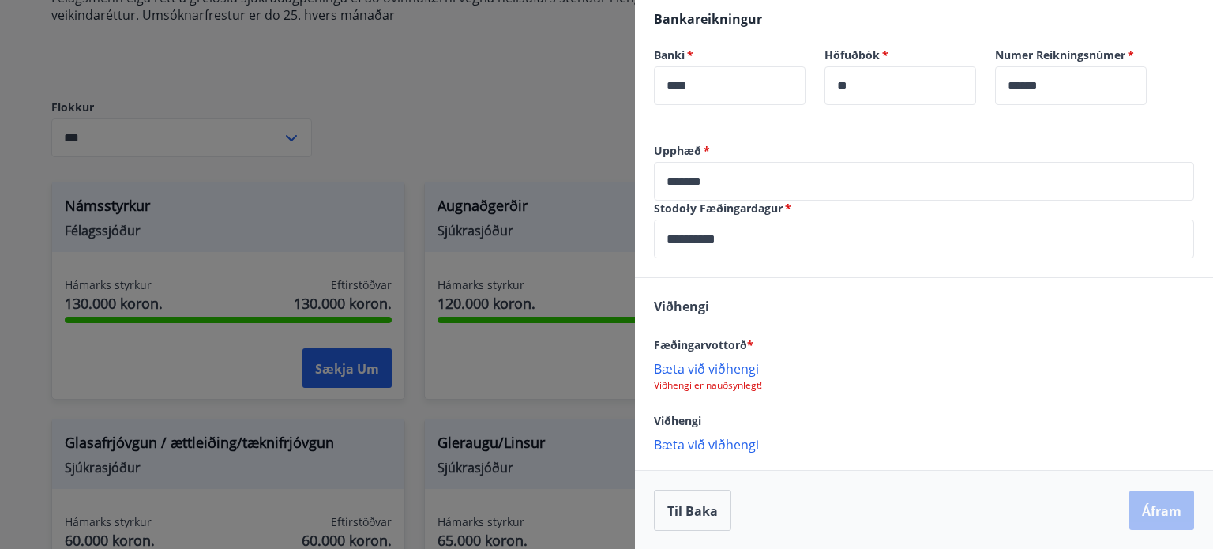
click at [719, 372] on font "Bæta við viðhengi" at bounding box center [706, 368] width 105 height 17
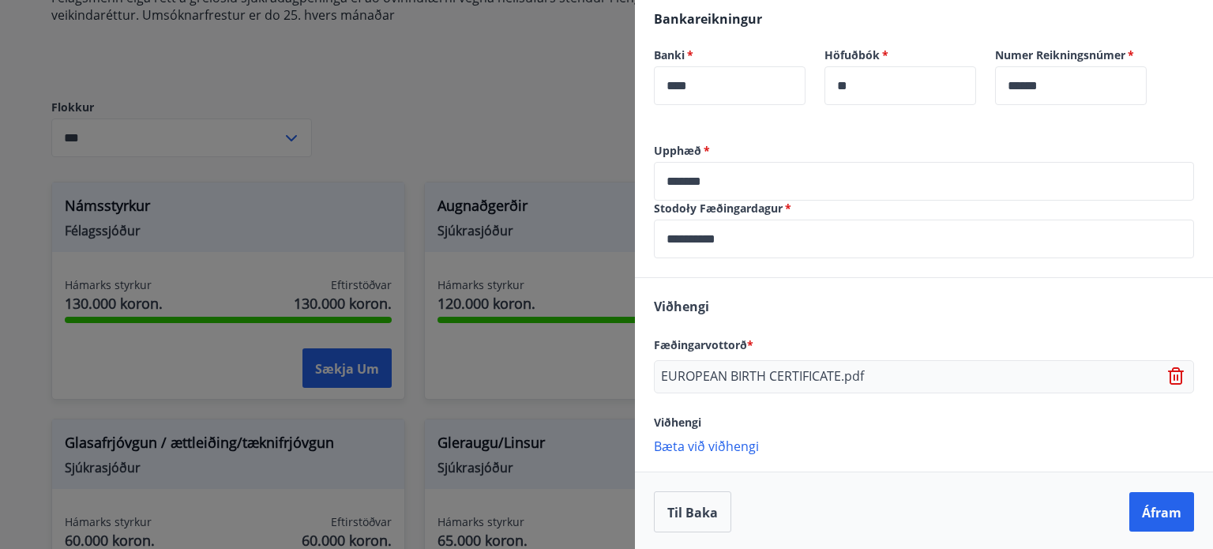
click at [689, 449] on font "Bæta við viðhengi" at bounding box center [706, 445] width 105 height 17
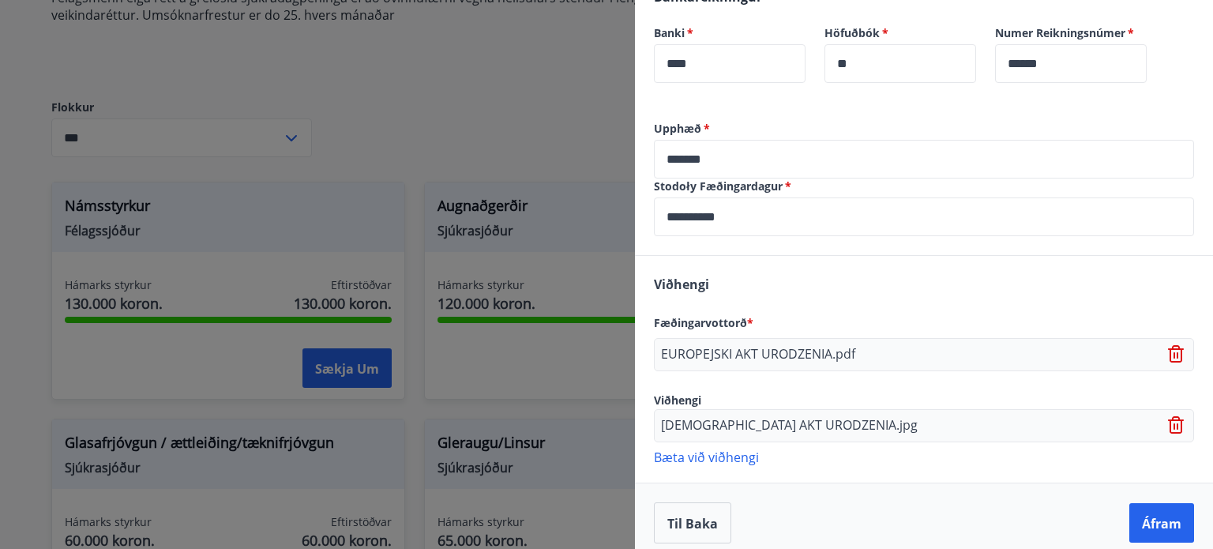
scroll to position [516, 0]
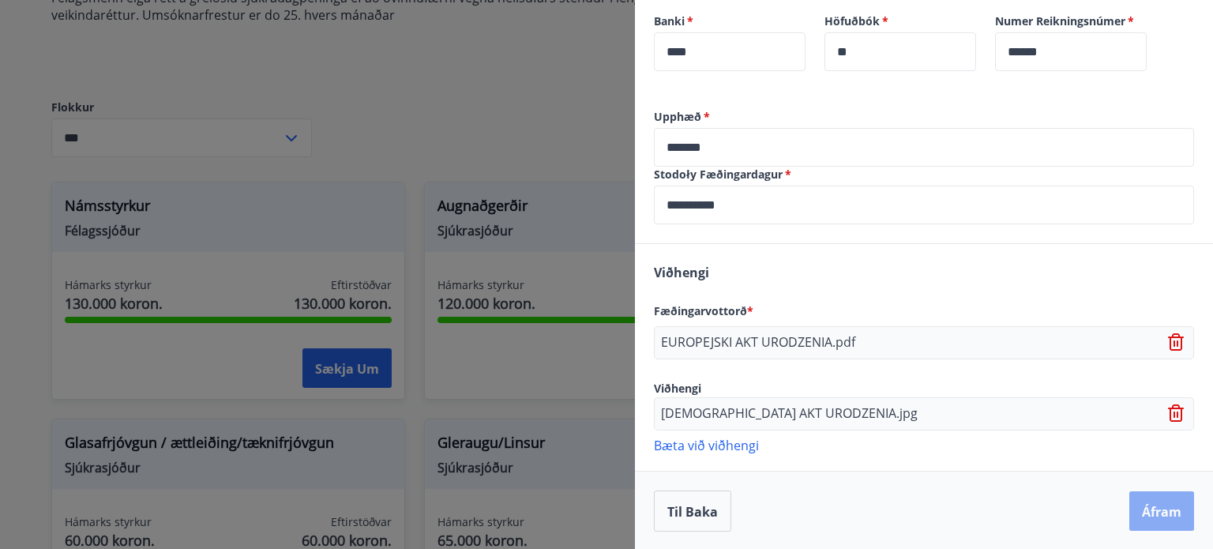
click at [1169, 512] on font "Áfram" at bounding box center [1161, 511] width 39 height 17
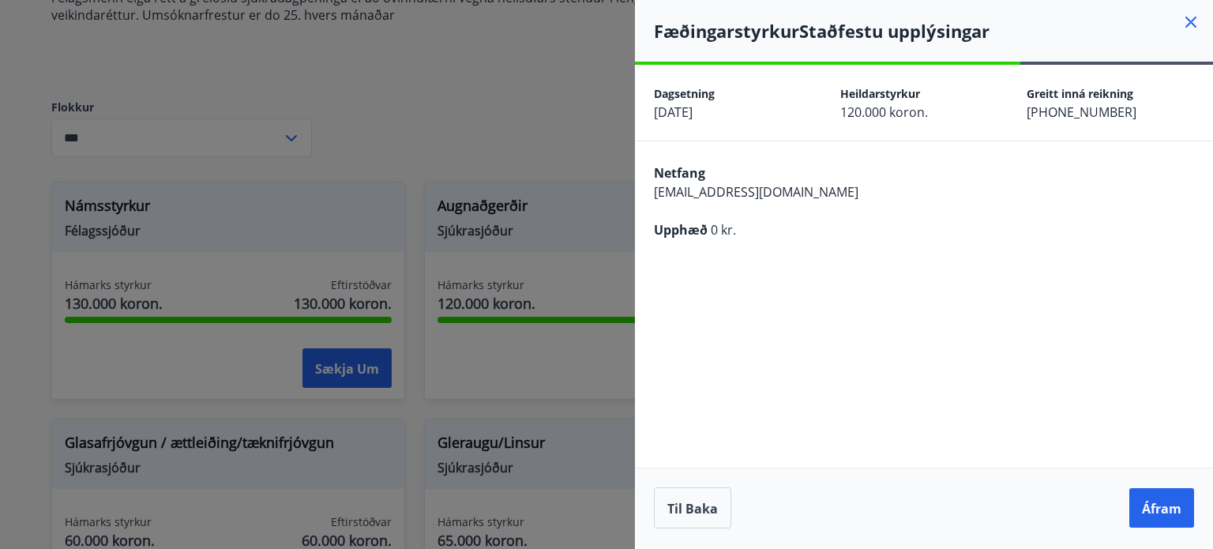
click at [717, 231] on font "0 kr." at bounding box center [723, 229] width 25 height 17
click at [798, 245] on div "Netfang pawelsnopekstalbud@gmail.com Upphæð 0 kr." at bounding box center [924, 199] width 578 height 117
drag, startPoint x: 692, startPoint y: 535, endPoint x: 692, endPoint y: 523, distance: 11.9
click at [692, 532] on div "Til baka Áfram" at bounding box center [924, 507] width 578 height 80
click at [693, 511] on font "Til baka" at bounding box center [692, 508] width 51 height 17
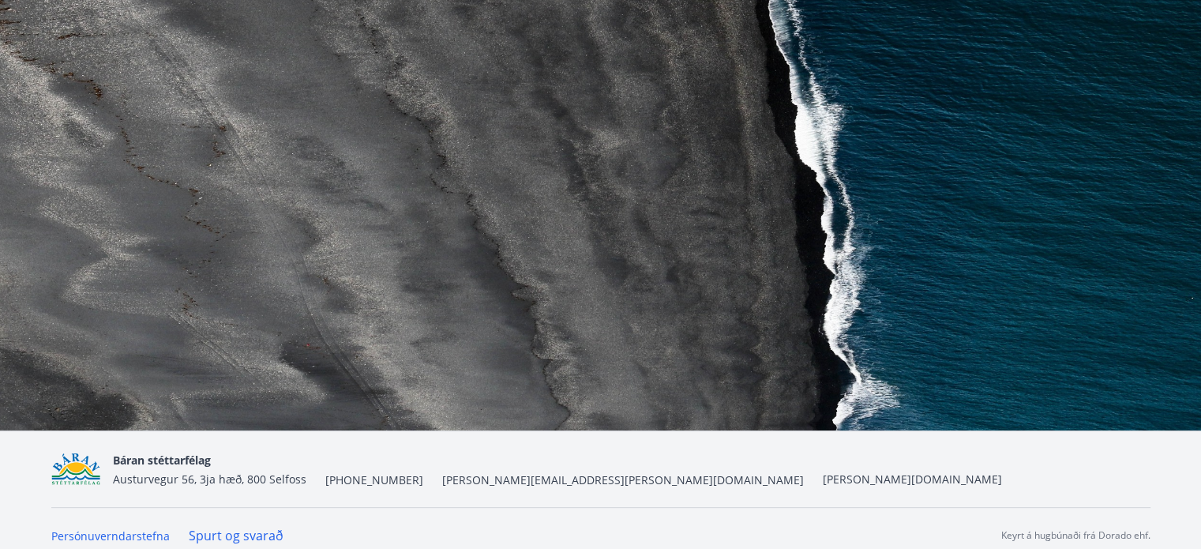
scroll to position [564, 0]
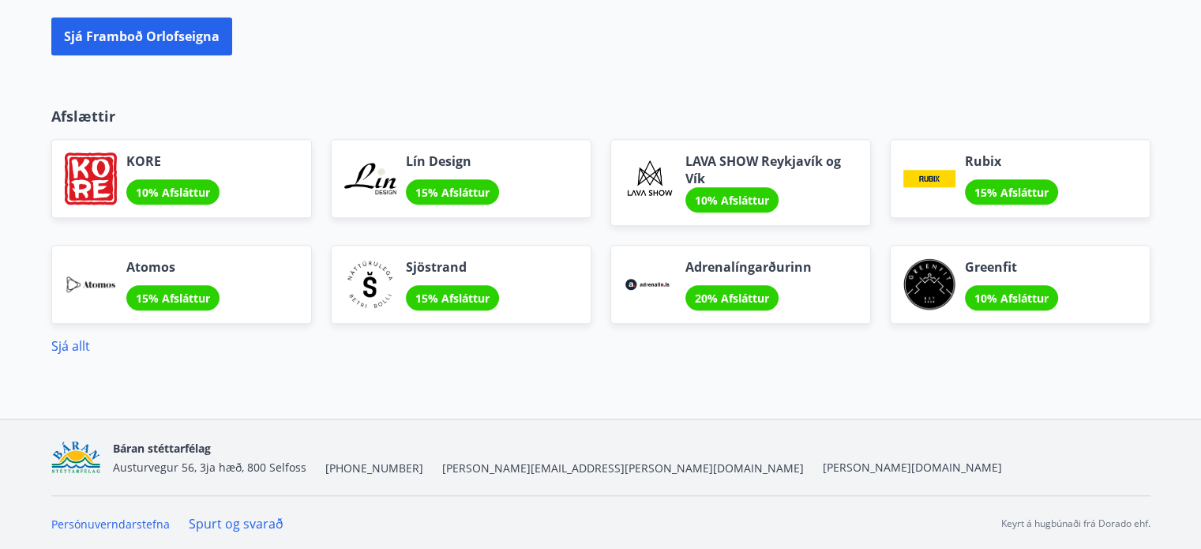
scroll to position [1366, 0]
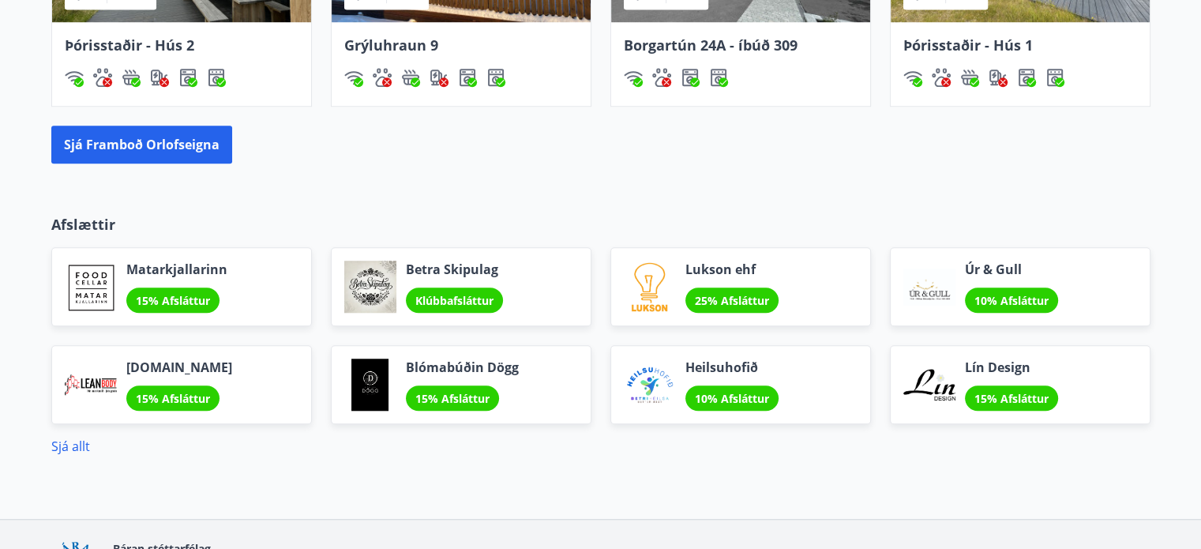
scroll to position [1264, 0]
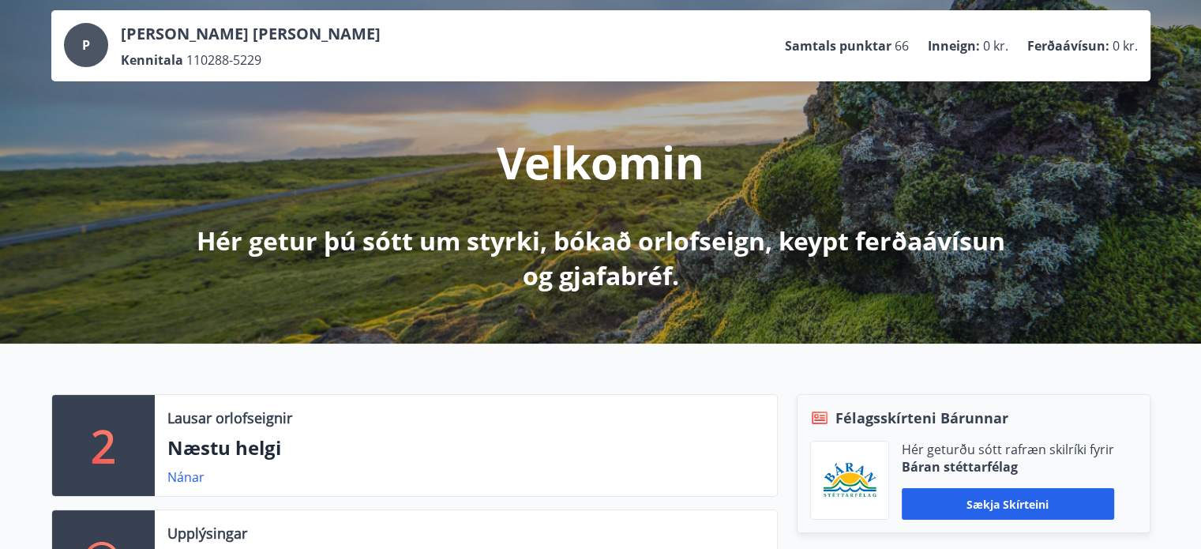
scroll to position [210, 0]
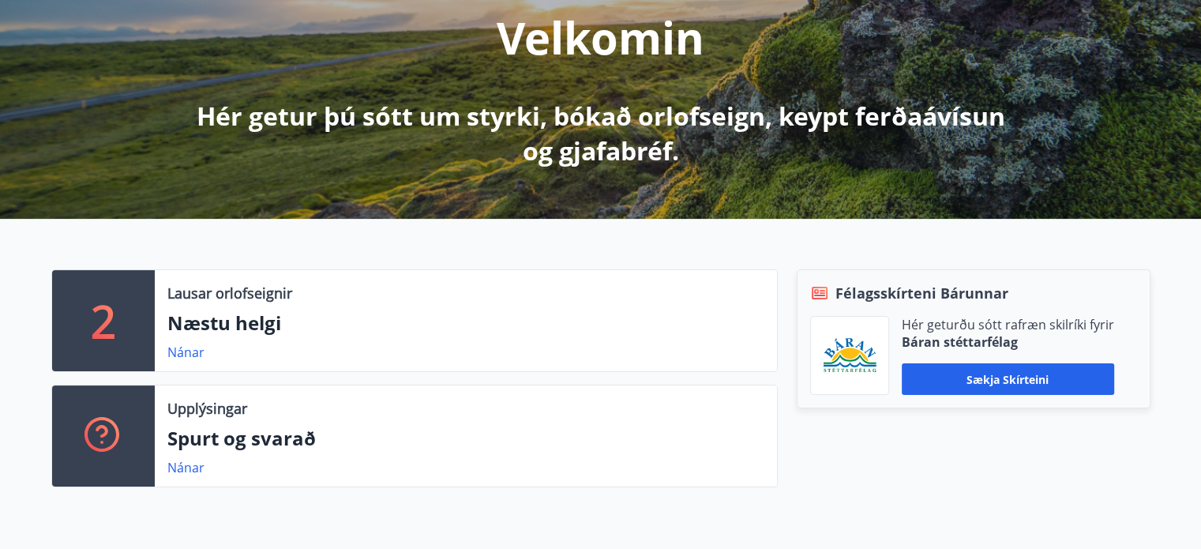
click at [956, 385] on button "Sækja skírteini" at bounding box center [1008, 379] width 212 height 32
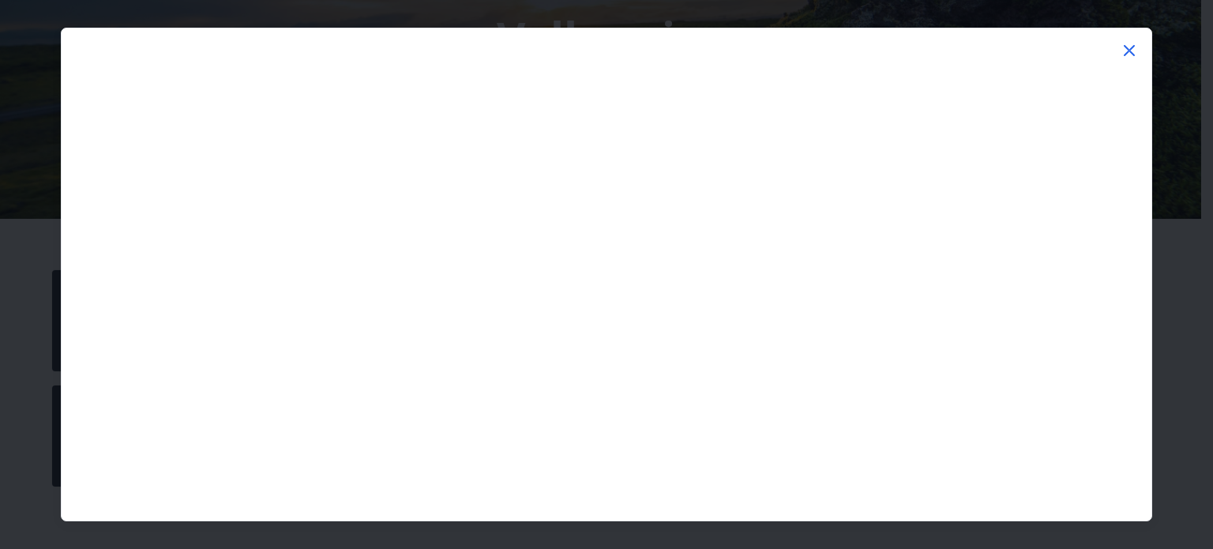
click at [1130, 49] on icon at bounding box center [1129, 50] width 11 height 11
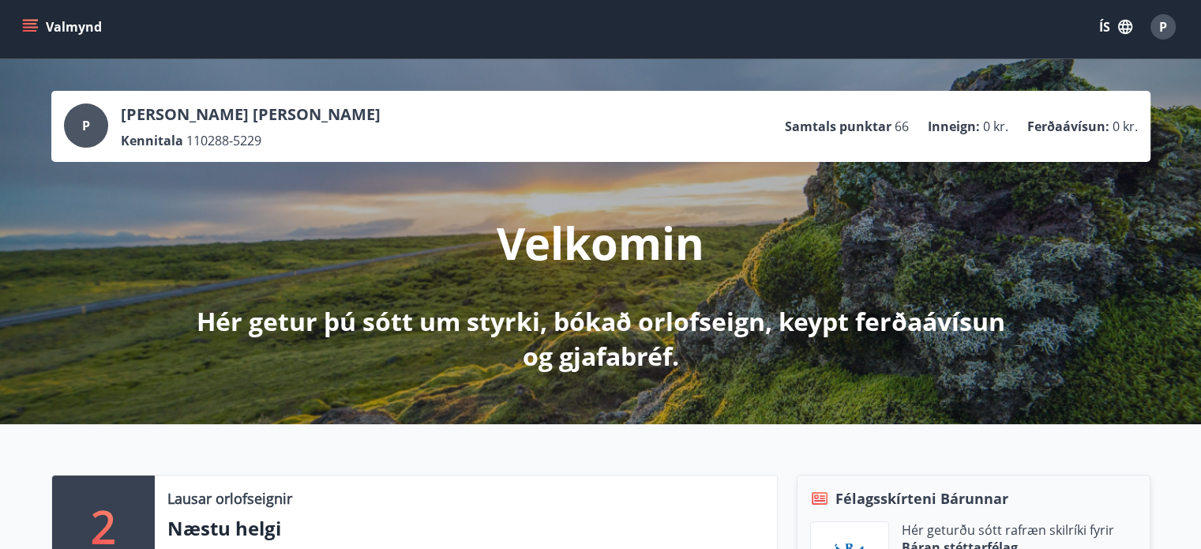
scroll to position [0, 0]
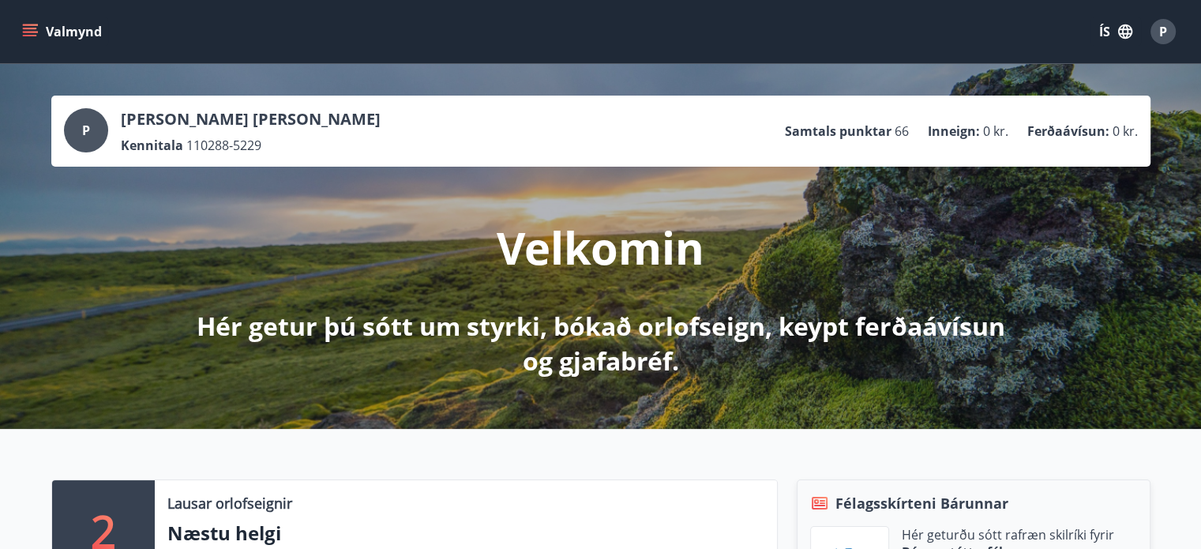
click at [21, 27] on button "Valmynd" at bounding box center [63, 31] width 89 height 28
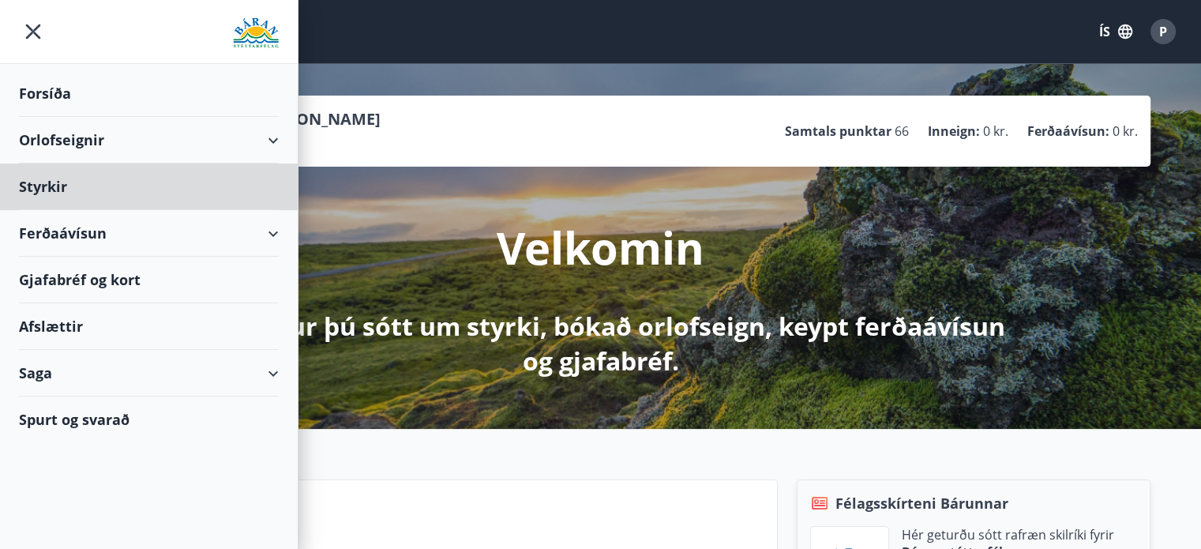
click at [145, 92] on div "Forsíða" at bounding box center [149, 93] width 260 height 47
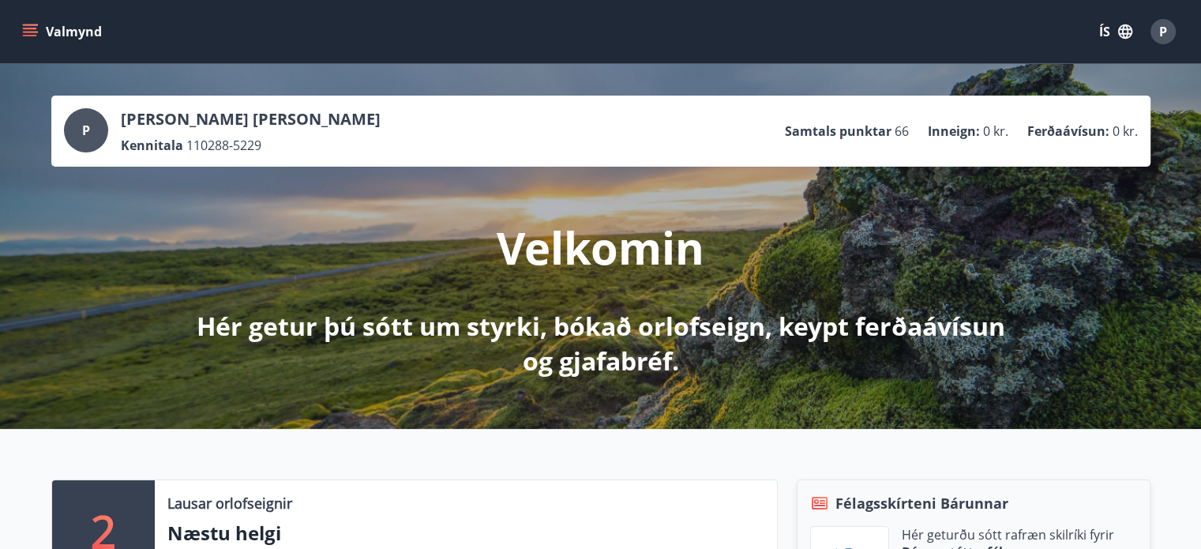
click at [20, 26] on button "Valmynd" at bounding box center [63, 31] width 89 height 28
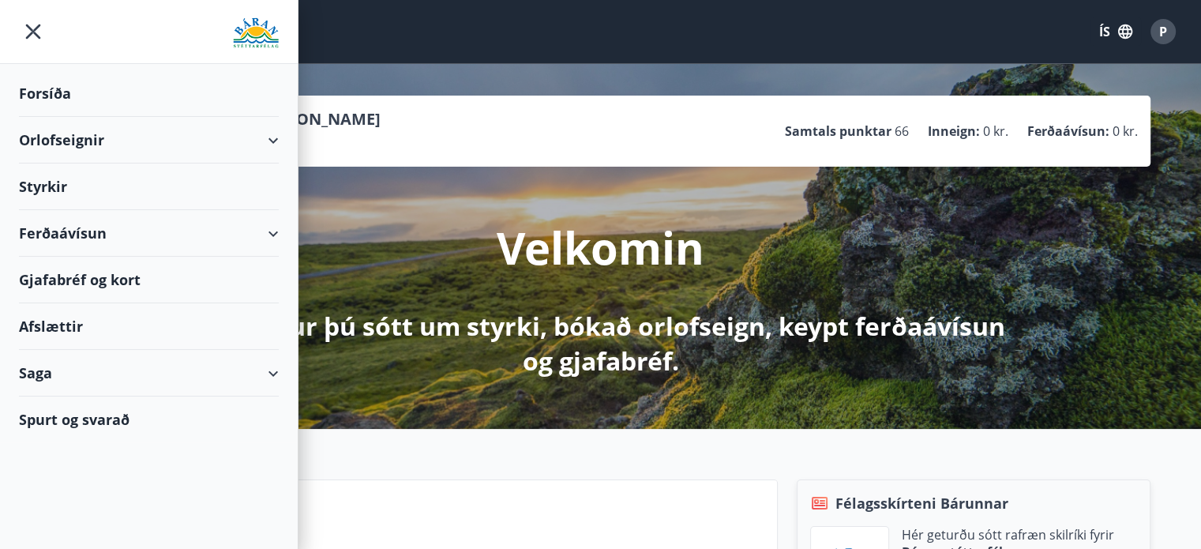
click at [84, 133] on div "Orlofseignir" at bounding box center [149, 140] width 260 height 47
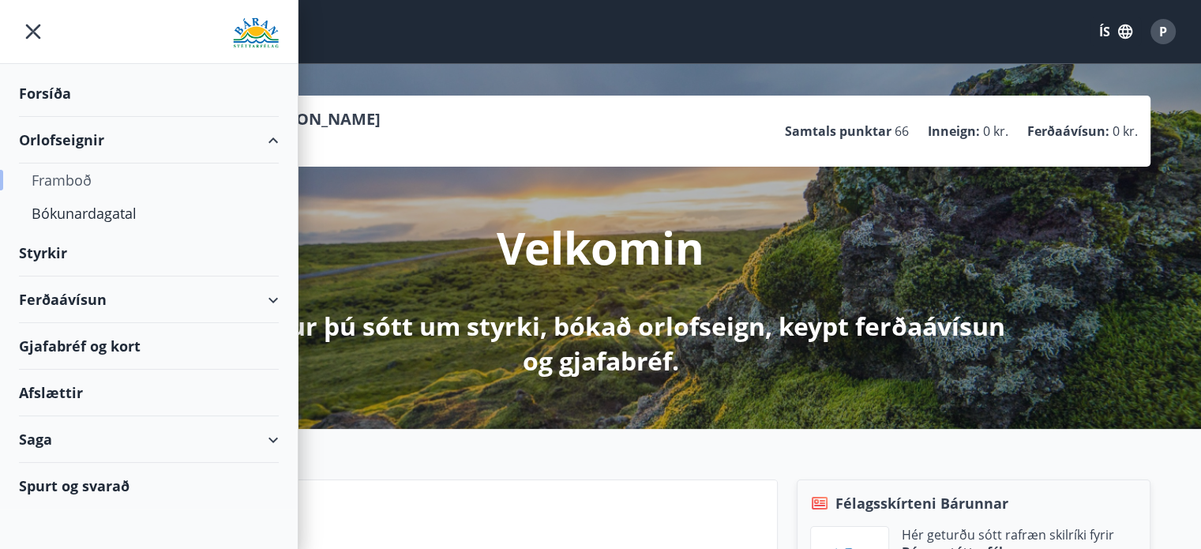
click at [88, 179] on div "Framboð" at bounding box center [149, 179] width 235 height 33
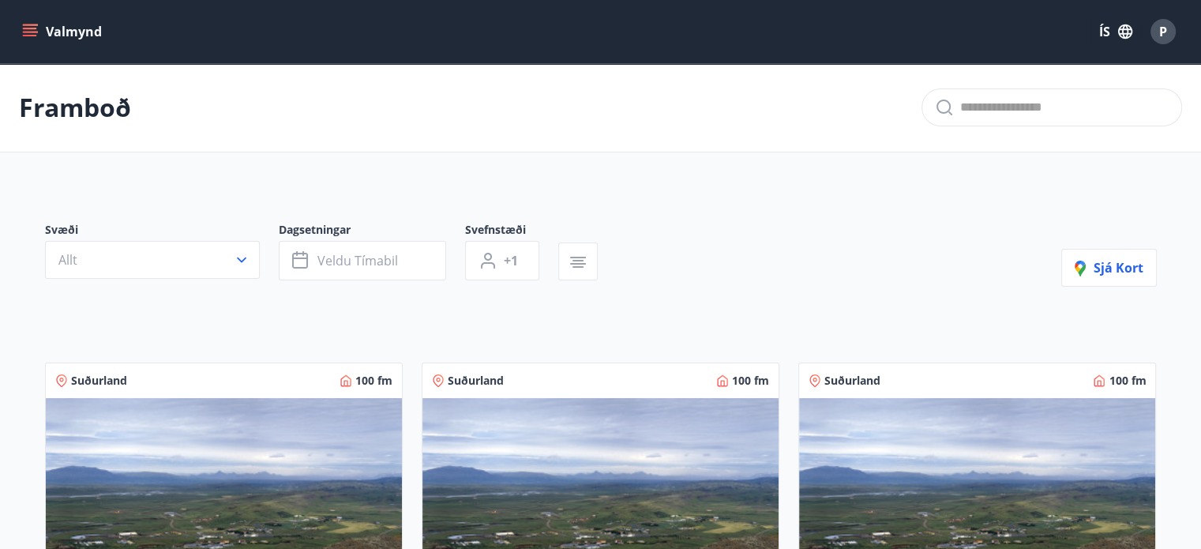
click at [30, 28] on icon "menu" at bounding box center [30, 29] width 14 height 2
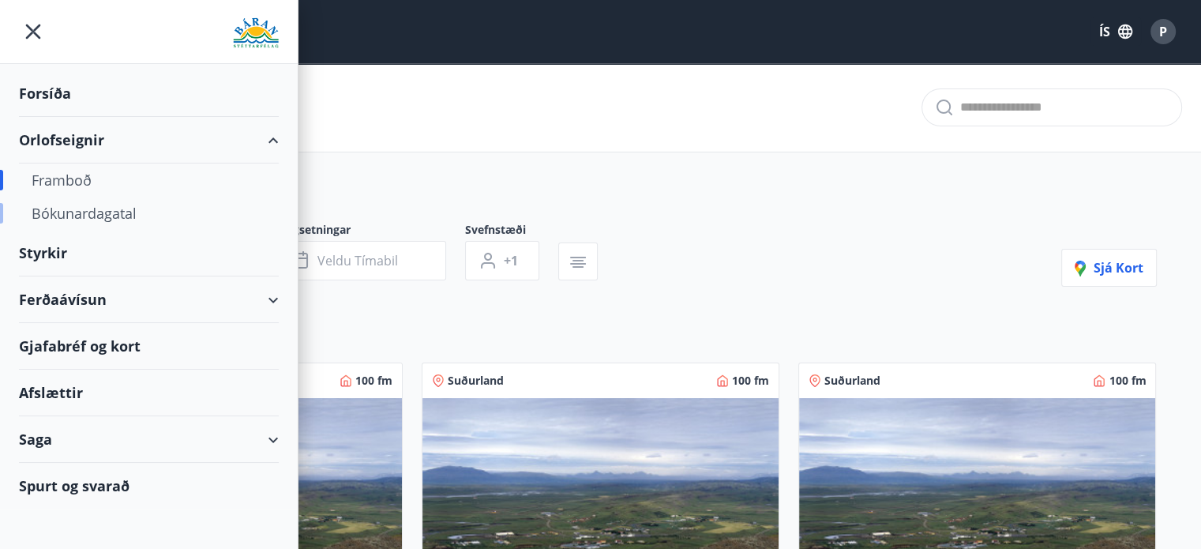
click at [84, 214] on div "Bókunardagatal" at bounding box center [149, 213] width 235 height 33
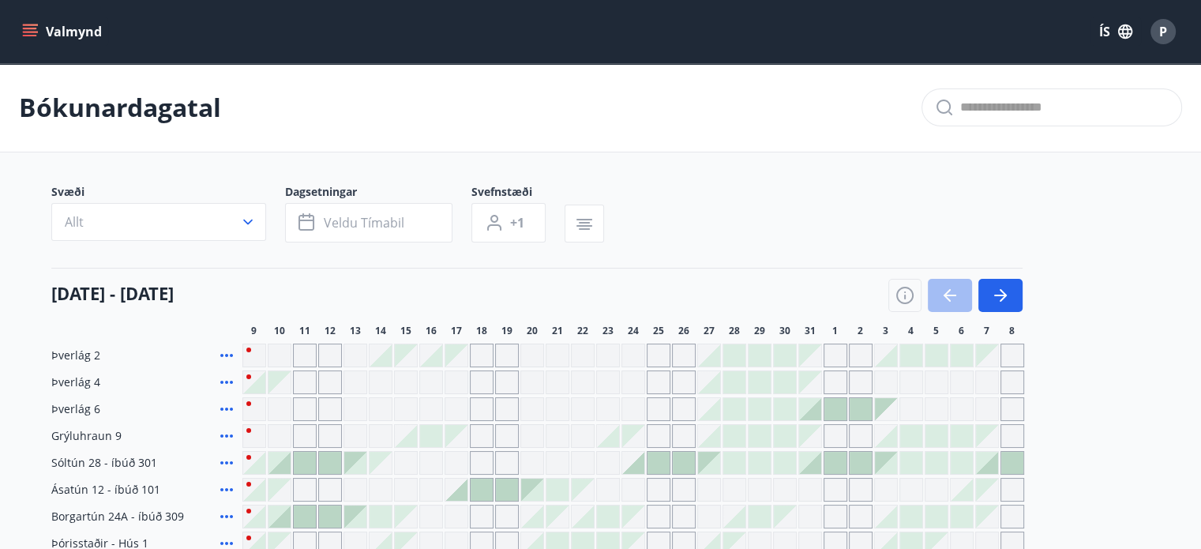
click at [32, 31] on icon "menu" at bounding box center [30, 32] width 16 height 16
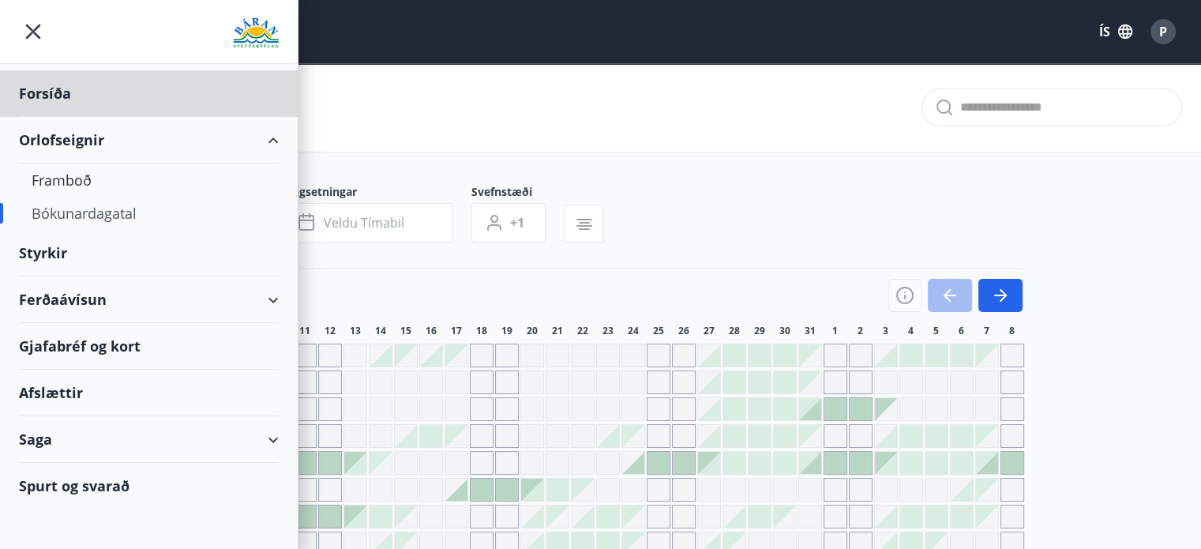
click at [88, 250] on div "Styrkir" at bounding box center [149, 253] width 260 height 47
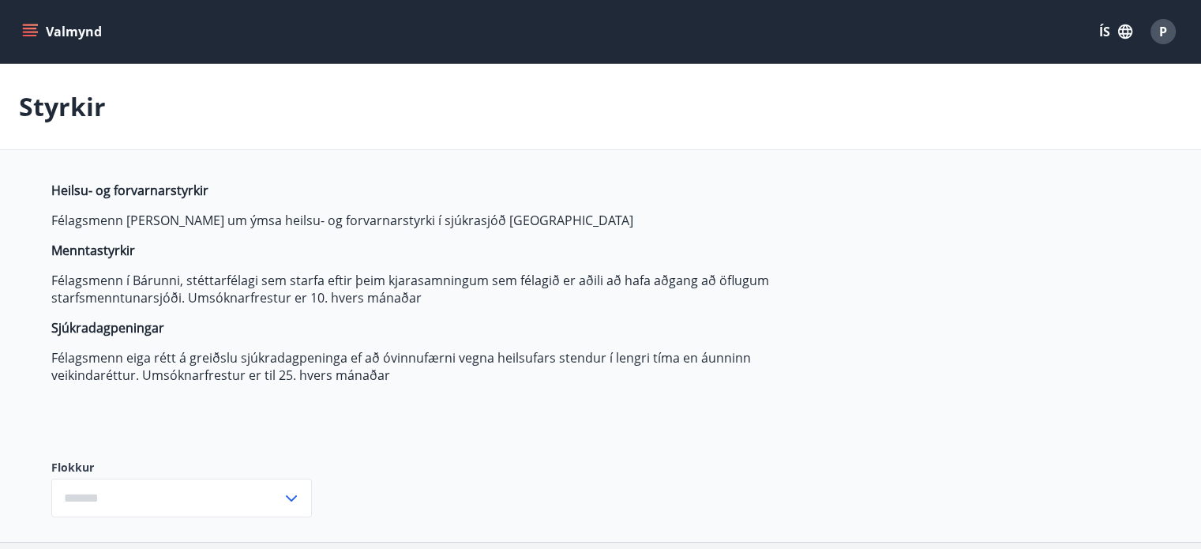
type input "***"
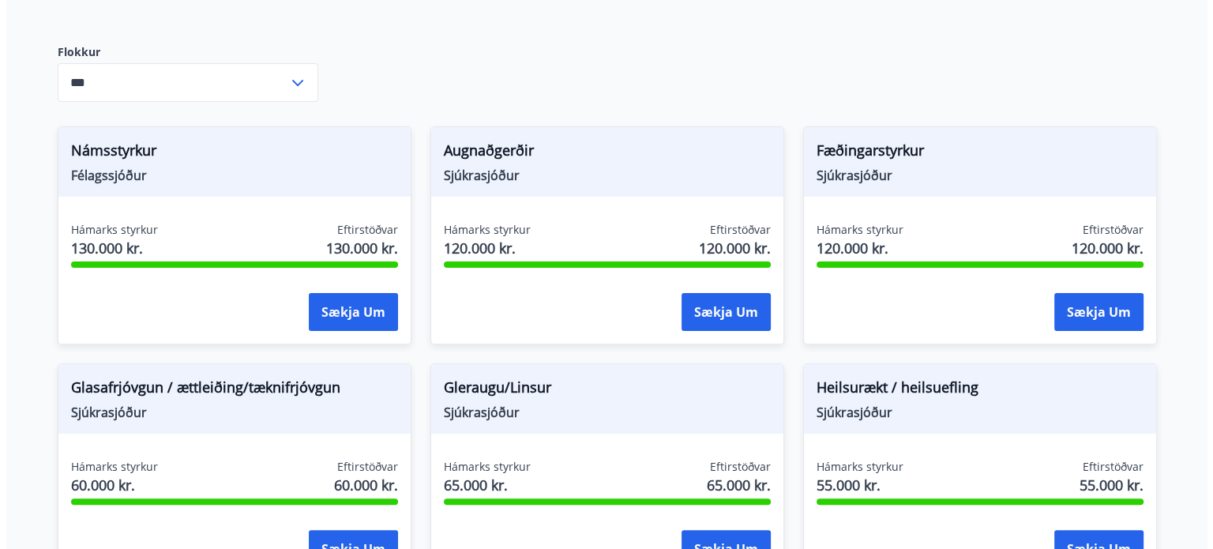
scroll to position [421, 0]
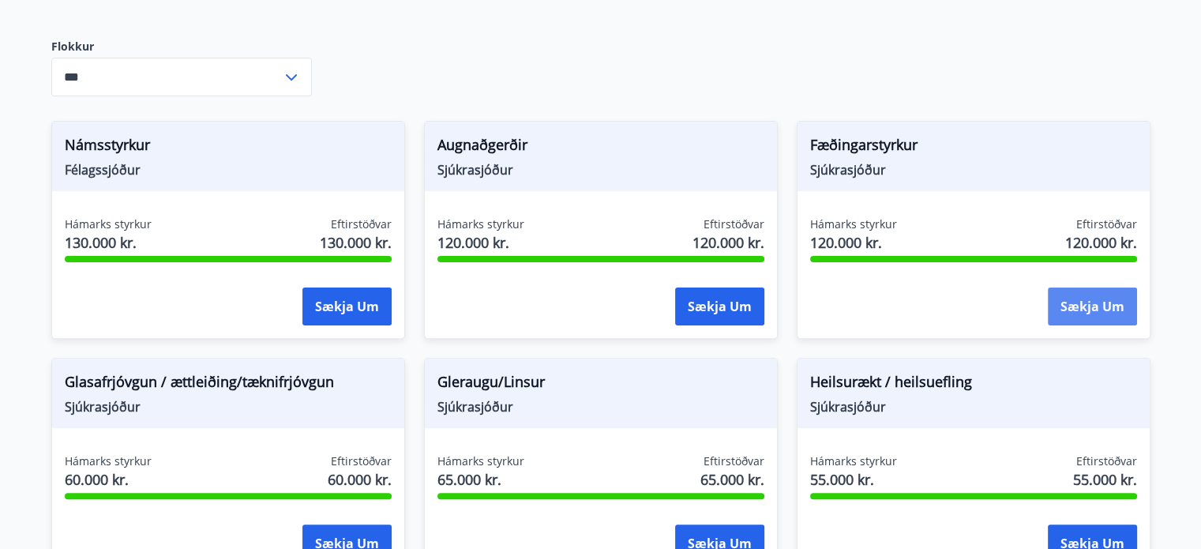
click at [1102, 317] on button "Sækja um" at bounding box center [1092, 306] width 89 height 38
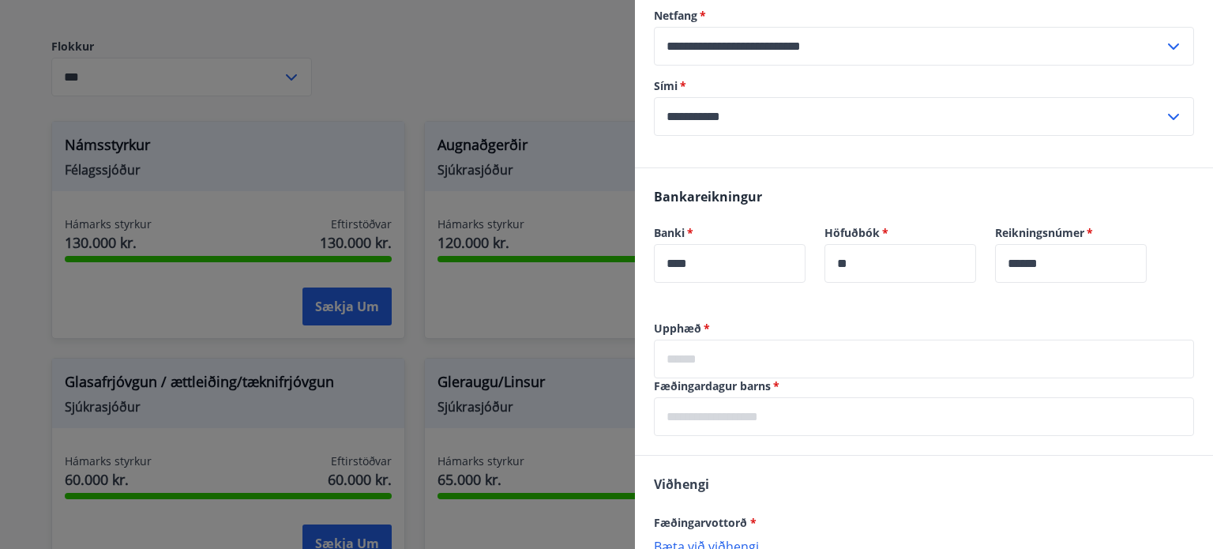
scroll to position [316, 0]
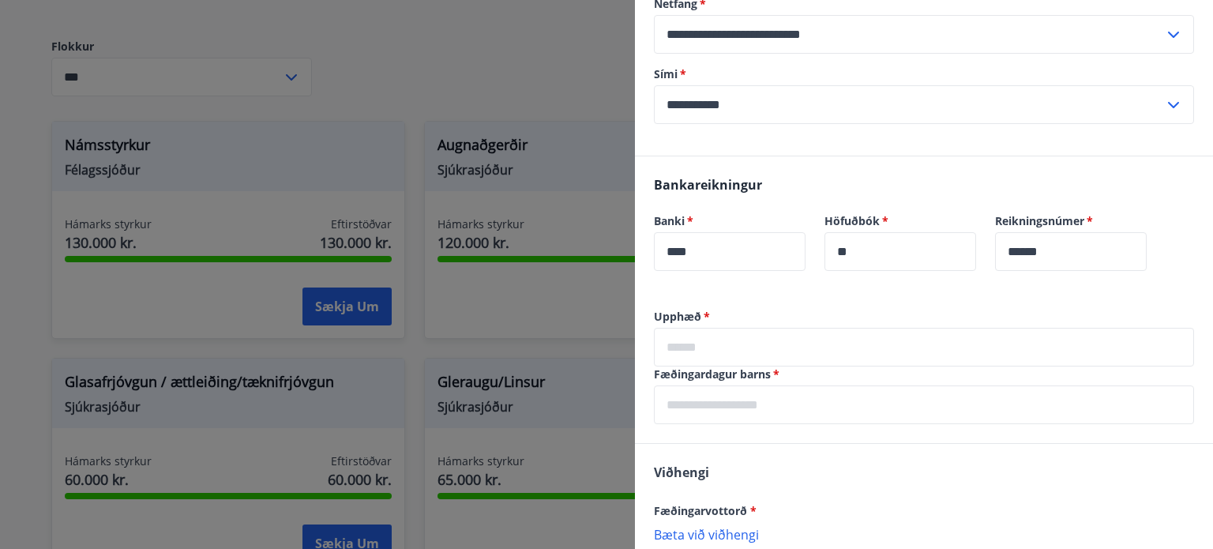
click at [767, 348] on input "text" at bounding box center [924, 347] width 540 height 39
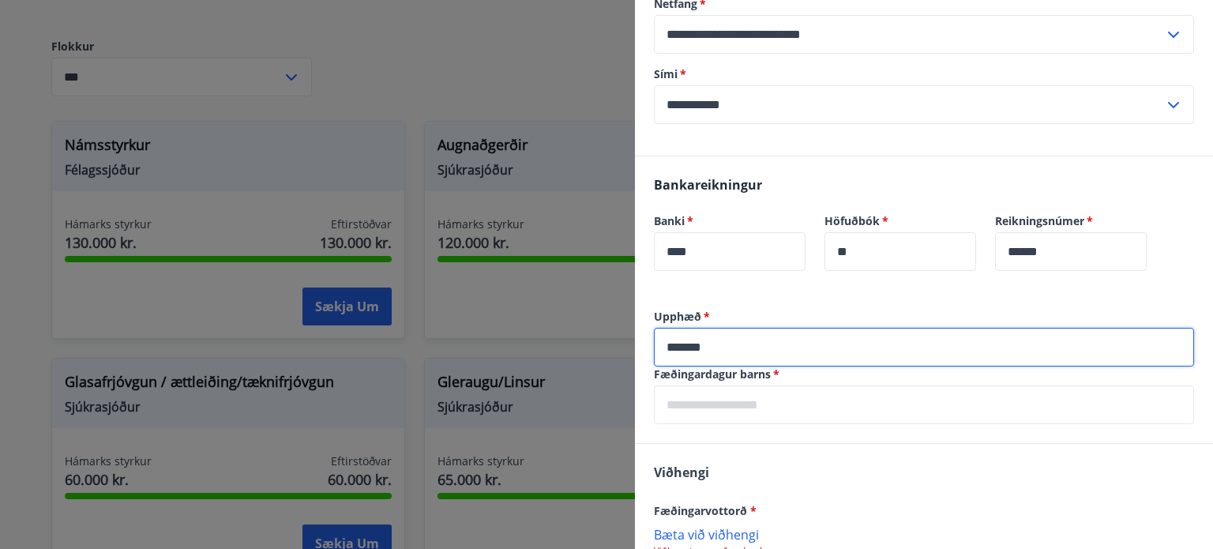
click at [690, 343] on input "*******" at bounding box center [924, 347] width 540 height 39
type input "******"
click at [942, 411] on input "text" at bounding box center [924, 404] width 540 height 39
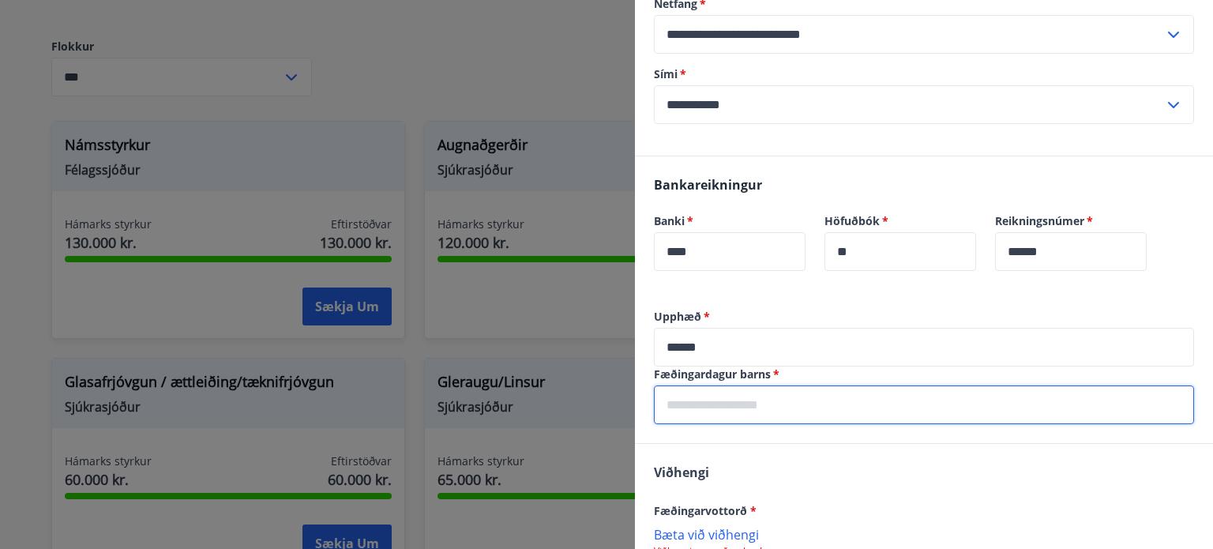
type input "**********"
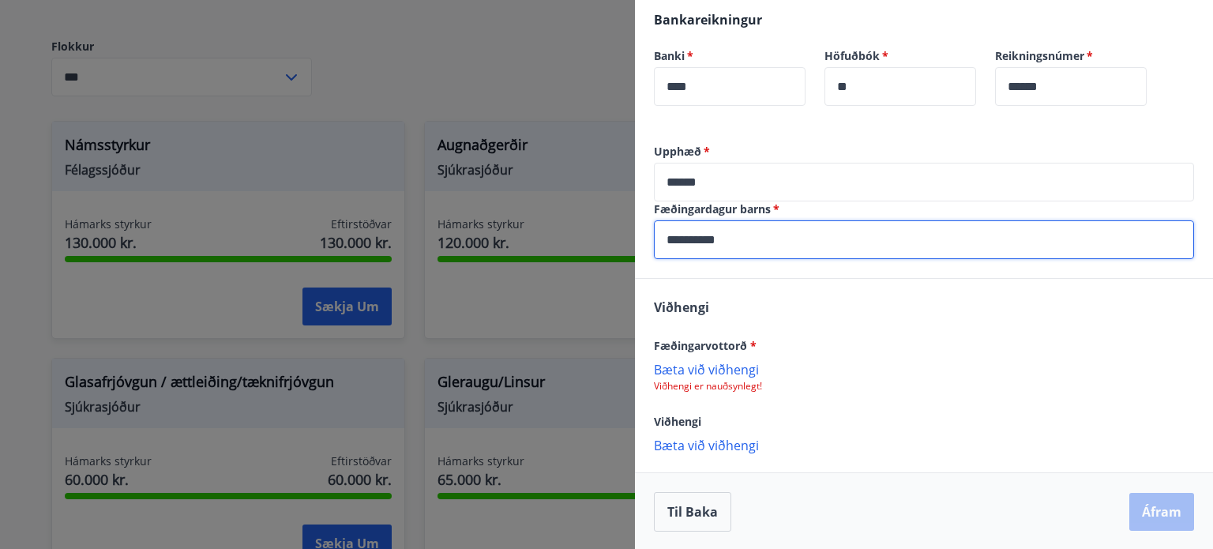
scroll to position [482, 0]
click at [719, 362] on p "Bæta við viðhengi" at bounding box center [924, 368] width 540 height 16
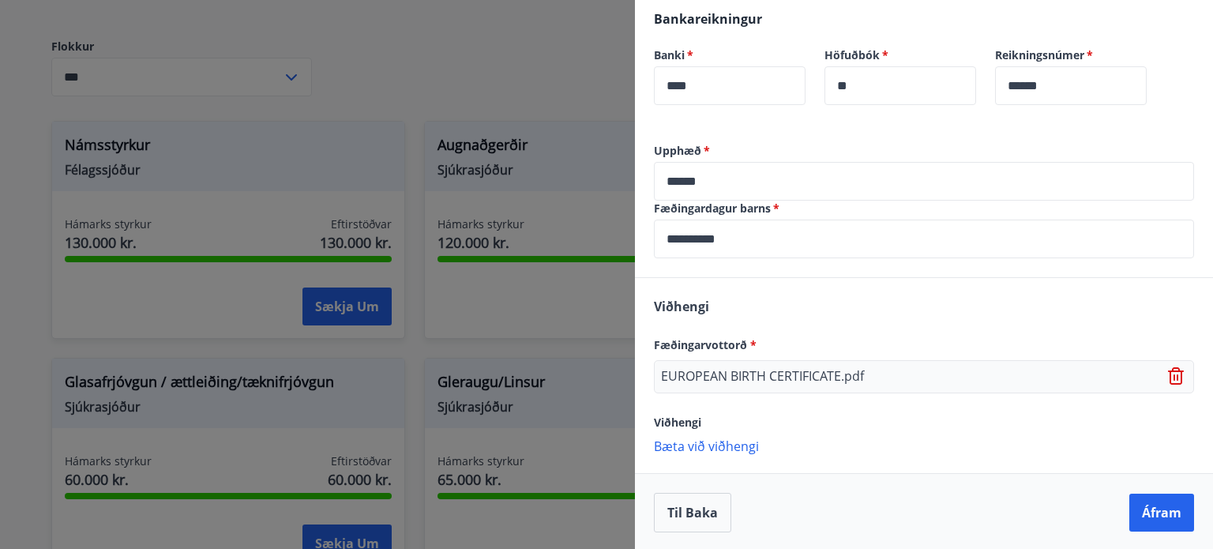
click at [687, 446] on p "Bæta við viðhengi" at bounding box center [924, 445] width 540 height 16
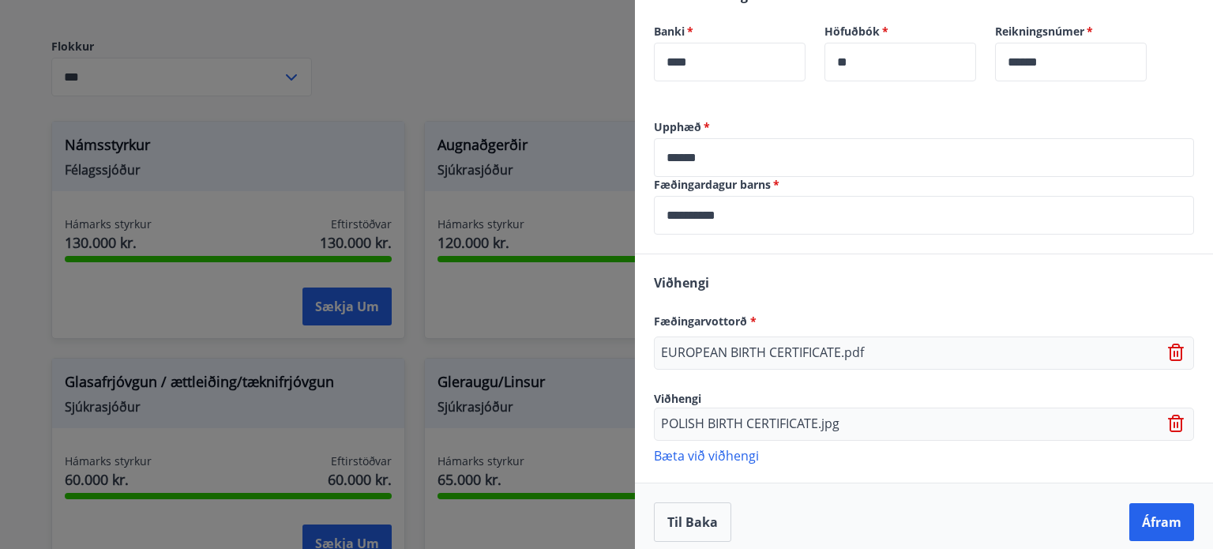
scroll to position [516, 0]
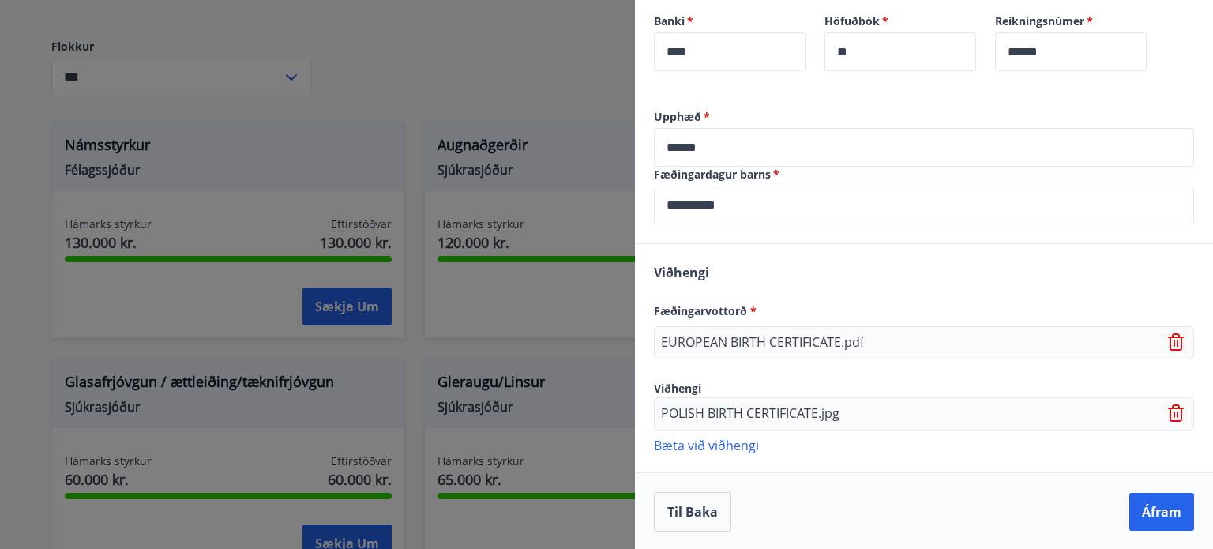
click at [1173, 415] on icon at bounding box center [1174, 414] width 2 height 6
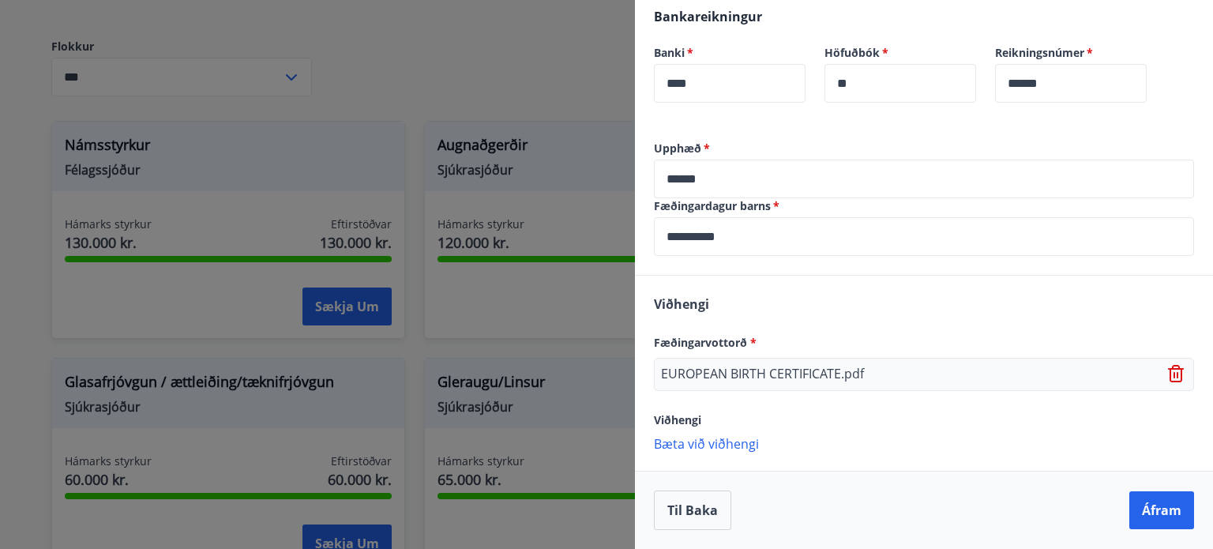
scroll to position [483, 0]
click at [1137, 503] on button "Áfram" at bounding box center [1161, 511] width 65 height 38
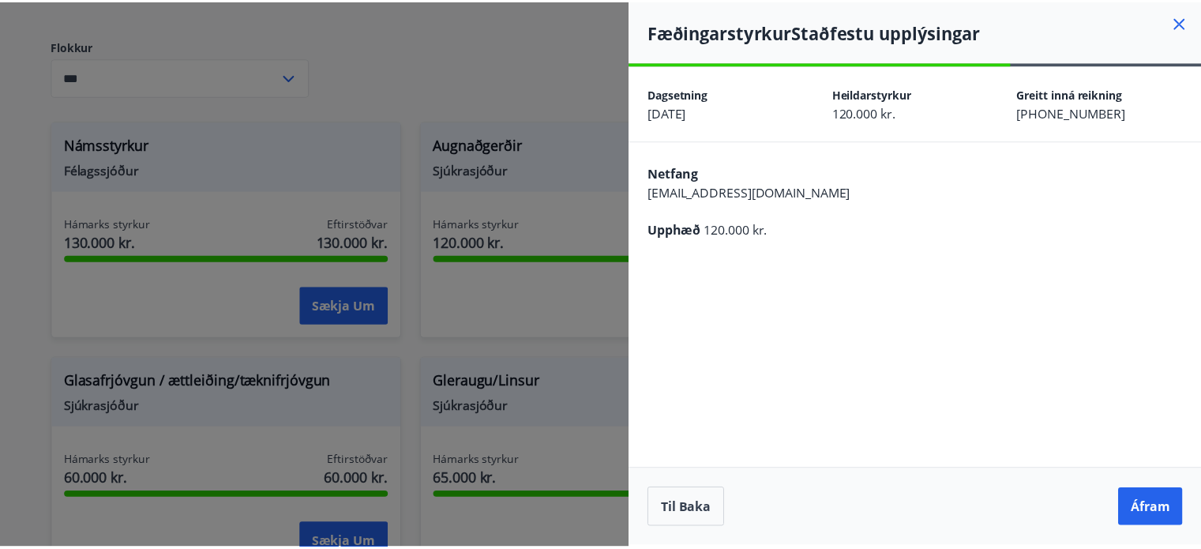
scroll to position [0, 0]
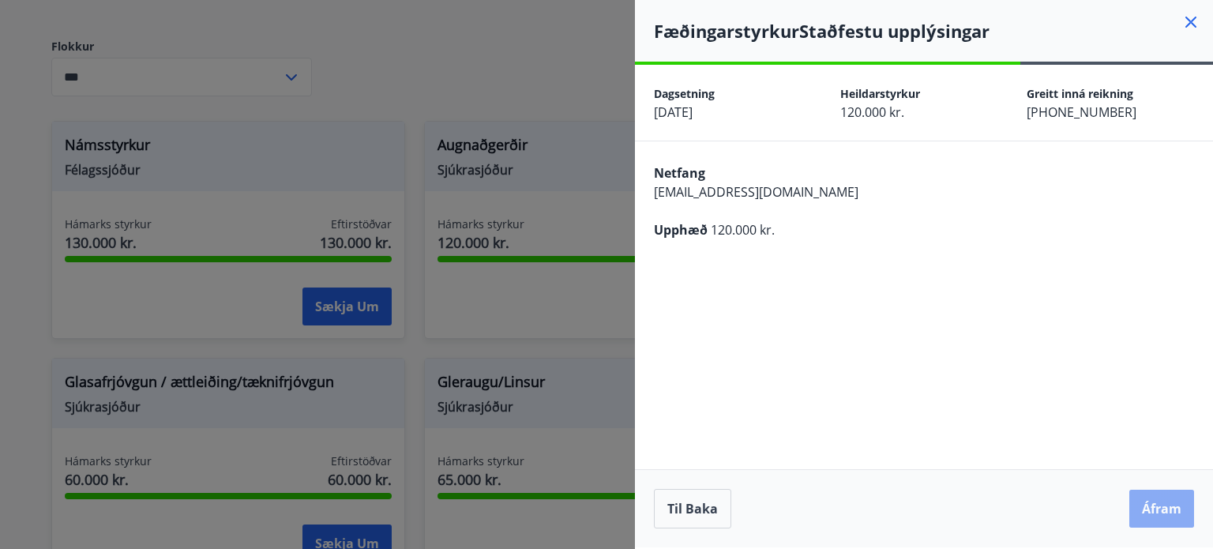
click at [1140, 506] on button "Áfram" at bounding box center [1161, 509] width 65 height 38
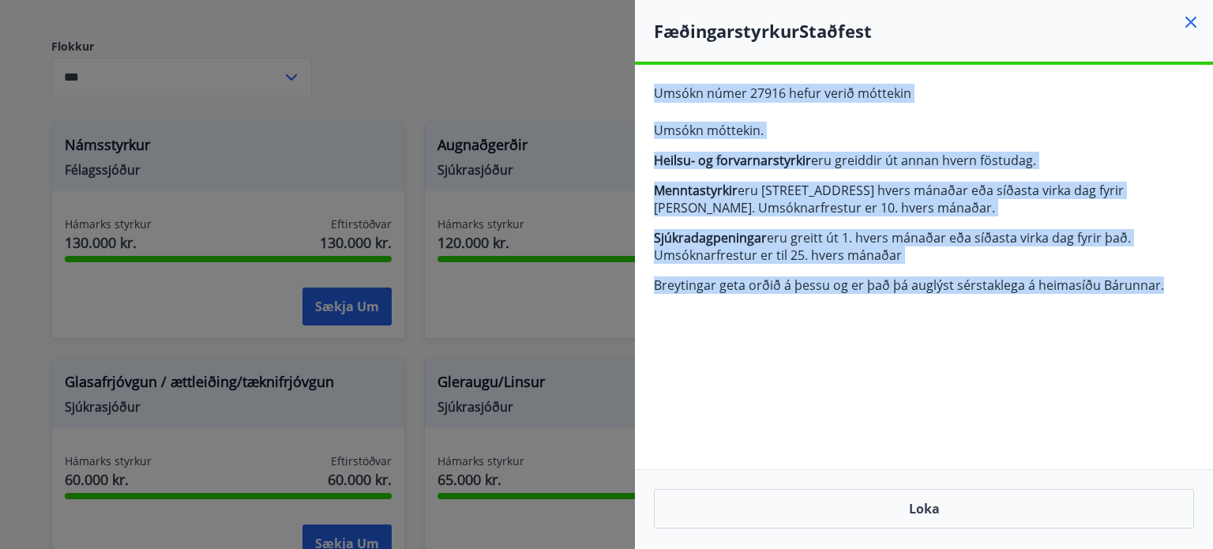
drag, startPoint x: 647, startPoint y: 89, endPoint x: 1202, endPoint y: 304, distance: 594.5
click at [1202, 304] on div "Umsókn númer 27916 hefur verið móttekin Umsókn móttekin. Heilsu- og forvarnarst…" at bounding box center [924, 195] width 578 height 261
drag, startPoint x: 892, startPoint y: 148, endPoint x: 774, endPoint y: 115, distance: 122.8
click at [892, 148] on span "Umsókn móttekin. Heilsu- og forvarnarstyrkir eru greiddir út annan hvern föstud…" at bounding box center [924, 208] width 540 height 172
click at [675, 84] on span "Umsókn númer 27916 hefur verið móttekin" at bounding box center [782, 92] width 257 height 17
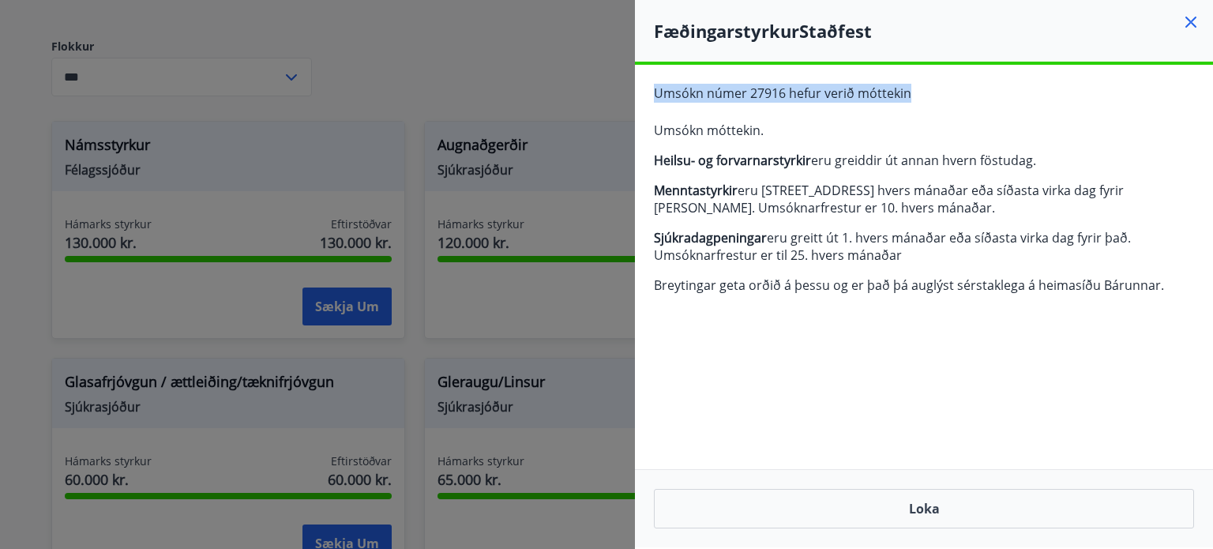
drag, startPoint x: 653, startPoint y: 89, endPoint x: 918, endPoint y: 98, distance: 265.5
click at [918, 98] on div "Umsókn númer 27916 hefur verið móttekin Umsókn móttekin. Heilsu- og forvarnarst…" at bounding box center [924, 195] width 578 height 261
click at [908, 103] on div at bounding box center [908, 103] width 0 height 0
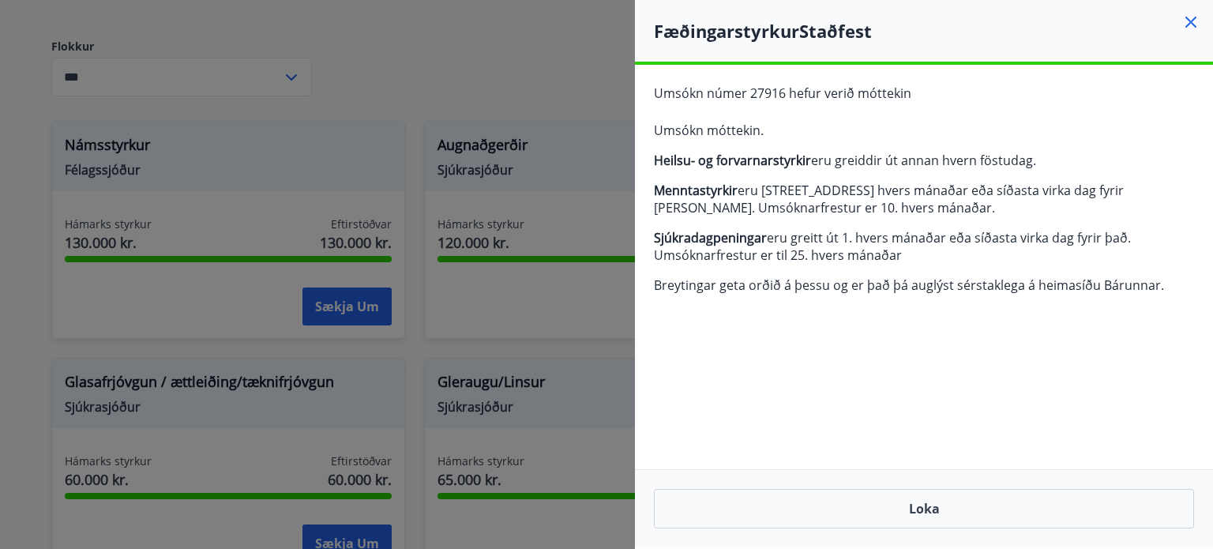
click at [977, 145] on span "Umsókn móttekin. Heilsu- og forvarnarstyrkir eru greiddir út annan hvern föstud…" at bounding box center [924, 208] width 540 height 172
drag, startPoint x: 674, startPoint y: 36, endPoint x: 883, endPoint y: 33, distance: 208.5
click at [883, 33] on h4 "Fæðingarstyrkur Staðfest" at bounding box center [933, 31] width 559 height 24
click at [873, 43] on div at bounding box center [873, 43] width 0 height 0
click at [965, 136] on p "Umsókn móttekin." at bounding box center [924, 130] width 540 height 17
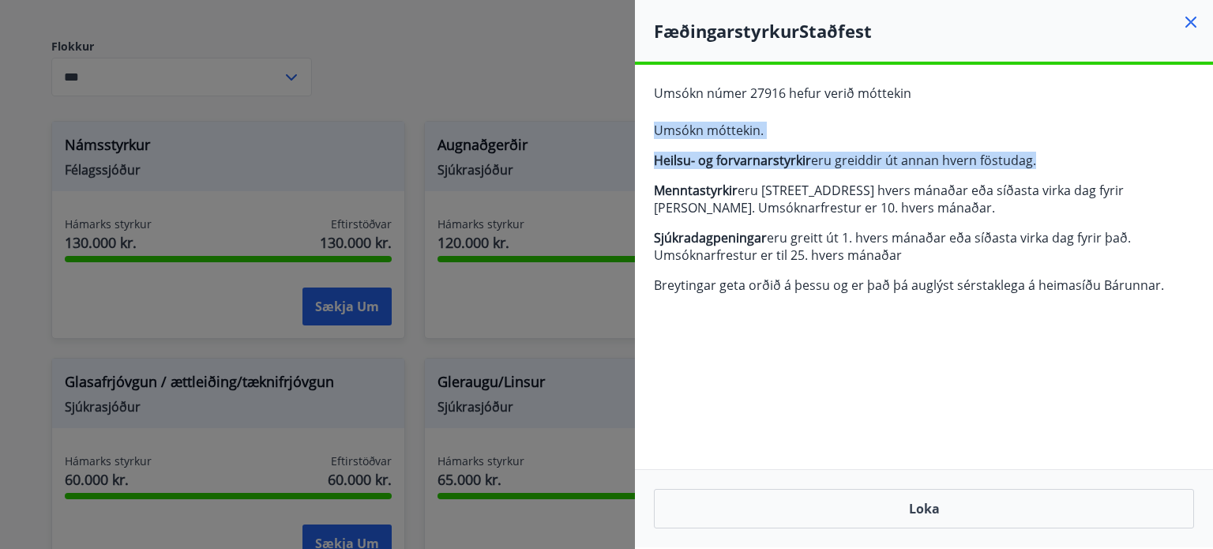
drag, startPoint x: 655, startPoint y: 129, endPoint x: 1053, endPoint y: 158, distance: 399.8
click at [1053, 158] on span "Umsókn móttekin. Heilsu- og forvarnarstyrkir eru greiddir út annan hvern föstud…" at bounding box center [924, 208] width 540 height 172
click at [1043, 170] on div at bounding box center [1043, 170] width 0 height 0
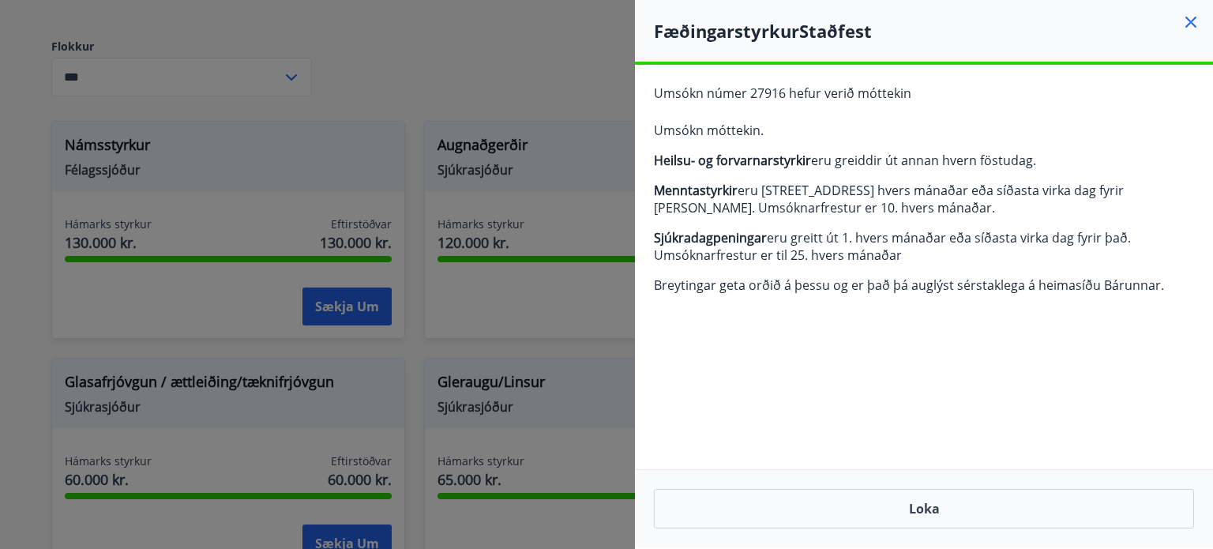
click at [1049, 324] on div "Umsókn númer 27916 hefur verið móttekin Umsókn móttekin. Heilsu- og forvarnarst…" at bounding box center [924, 195] width 578 height 261
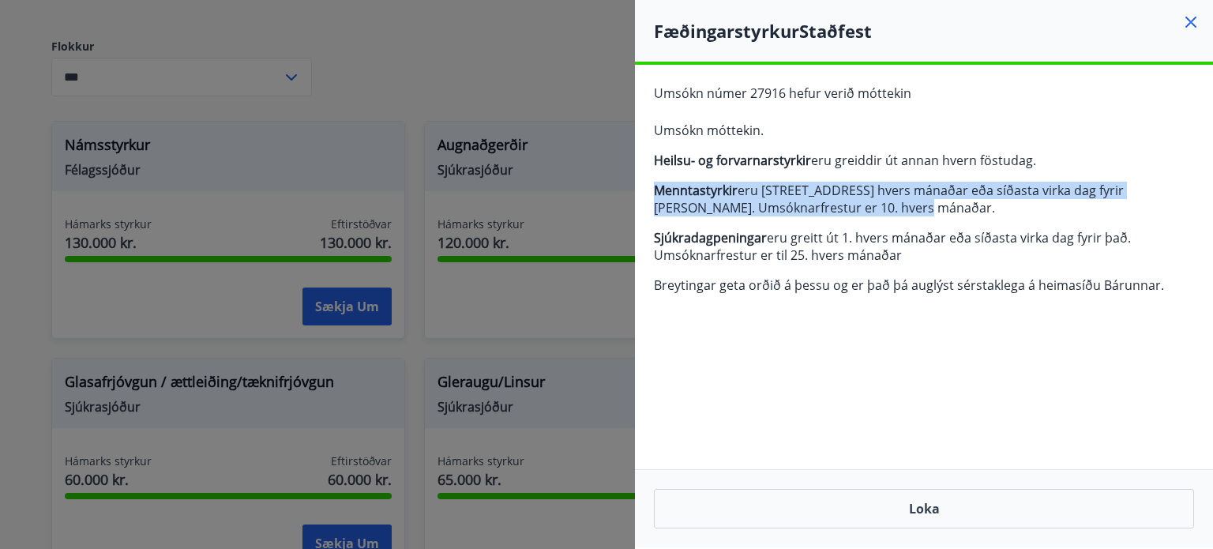
drag, startPoint x: 652, startPoint y: 187, endPoint x: 892, endPoint y: 208, distance: 240.9
click at [892, 208] on div "Umsókn númer 27916 hefur verið móttekin Umsókn móttekin. Heilsu- og forvarnarst…" at bounding box center [924, 195] width 578 height 261
click at [882, 217] on div at bounding box center [882, 217] width 0 height 0
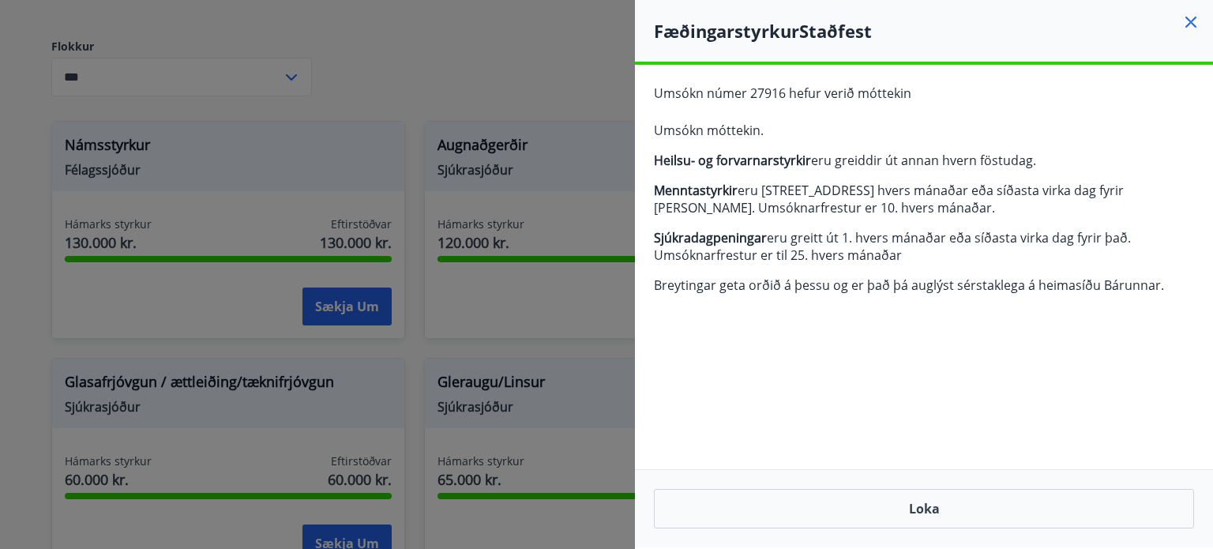
click at [1095, 396] on div "**********" at bounding box center [924, 306] width 578 height 482
drag, startPoint x: 655, startPoint y: 238, endPoint x: 914, endPoint y: 261, distance: 259.3
click at [914, 261] on p "Sjúkradagpeningar eru greitt út 1. hvers mánaðar eða síðasta virka dag fyrir þa…" at bounding box center [924, 246] width 540 height 35
click at [903, 265] on div at bounding box center [903, 265] width 0 height 0
click at [1137, 407] on div "**********" at bounding box center [924, 306] width 578 height 482
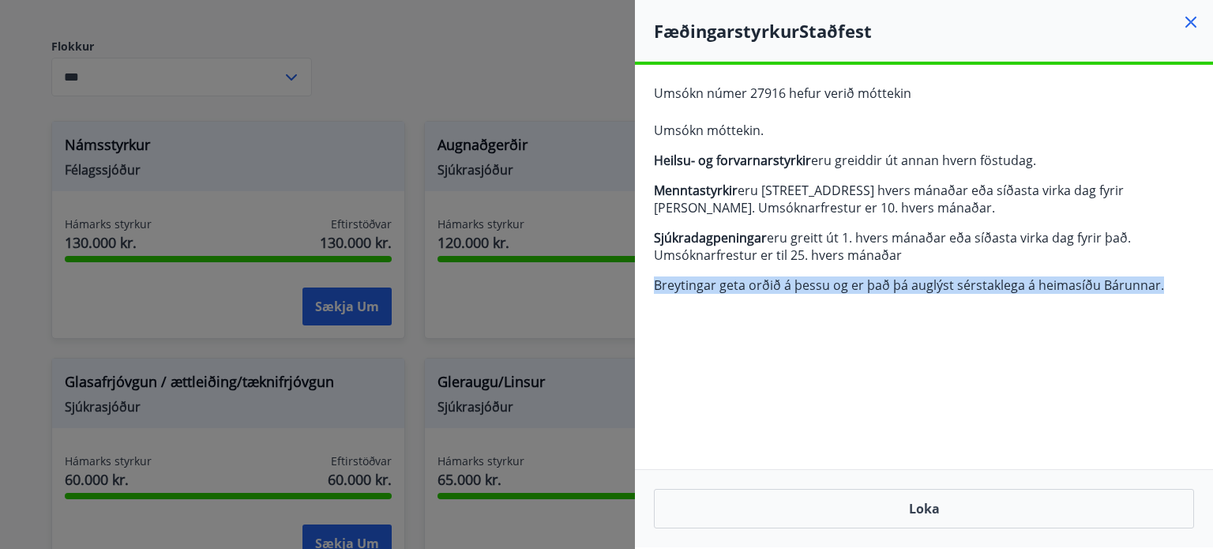
drag, startPoint x: 656, startPoint y: 285, endPoint x: 1158, endPoint y: 291, distance: 502.2
click at [1158, 291] on p "Breytingar geta orðið á þessu og er það þá auglýst sérstaklega á heimasíðu Báru…" at bounding box center [924, 284] width 540 height 17
click at [1148, 295] on div at bounding box center [1148, 295] width 0 height 0
click at [864, 430] on div "**********" at bounding box center [924, 306] width 578 height 482
click at [922, 505] on button "Loka" at bounding box center [924, 508] width 540 height 39
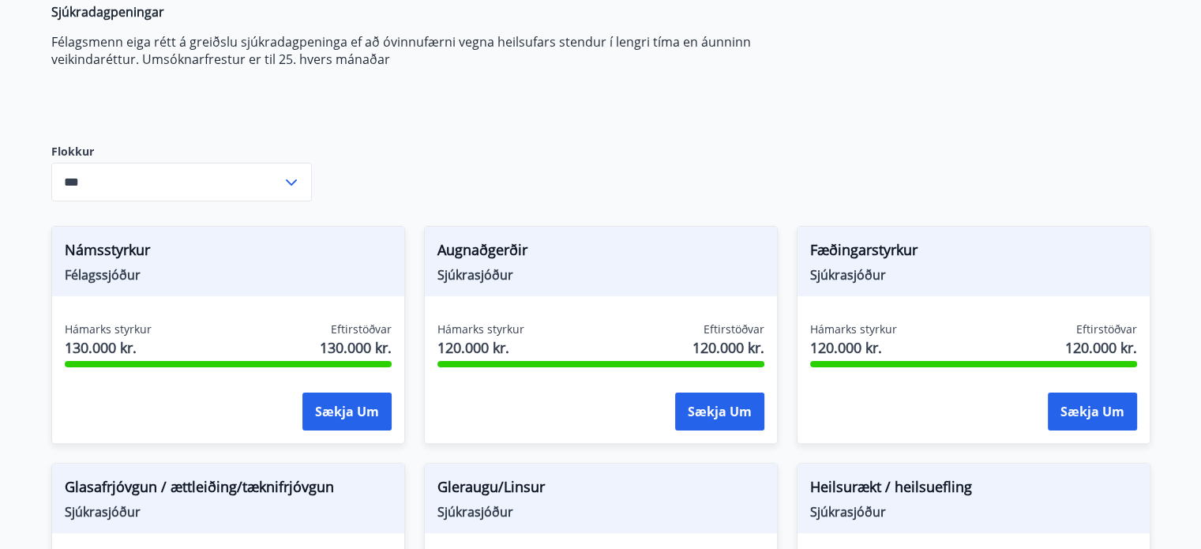
scroll to position [105, 0]
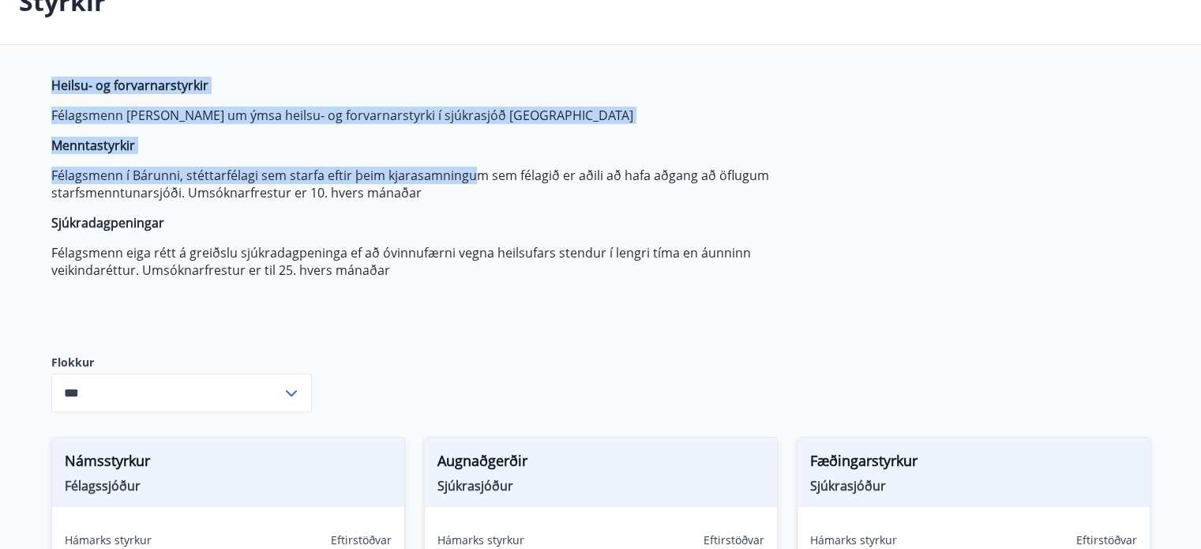
drag, startPoint x: 47, startPoint y: 84, endPoint x: 470, endPoint y: 187, distance: 434.7
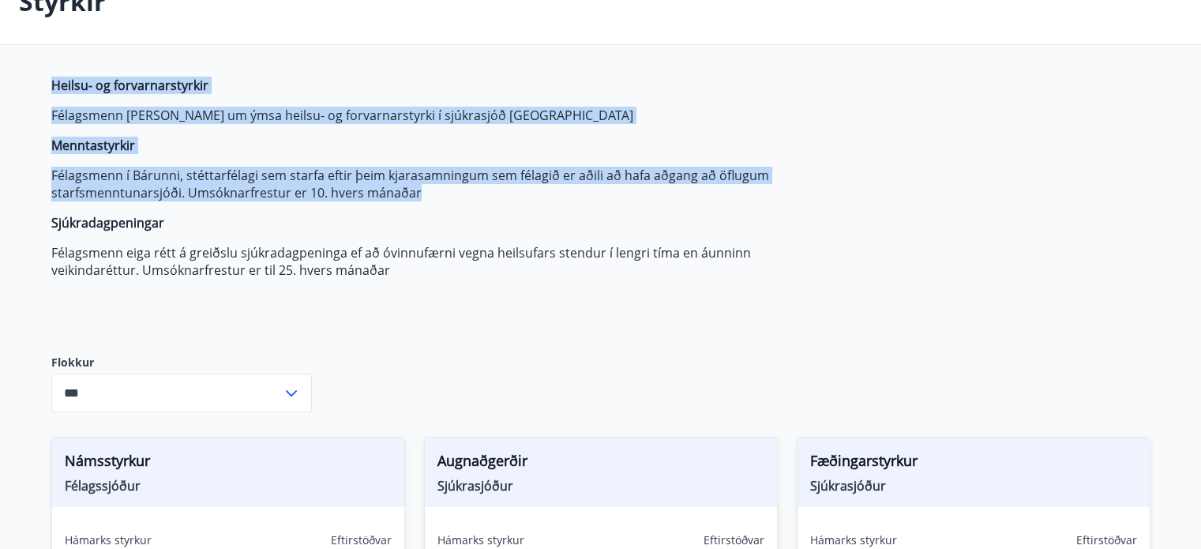
click at [350, 129] on span "Heilsu- og forvarnarstyrkir Félagsmenn geta sótt um ýmsa heilsu- og forvarnarst…" at bounding box center [423, 178] width 745 height 202
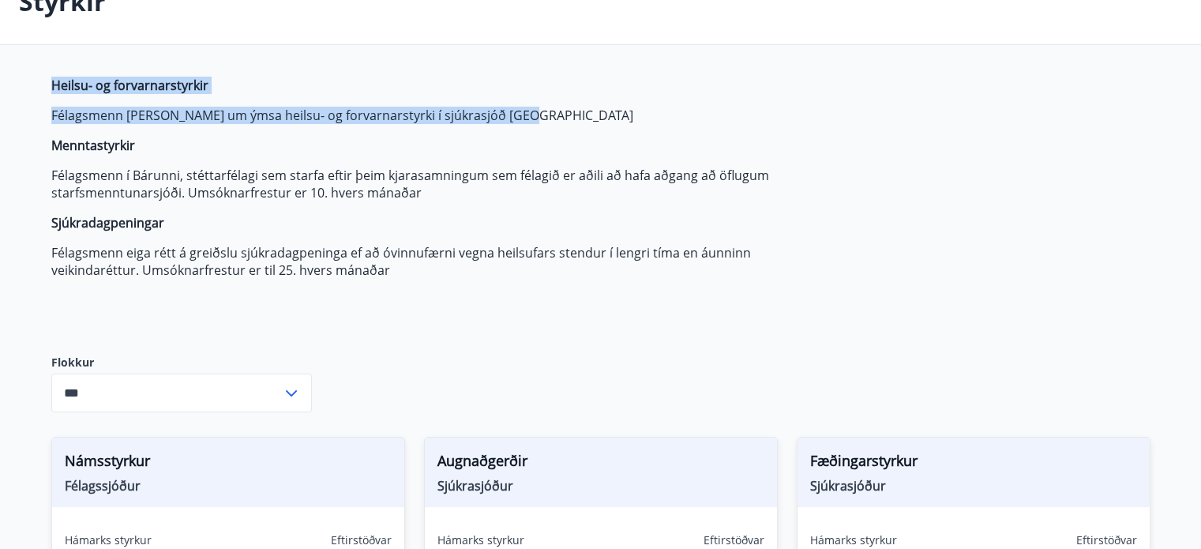
drag, startPoint x: 54, startPoint y: 81, endPoint x: 534, endPoint y: 117, distance: 481.4
click at [534, 117] on span "Heilsu- og forvarnarstyrkir Félagsmenn geta sótt um ýmsa heilsu- og forvarnarst…" at bounding box center [423, 178] width 745 height 202
click at [524, 125] on div at bounding box center [524, 125] width 0 height 0
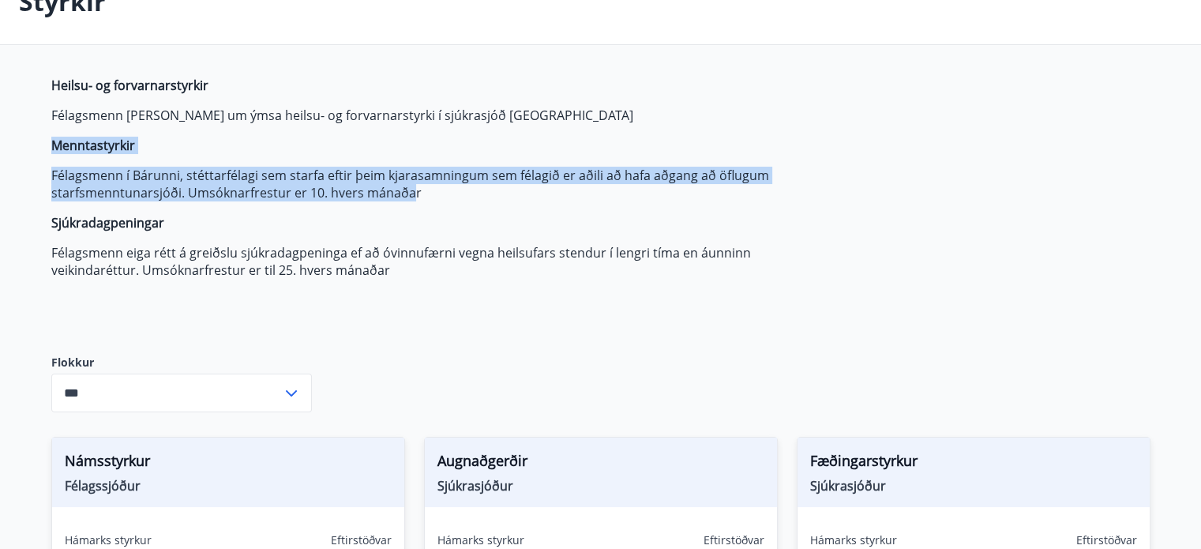
drag, startPoint x: 54, startPoint y: 146, endPoint x: 415, endPoint y: 198, distance: 364.6
click at [404, 202] on div at bounding box center [404, 202] width 0 height 0
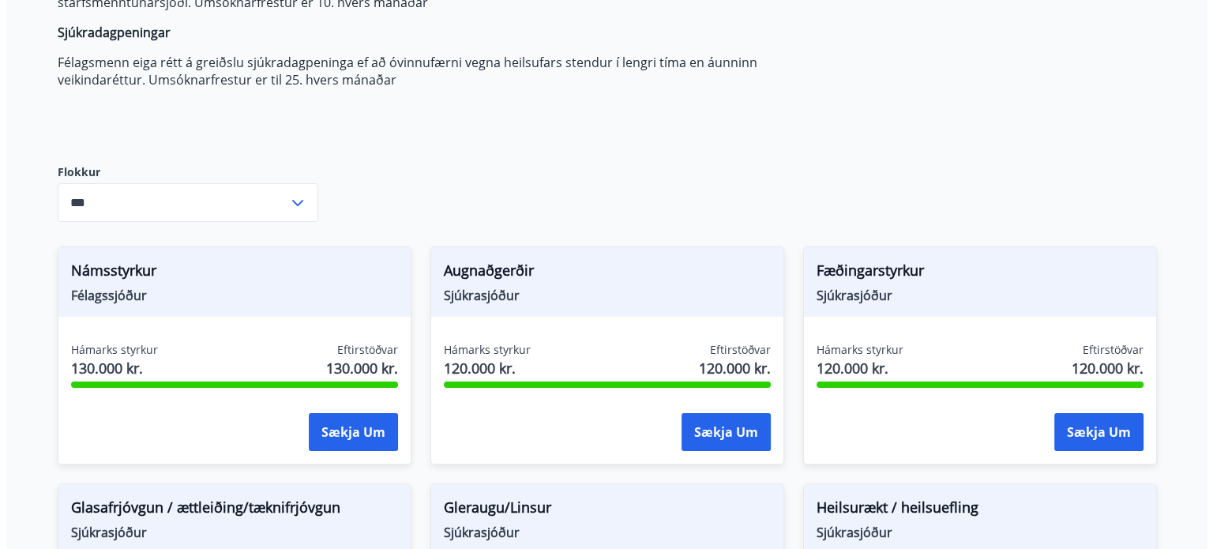
scroll to position [316, 0]
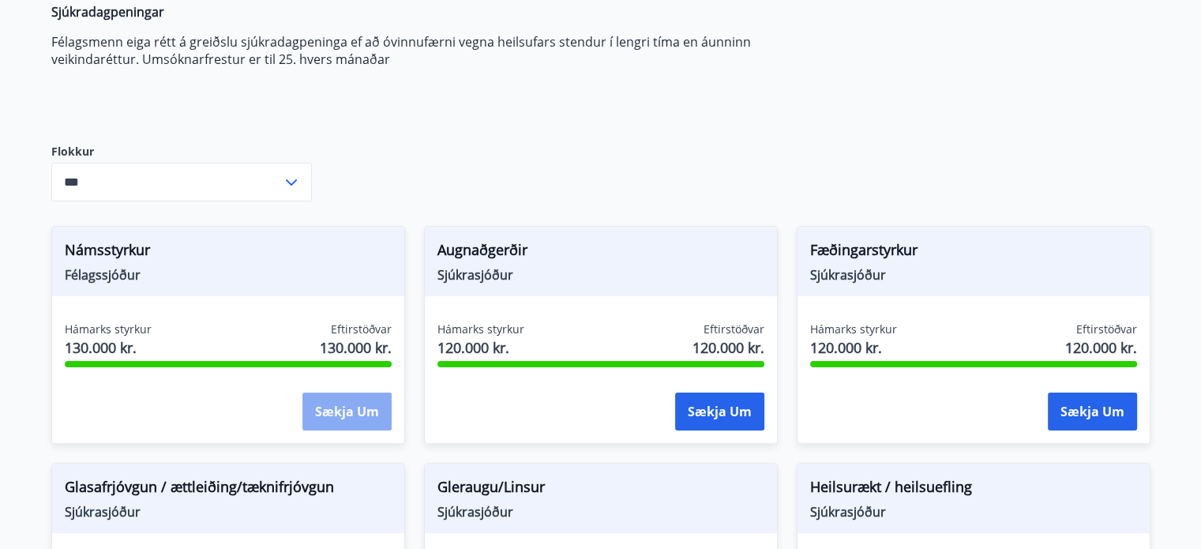
click at [351, 417] on button "Sækja um" at bounding box center [346, 411] width 89 height 38
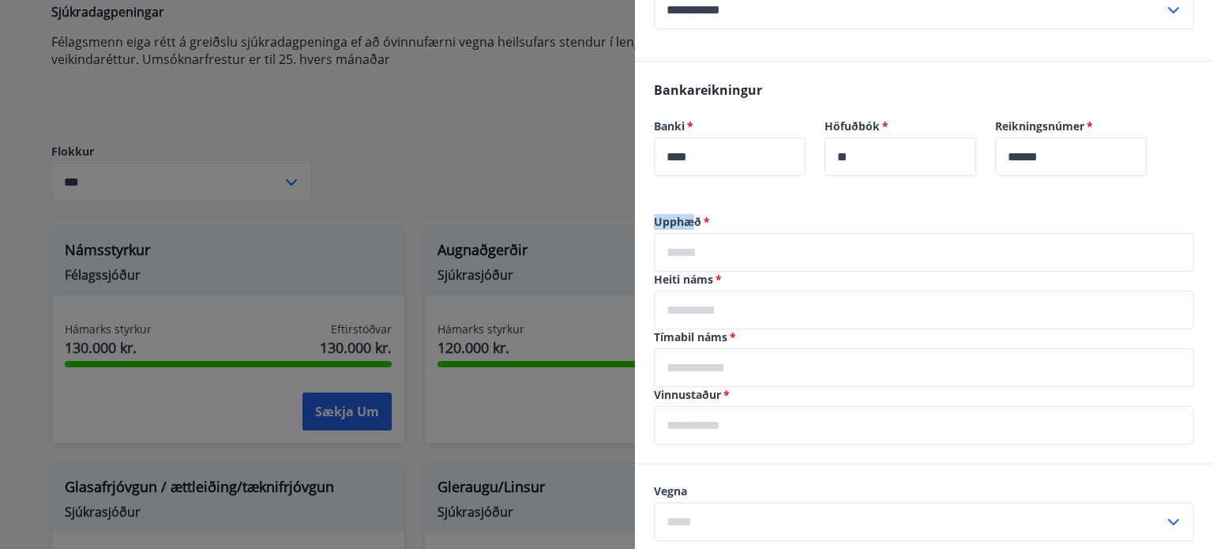
drag, startPoint x: 657, startPoint y: 223, endPoint x: 696, endPoint y: 227, distance: 39.7
click at [696, 227] on div "Upphæð   * ​ Heiti náms   * ​ Tímabil náms   * ​ Vinnustaður   * ​" at bounding box center [924, 339] width 578 height 250
click at [686, 230] on div at bounding box center [686, 230] width 0 height 0
click at [779, 215] on label "Upphæð   *" at bounding box center [924, 222] width 540 height 16
drag, startPoint x: 675, startPoint y: 221, endPoint x: 704, endPoint y: 227, distance: 29.0
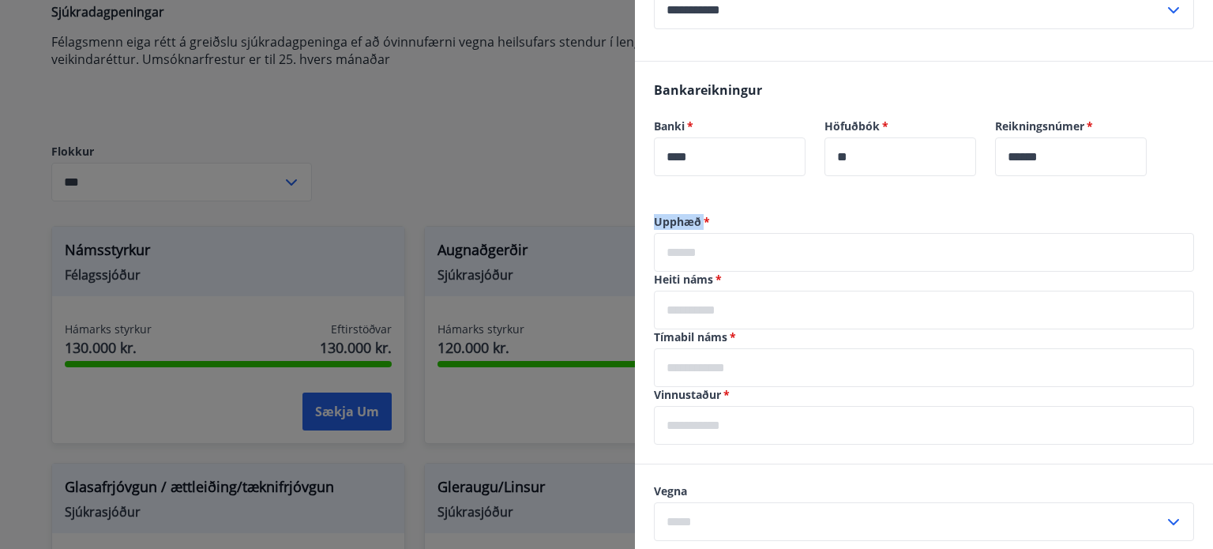
click at [704, 227] on label "Upphæð   *" at bounding box center [924, 222] width 540 height 16
click at [693, 230] on div at bounding box center [693, 230] width 0 height 0
drag, startPoint x: 760, startPoint y: 203, endPoint x: 745, endPoint y: 217, distance: 20.7
click at [760, 204] on div "Bankareikningur Banki   * **** ​ Höfuðbók   * ** ​ Reikningsnúmer   * ****** ​" at bounding box center [924, 138] width 578 height 152
drag, startPoint x: 657, startPoint y: 282, endPoint x: 723, endPoint y: 285, distance: 65.6
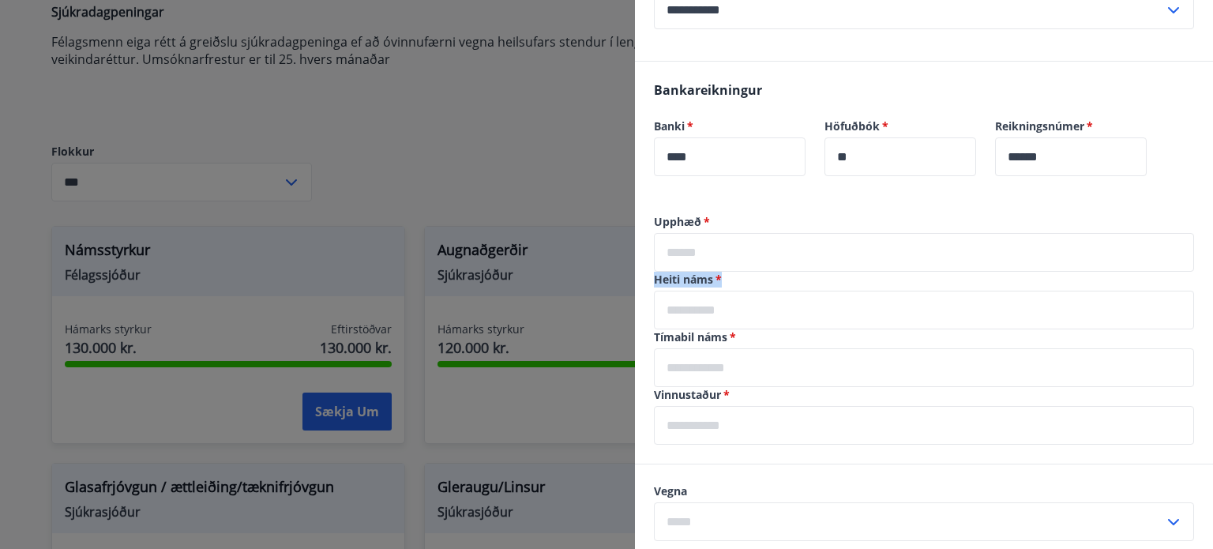
click at [723, 285] on label "Heiti náms   *" at bounding box center [924, 280] width 540 height 16
click at [712, 287] on div at bounding box center [712, 287] width 0 height 0
drag, startPoint x: 651, startPoint y: 336, endPoint x: 737, endPoint y: 345, distance: 85.8
click at [737, 345] on div "Upphæð   * ​ Heiti náms   * ​ Tímabil náms   * ​ Vinnustaður   * ​" at bounding box center [924, 339] width 578 height 250
click at [726, 345] on div at bounding box center [726, 345] width 0 height 0
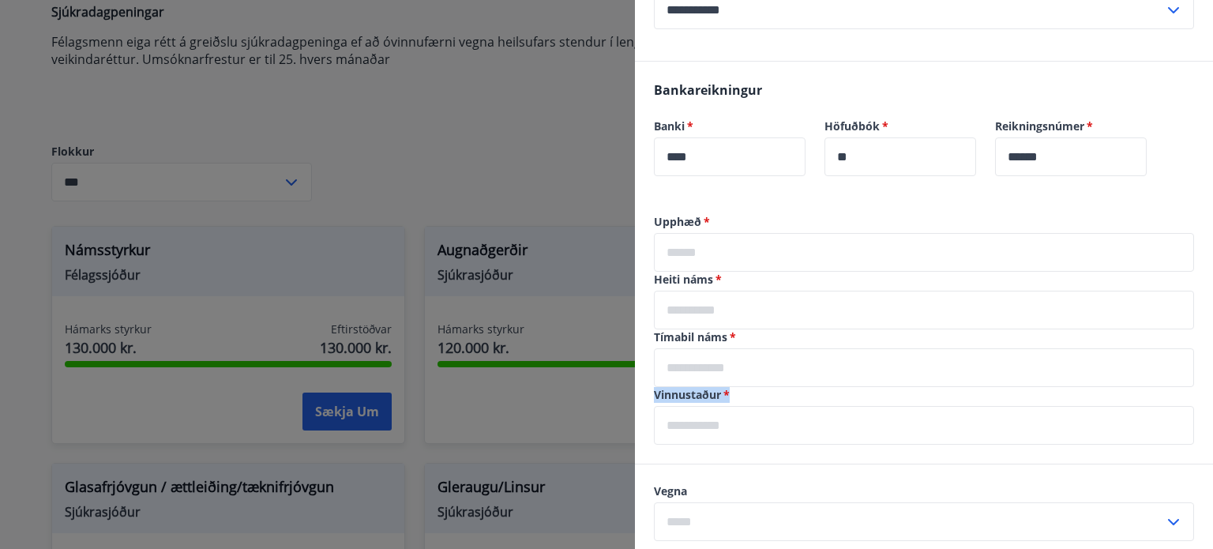
drag, startPoint x: 644, startPoint y: 398, endPoint x: 731, endPoint y: 399, distance: 86.9
click at [731, 399] on div "Upphæð   * ​ Heiti náms   * ​ Tímabil náms   * ​ Vinnustaður   * ​" at bounding box center [924, 339] width 578 height 250
click at [721, 403] on div at bounding box center [721, 403] width 0 height 0
drag, startPoint x: 652, startPoint y: 489, endPoint x: 688, endPoint y: 490, distance: 35.5
click at [688, 490] on div "Vegna ​" at bounding box center [924, 512] width 578 height 96
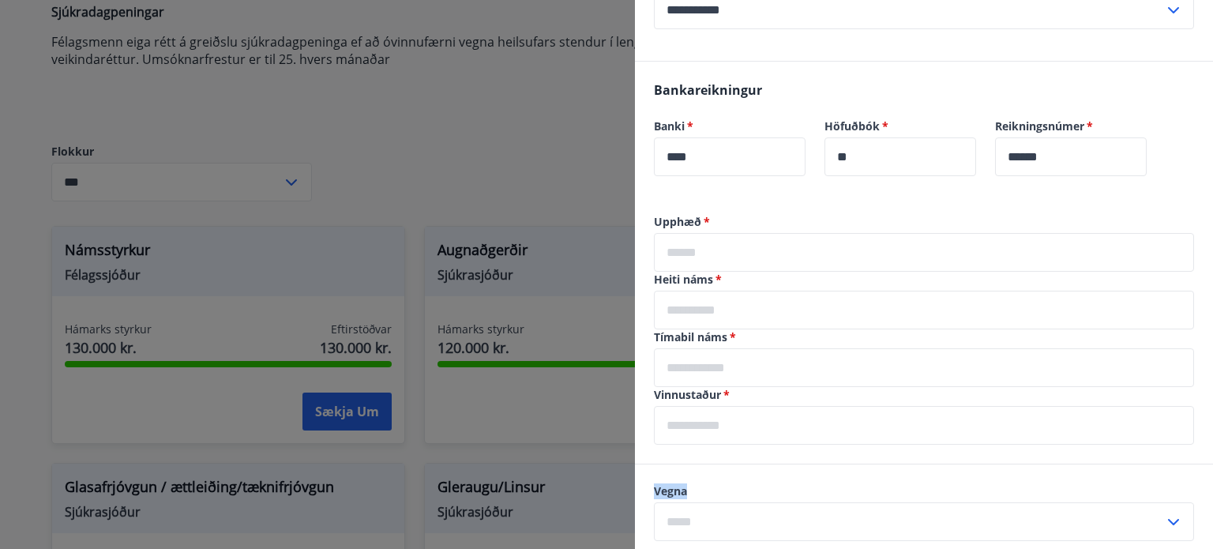
click at [677, 461] on div at bounding box center [677, 461] width 0 height 0
click at [804, 478] on div "Vegna ​" at bounding box center [924, 512] width 578 height 96
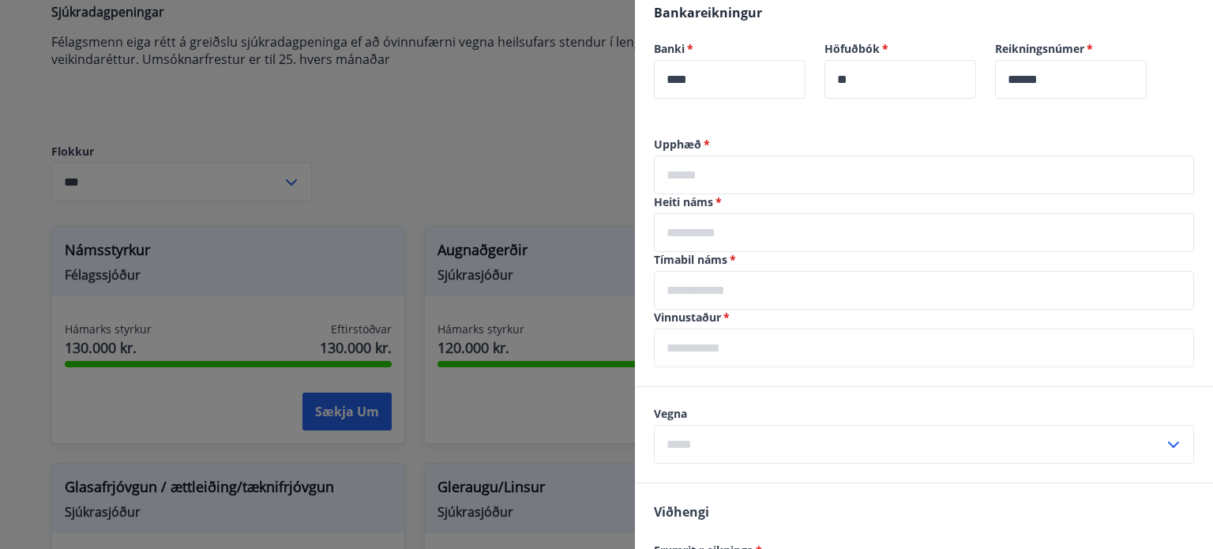
scroll to position [526, 0]
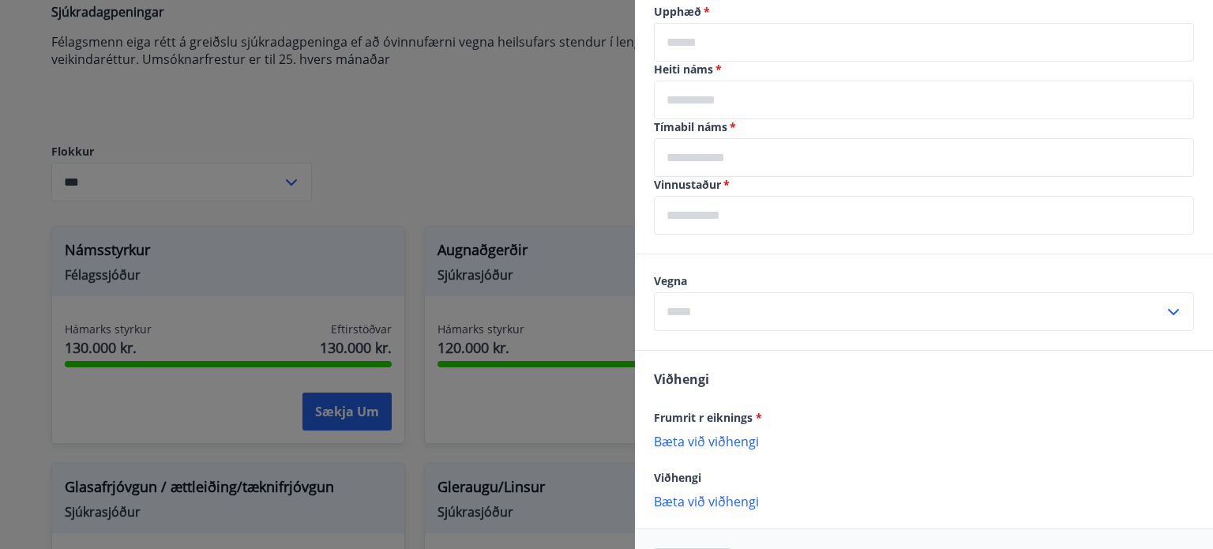
click at [1167, 302] on icon at bounding box center [1173, 311] width 19 height 19
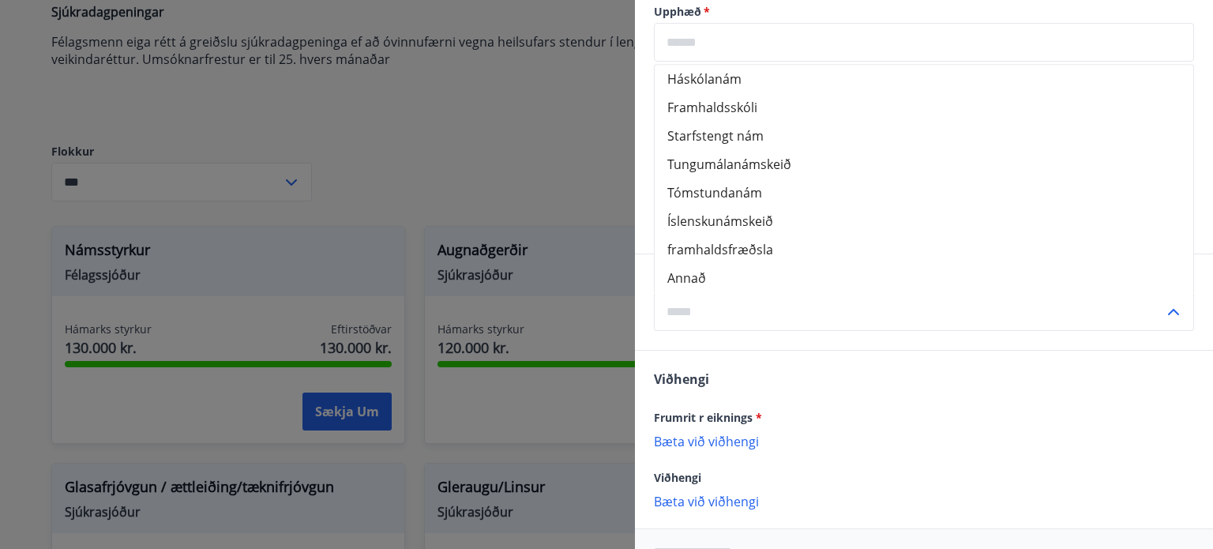
drag, startPoint x: 675, startPoint y: 197, endPoint x: 760, endPoint y: 207, distance: 85.1
click at [756, 206] on div "Háskólanám Framhaldsskóli Starfstengt nám Tungumálanámskeið Tómstundanám Íslens…" at bounding box center [924, 178] width 539 height 227
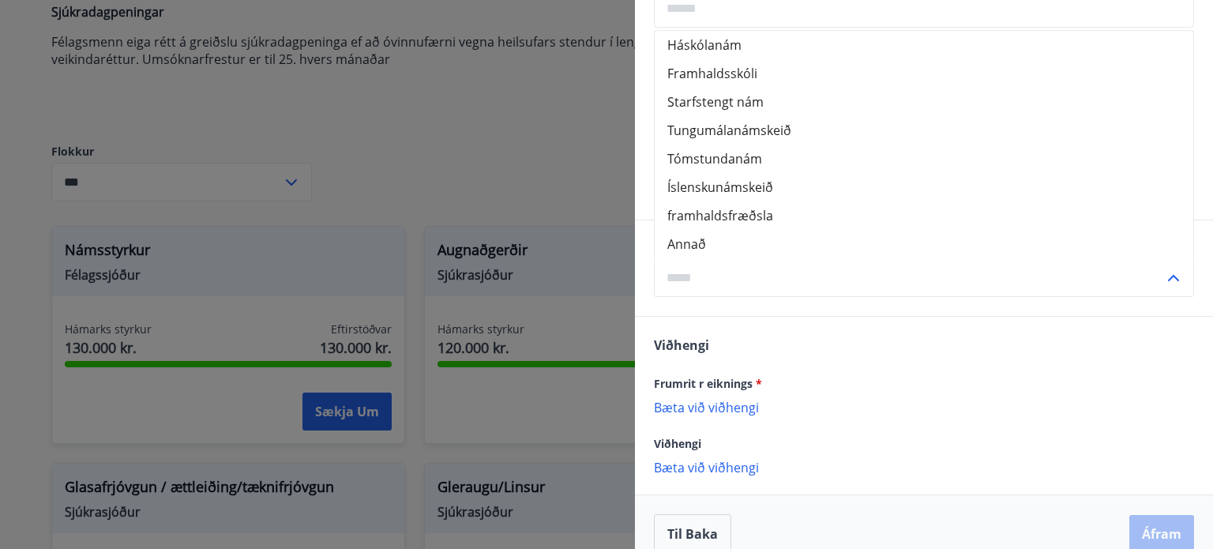
scroll to position [583, 0]
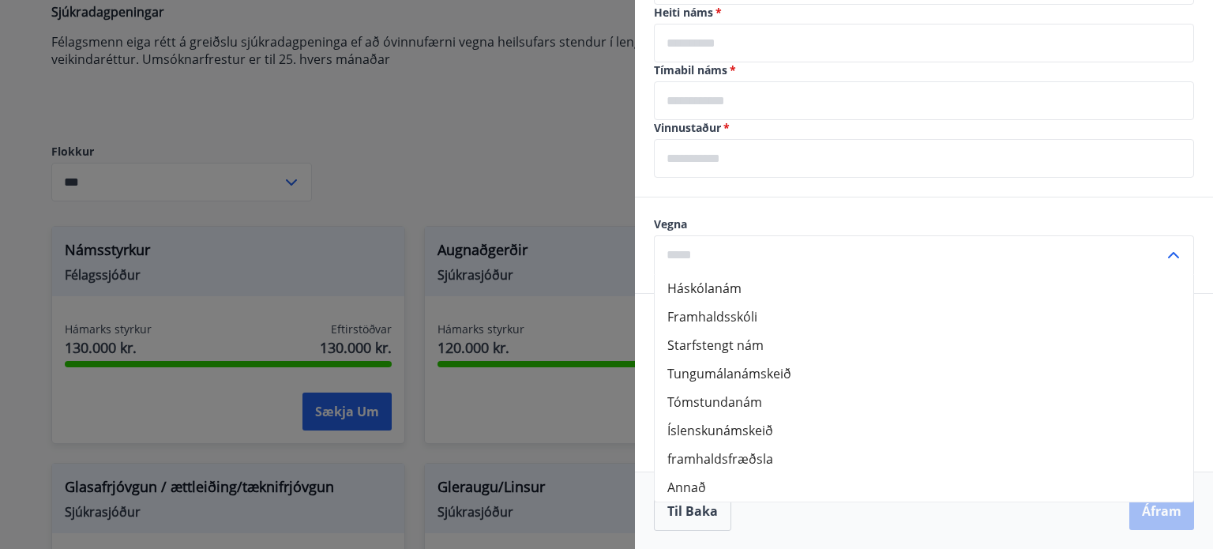
click at [771, 210] on div "Vegna Háskólanám Framhaldsskóli Starfstengt nám Tungumálanámskeið Tómstundanám …" at bounding box center [924, 245] width 578 height 96
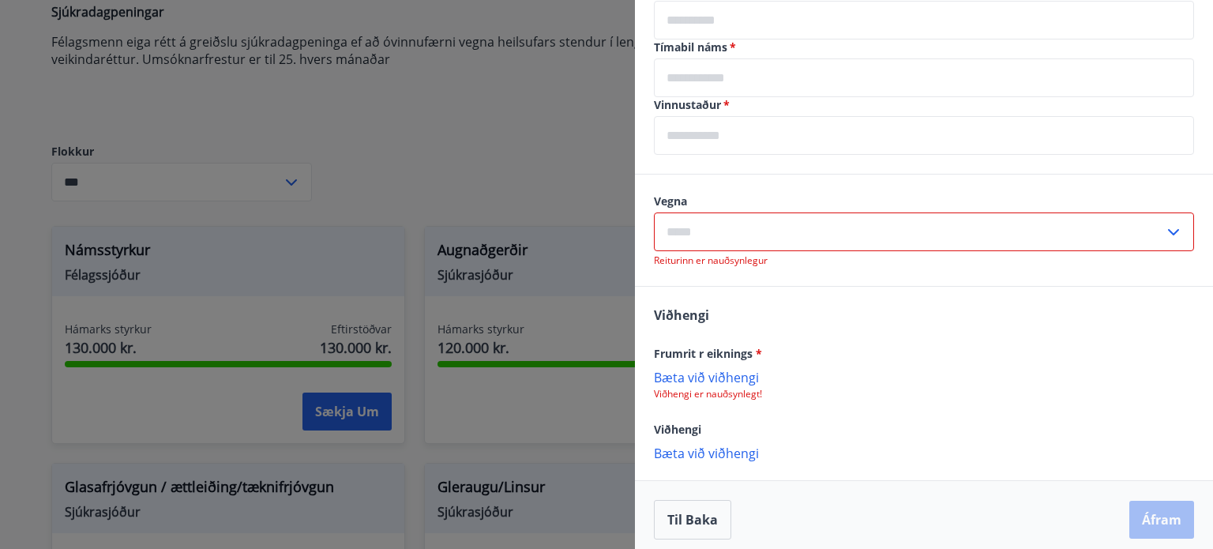
scroll to position [614, 0]
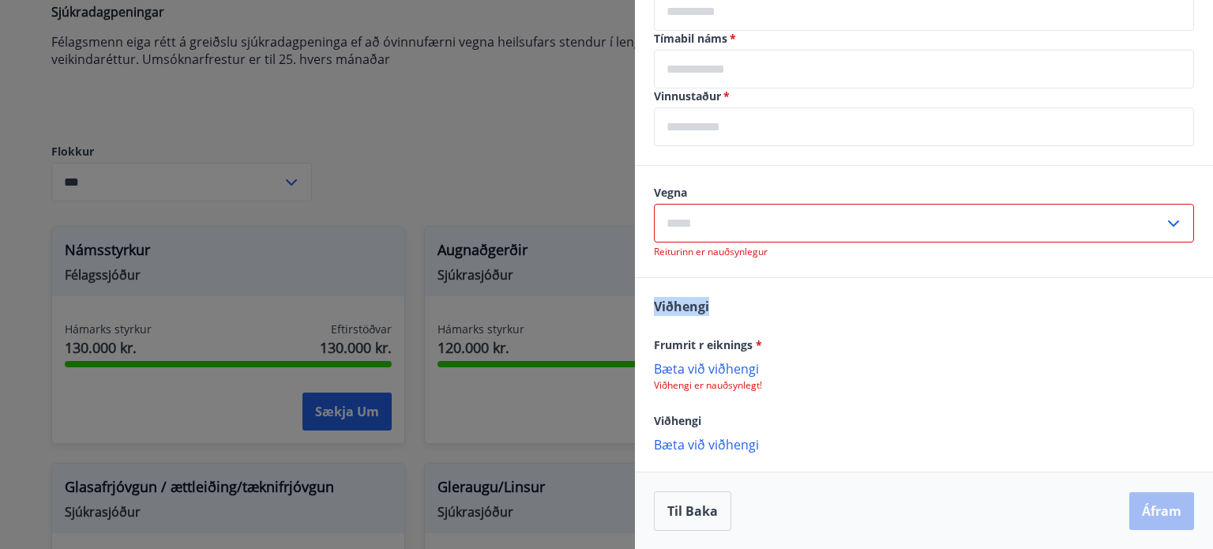
drag, startPoint x: 655, startPoint y: 299, endPoint x: 711, endPoint y: 310, distance: 57.8
click at [711, 310] on div "Viðhengi Frumrit r eiknings * Bæta við viðhengi Viðhengi er nauðsynlegt! Viðhen…" at bounding box center [924, 374] width 578 height 193
click at [701, 315] on div at bounding box center [701, 315] width 0 height 0
drag, startPoint x: 646, startPoint y: 342, endPoint x: 769, endPoint y: 355, distance: 123.9
click at [769, 355] on div "Viðhengi Frumrit r eiknings * Bæta við viðhengi Viðhengi er nauðsynlegt! Viðhen…" at bounding box center [924, 374] width 578 height 193
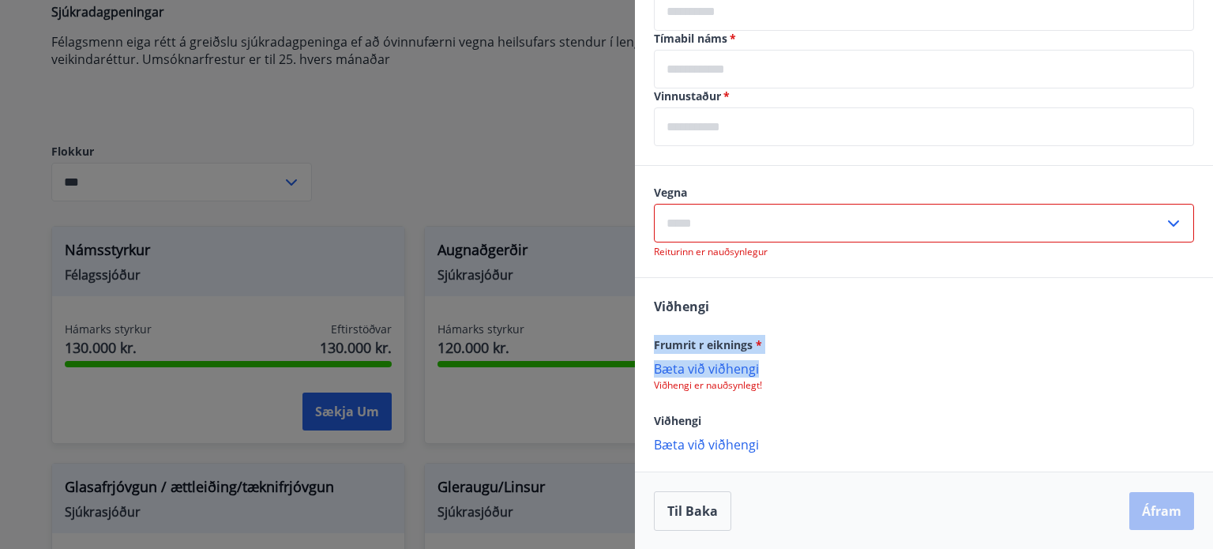
click at [759, 314] on div at bounding box center [759, 314] width 0 height 0
drag, startPoint x: 655, startPoint y: 422, endPoint x: 726, endPoint y: 426, distance: 71.9
click at [726, 426] on div "Viðhengi" at bounding box center [924, 420] width 540 height 19
click at [716, 428] on div at bounding box center [716, 428] width 0 height 0
click at [801, 381] on p "Viðhengi er nauðsynlegt!" at bounding box center [924, 385] width 540 height 13
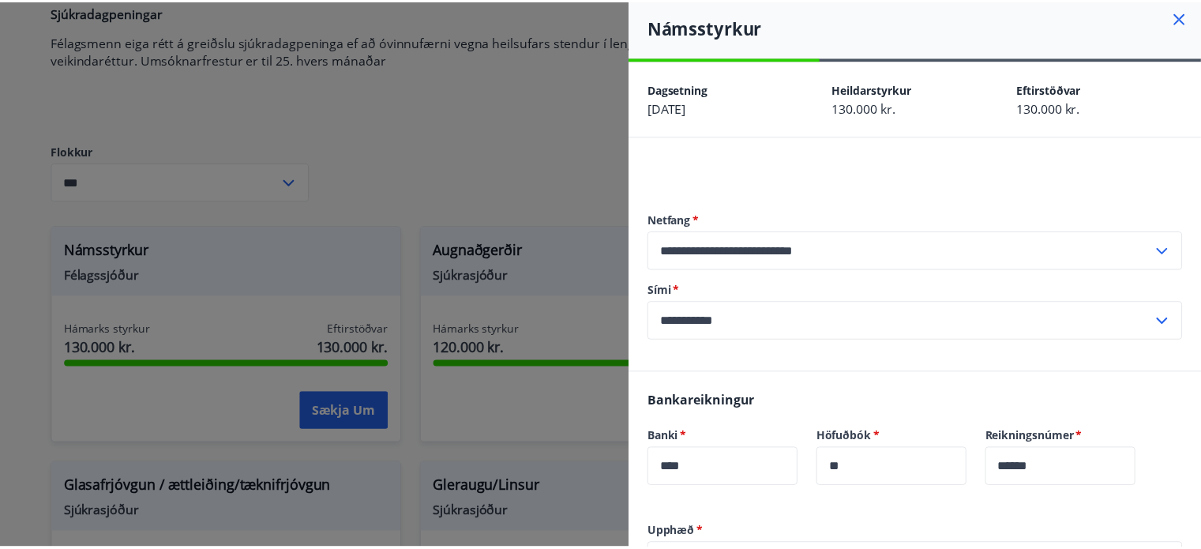
scroll to position [0, 0]
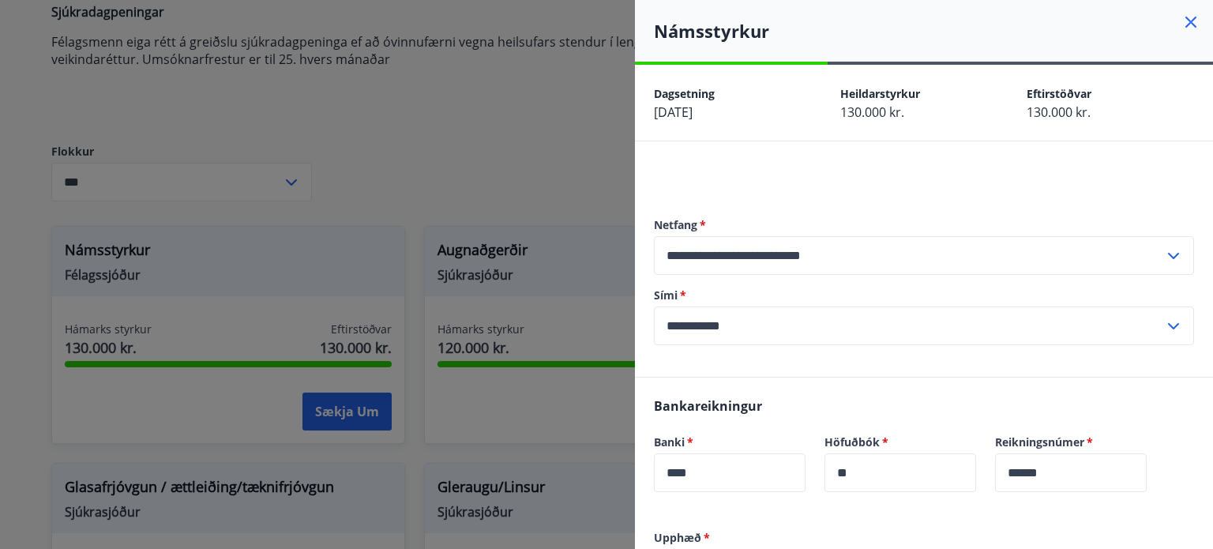
click at [794, 192] on div "**********" at bounding box center [924, 281] width 540 height 191
drag, startPoint x: 658, startPoint y: 35, endPoint x: 768, endPoint y: 39, distance: 110.6
click at [768, 39] on h4 "Námsstyrkur" at bounding box center [933, 31] width 559 height 24
click at [758, 43] on div at bounding box center [758, 43] width 0 height 0
click at [850, 167] on div at bounding box center [924, 176] width 540 height 19
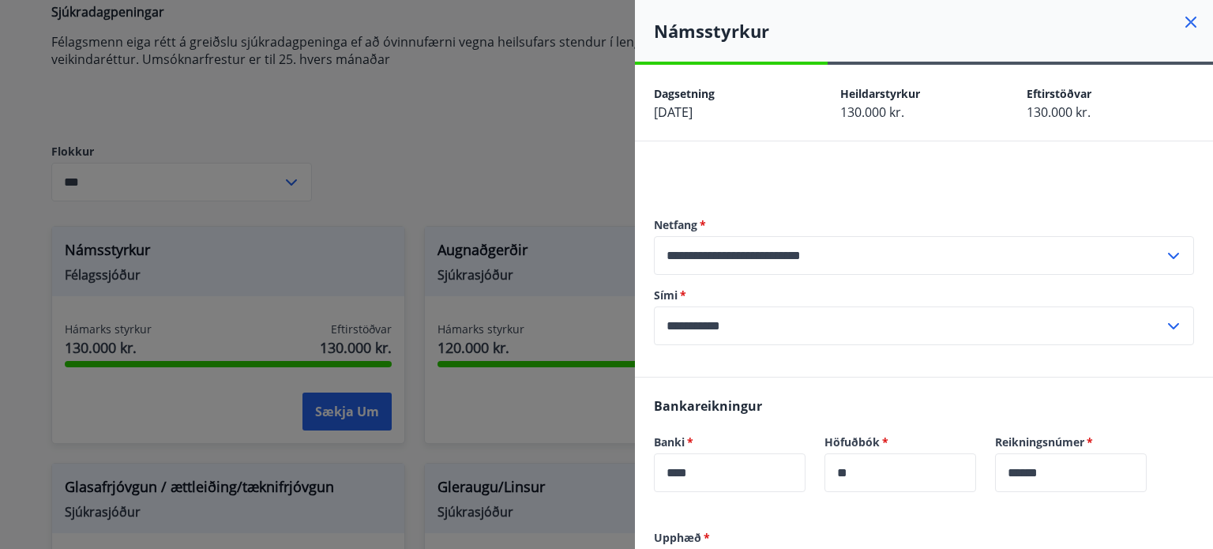
click at [520, 134] on div at bounding box center [606, 274] width 1213 height 549
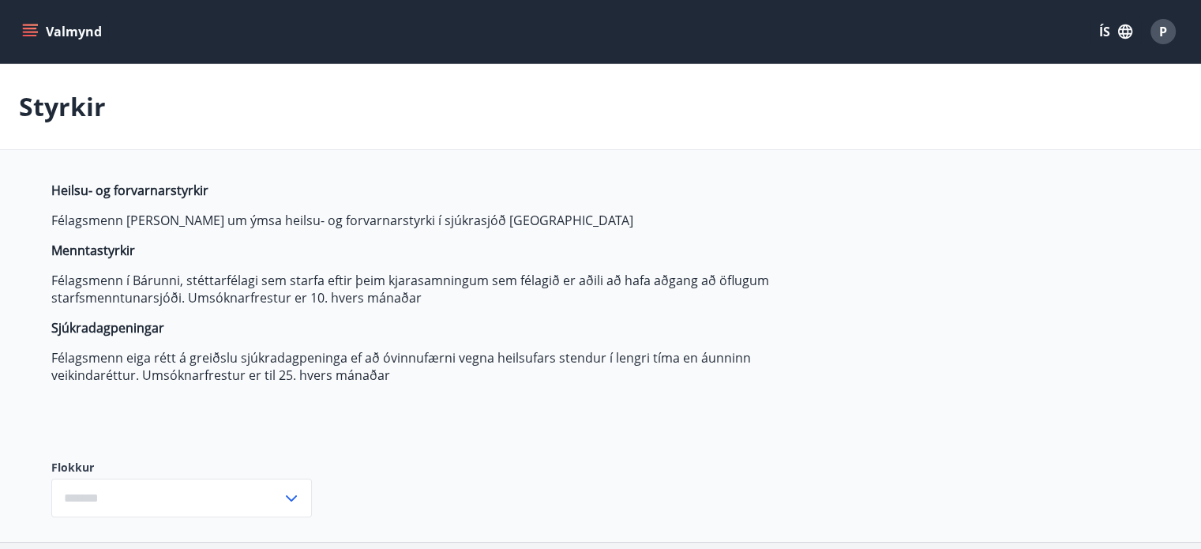
type input "***"
